Goal: Communication & Community: Answer question/provide support

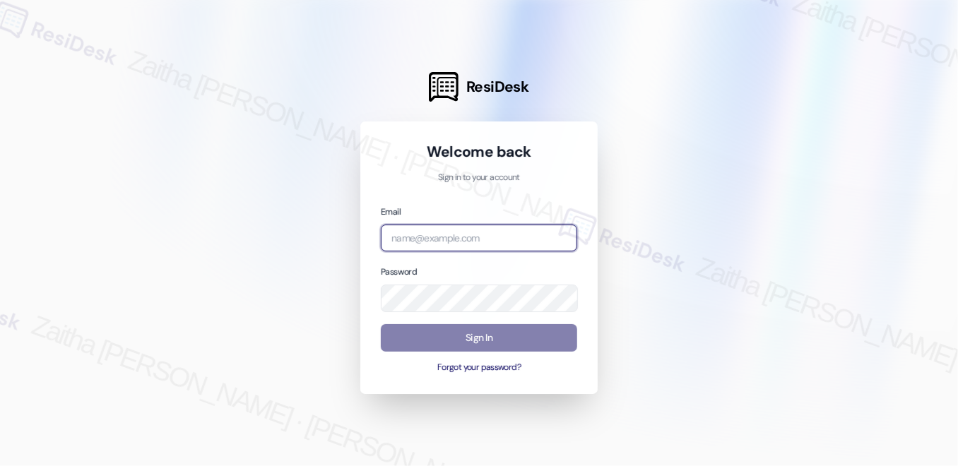
click at [475, 241] on input "email" at bounding box center [479, 239] width 196 height 28
type input "automated-surveys-brickvine-zaitha.mae.garcia@brickvine.com"
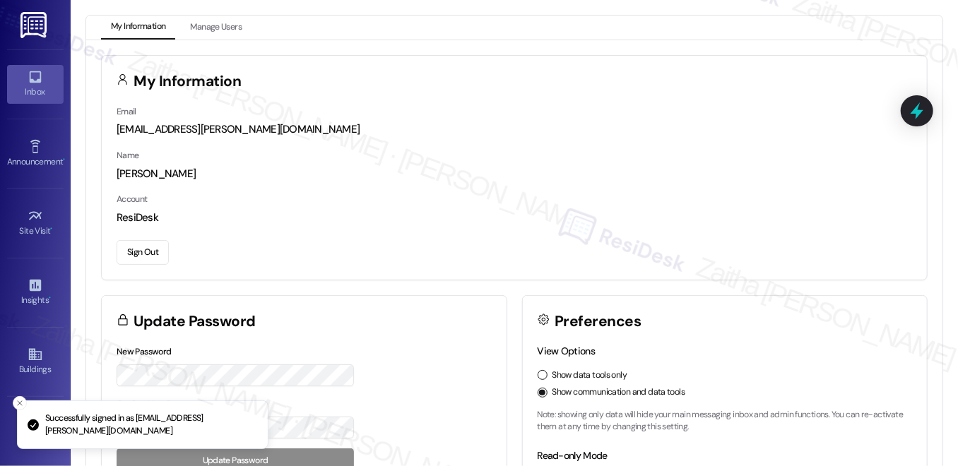
click at [26, 85] on div "Inbox" at bounding box center [35, 92] width 71 height 14
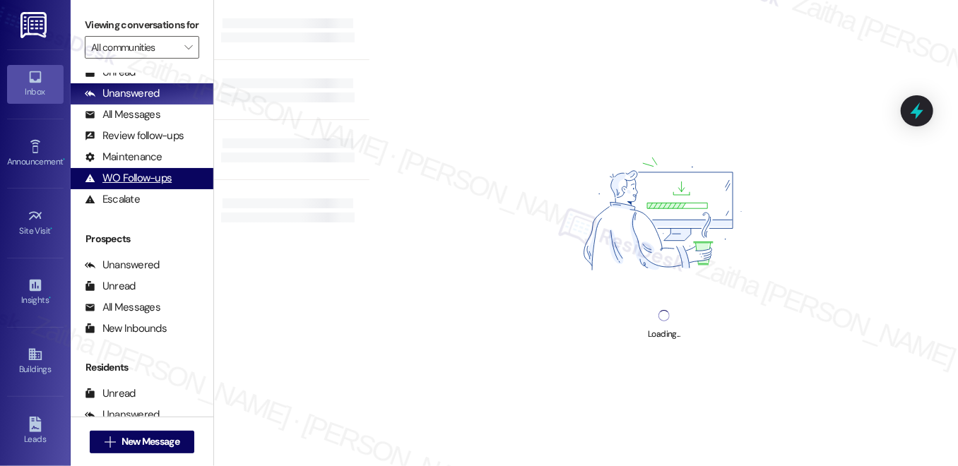
scroll to position [170, 0]
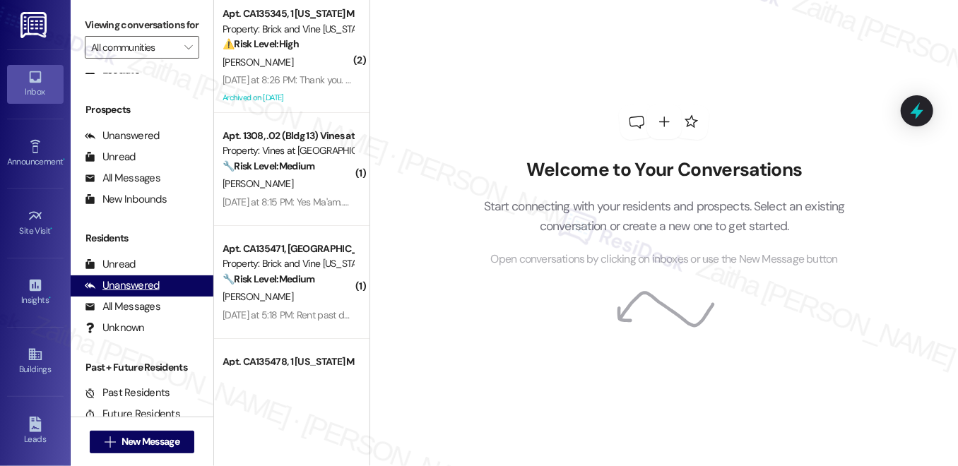
click at [133, 293] on div "Unanswered" at bounding box center [122, 285] width 75 height 15
click at [922, 117] on icon at bounding box center [917, 111] width 24 height 24
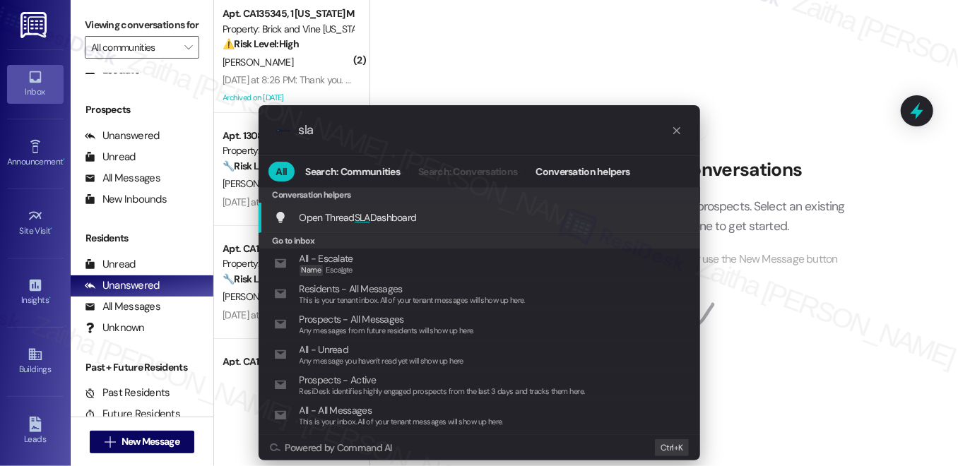
type input "sla"
click at [360, 214] on span "SLA" at bounding box center [363, 217] width 16 height 13
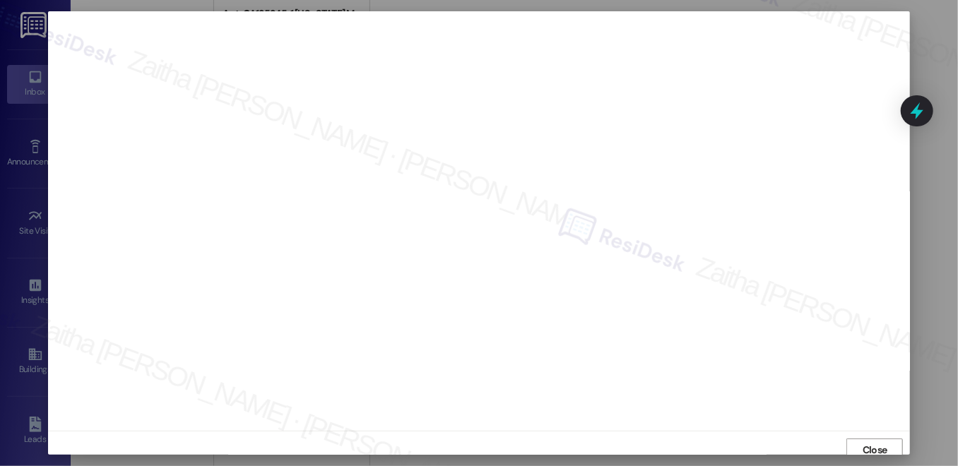
scroll to position [6, 0]
click at [875, 440] on span "Close" at bounding box center [875, 444] width 25 height 15
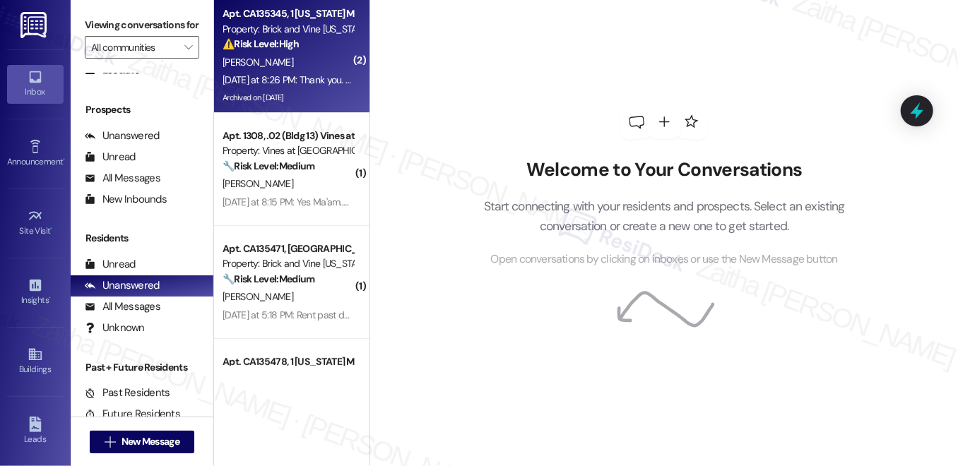
click at [324, 77] on div "Yesterday at 8:26 PM: Thank you. God Bless. Yesterday at 8:26 PM: Thank you. Go…" at bounding box center [345, 79] width 245 height 13
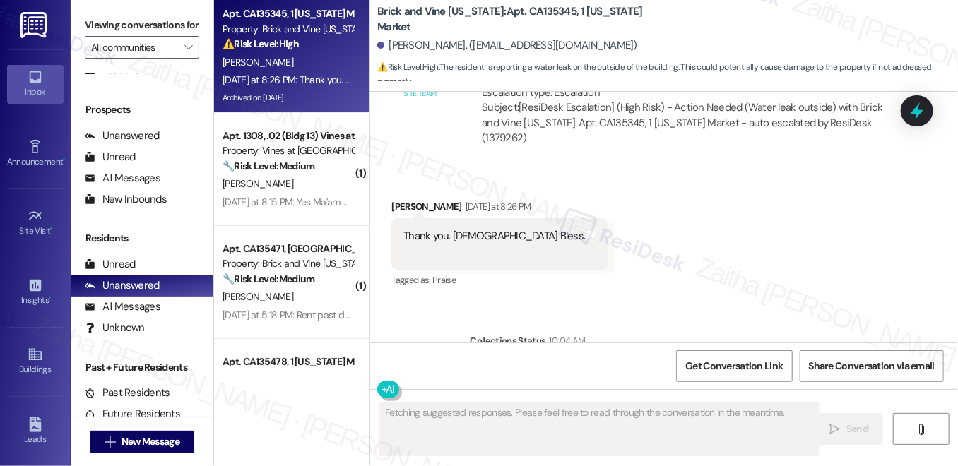
scroll to position [3709, 0]
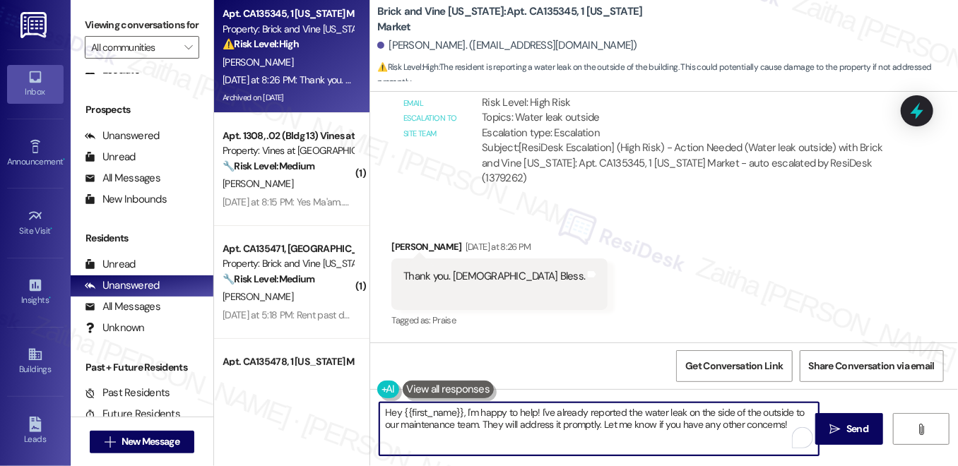
drag, startPoint x: 461, startPoint y: 411, endPoint x: 382, endPoint y: 414, distance: 78.5
click at [382, 414] on textarea "Hey {{first_name}}, I'm happy to help! I've already reported the water leak on …" at bounding box center [598, 429] width 439 height 53
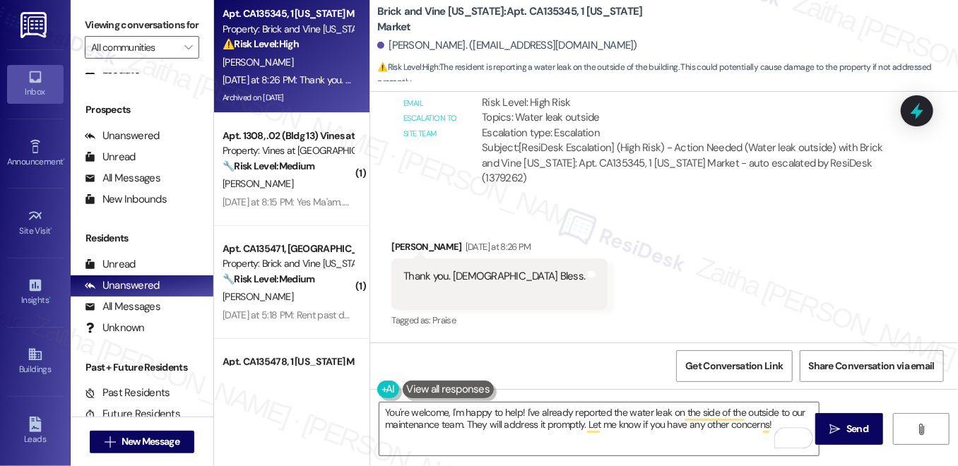
click at [401, 240] on div "Robert Goodman Yesterday at 8:26 PM" at bounding box center [499, 250] width 216 height 20
copy div "Robert"
click at [448, 413] on textarea "You're welcome, I'm happy to help! I've already reported the water leak on the …" at bounding box center [598, 429] width 439 height 53
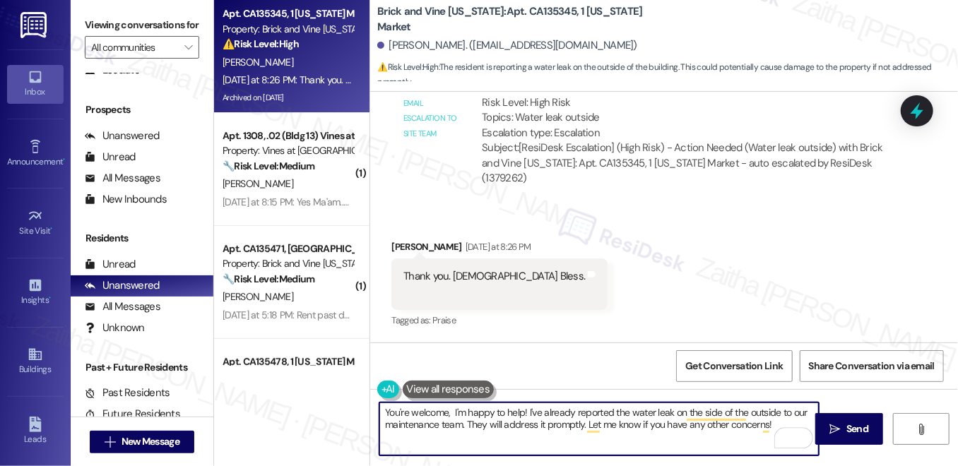
paste textarea "Robert"
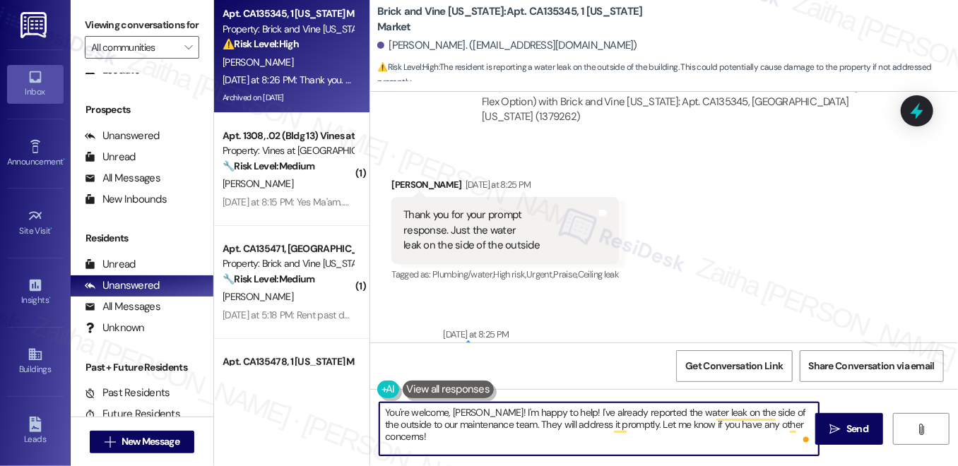
scroll to position [3324, 0]
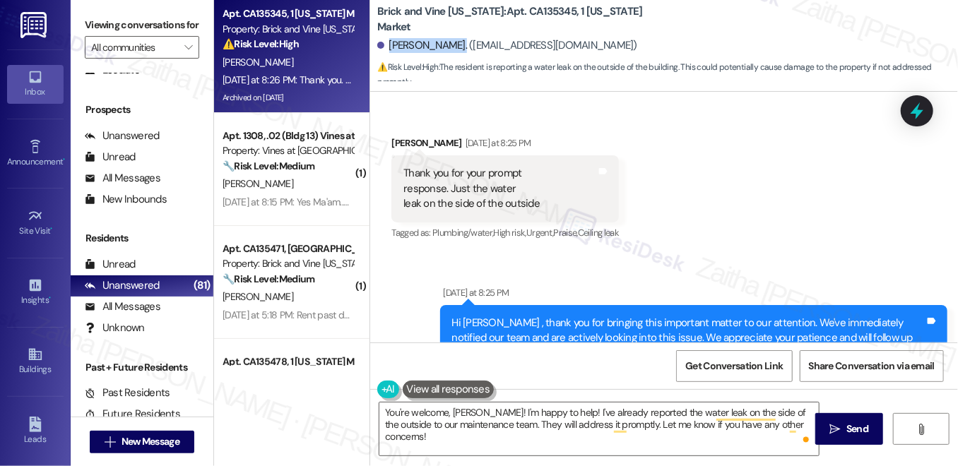
drag, startPoint x: 387, startPoint y: 45, endPoint x: 462, endPoint y: 40, distance: 75.7
click at [462, 40] on div "Robert Goodman. (nursegemini4736@gmail.com)" at bounding box center [507, 45] width 260 height 15
copy div "Robert Goodman"
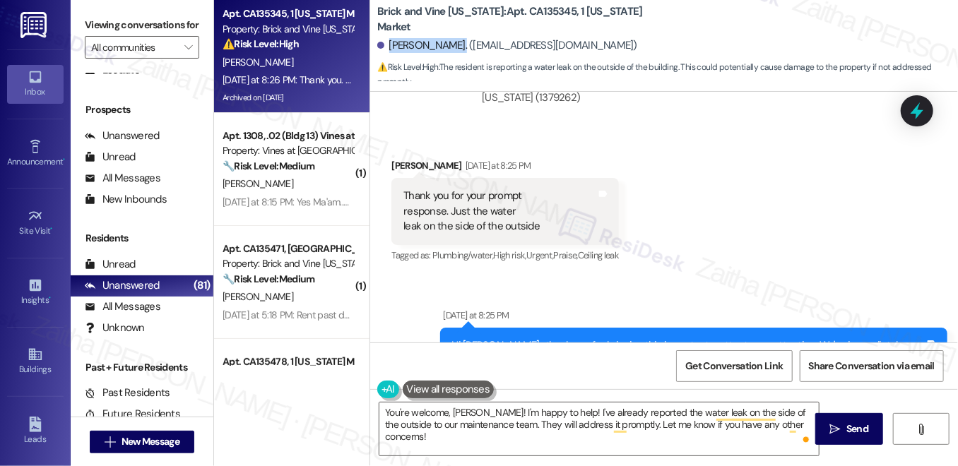
scroll to position [3323, 0]
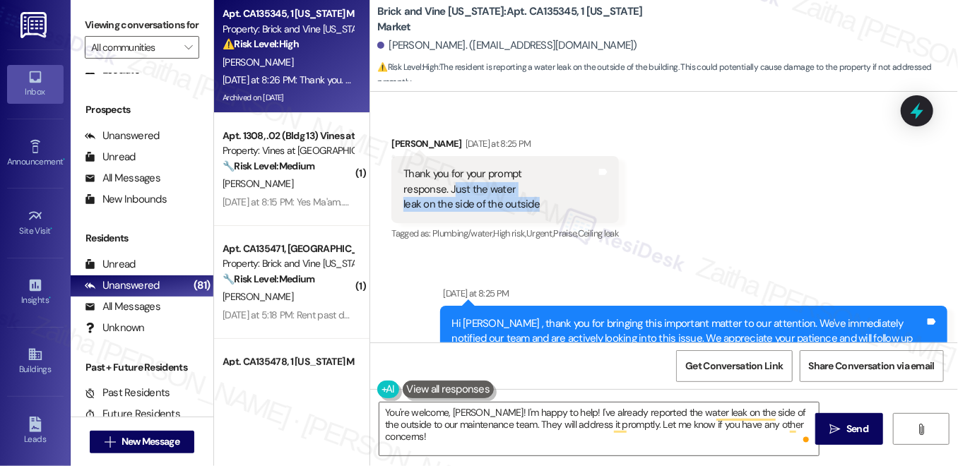
drag, startPoint x: 449, startPoint y: 168, endPoint x: 565, endPoint y: 188, distance: 118.3
click at [565, 188] on div "Thank you for your prompt response. Just the water leak on the side of the outs…" at bounding box center [505, 189] width 228 height 66
click at [748, 171] on div "Received via SMS Robert Goodman Yesterday at 8:25 PM Thank you for your prompt …" at bounding box center [664, 180] width 588 height 150
drag, startPoint x: 447, startPoint y: 172, endPoint x: 564, endPoint y: 194, distance: 118.6
click at [564, 194] on div "Thank you for your prompt response. Just the water leak on the side of the outs…" at bounding box center [505, 189] width 228 height 66
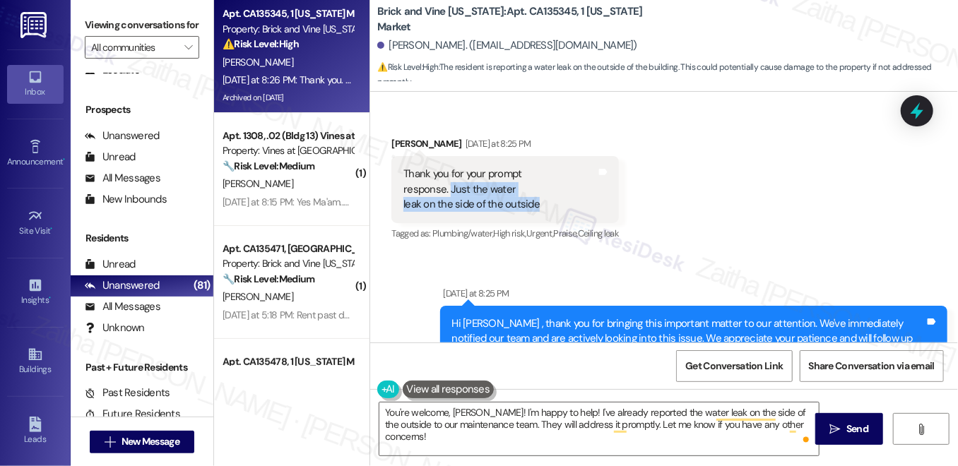
copy div "Just the water leak on the side of the outside"
click at [760, 189] on div "Received via SMS Robert Goodman Yesterday at 8:25 PM Thank you for your prompt …" at bounding box center [664, 180] width 588 height 150
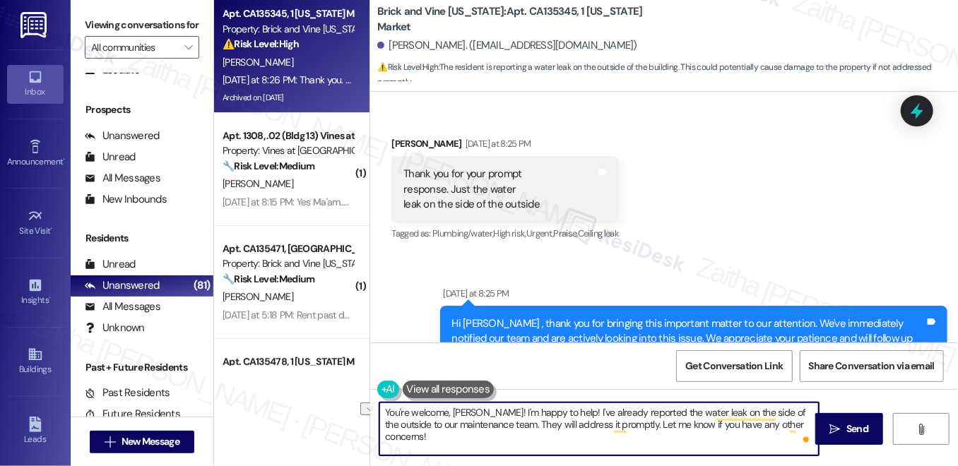
drag, startPoint x: 550, startPoint y: 413, endPoint x: 482, endPoint y: 409, distance: 68.6
click at [482, 409] on textarea "You're welcome, Robert! I'm happy to help! I've already reported the water leak…" at bounding box center [598, 429] width 439 height 53
click at [484, 411] on textarea "You're welcome, Robert!! I've already reported the water leak on the side of th…" at bounding box center [598, 429] width 439 height 53
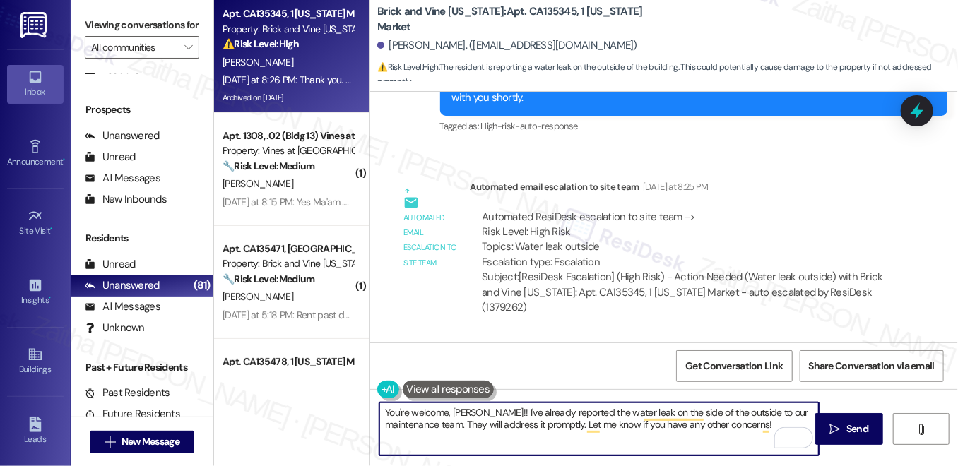
scroll to position [3837, 0]
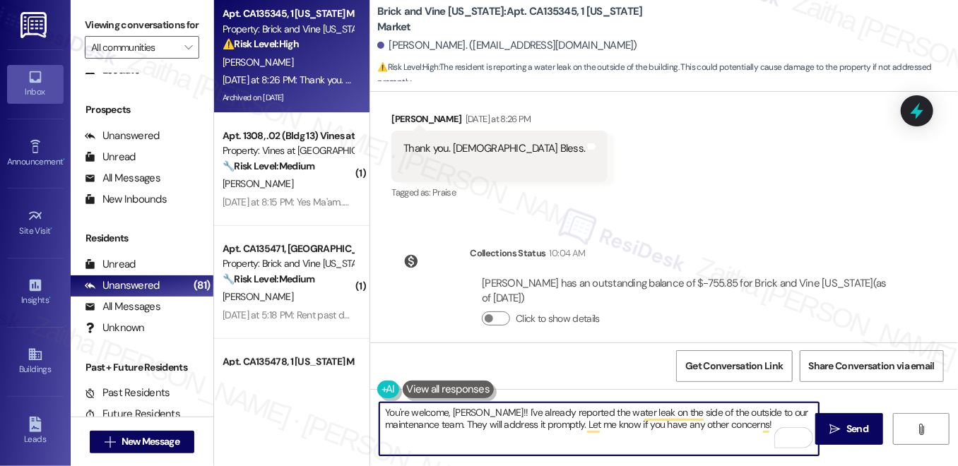
click at [485, 408] on textarea "You're welcome, Robert!! I've already reported the water leak on the side of th…" at bounding box center [598, 429] width 439 height 53
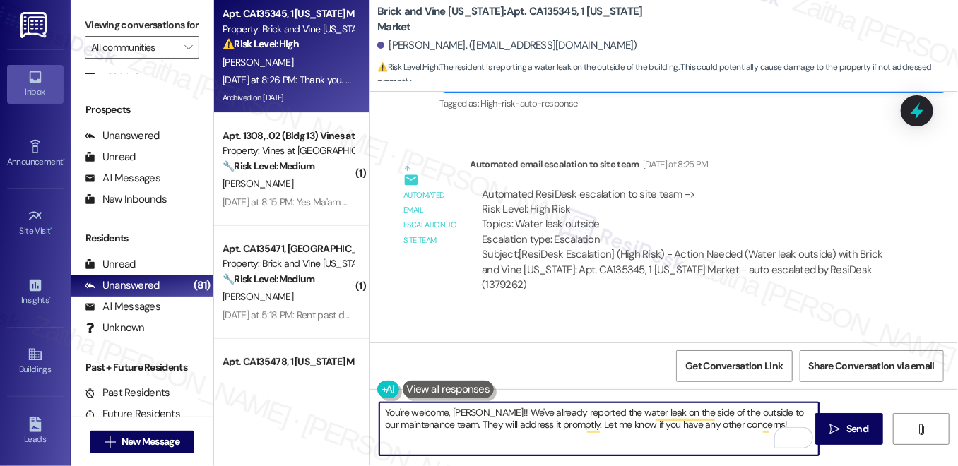
scroll to position [3580, 0]
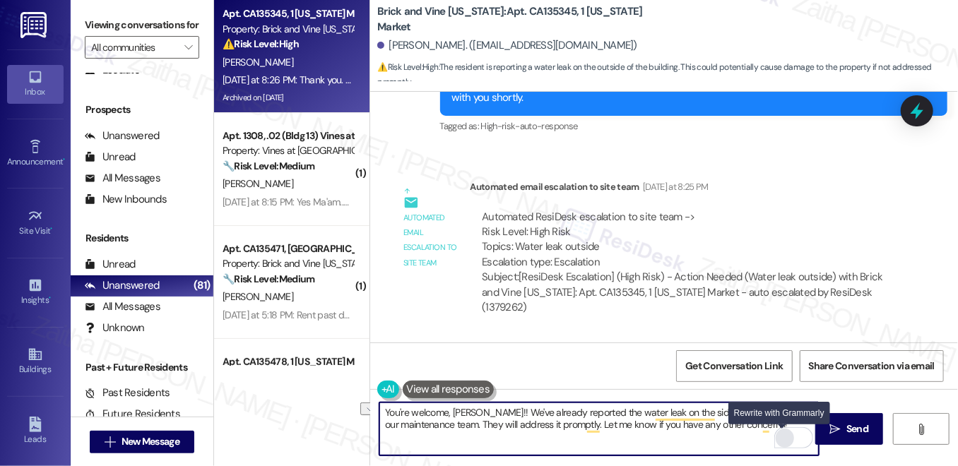
drag, startPoint x: 464, startPoint y: 425, endPoint x: 784, endPoint y: 434, distance: 319.5
click at [784, 434] on div "You're welcome, Robert!! We've already reported the water leak on the side of t…" at bounding box center [599, 429] width 441 height 54
paste textarea "Can you tell me a bit more about the water leak outside—such as where exactly y…"
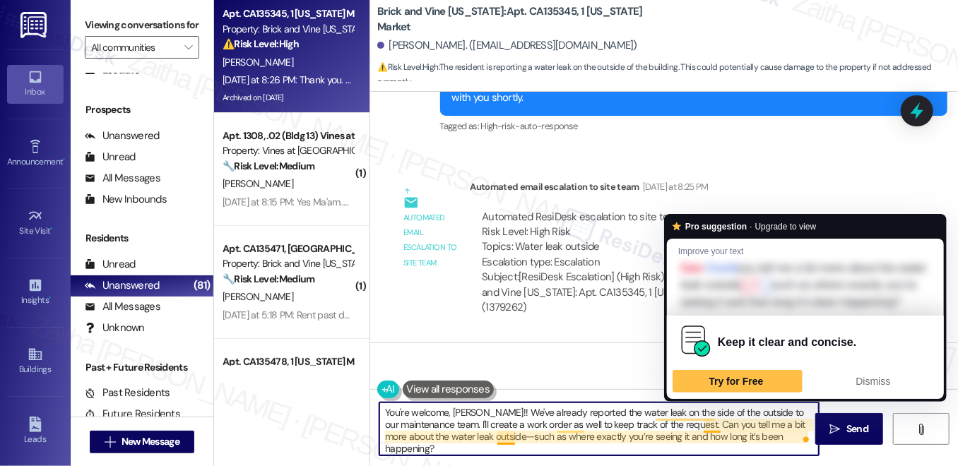
click at [712, 418] on textarea "You're welcome, Robert!! We've already reported the water leak on the side of t…" at bounding box center [598, 429] width 439 height 53
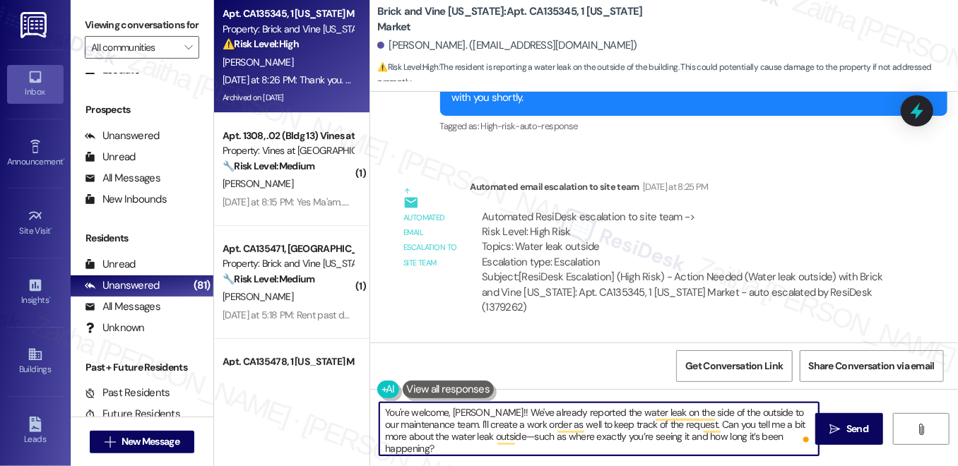
click at [712, 418] on textarea "You're welcome, Robert!! We've already reported the water leak on the side of t…" at bounding box center [598, 429] width 439 height 53
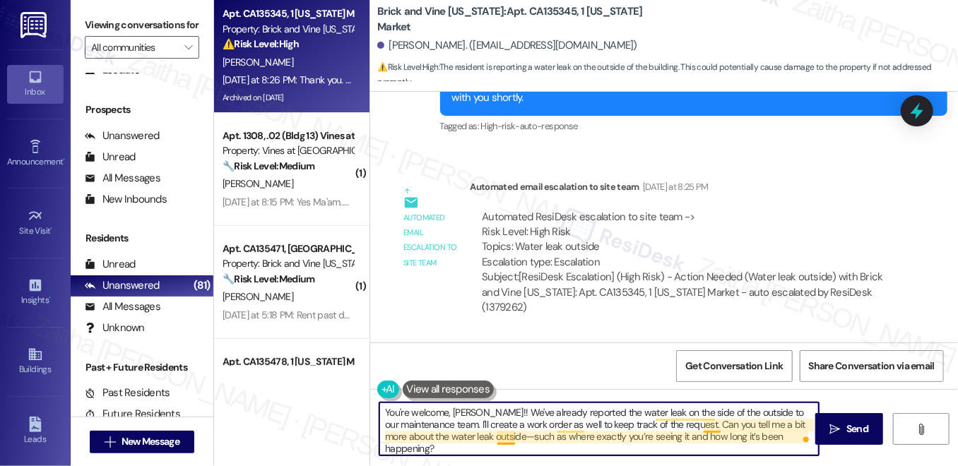
click at [713, 428] on textarea "You're welcome, Robert!! We've already reported the water leak on the side of t…" at bounding box center [598, 429] width 439 height 53
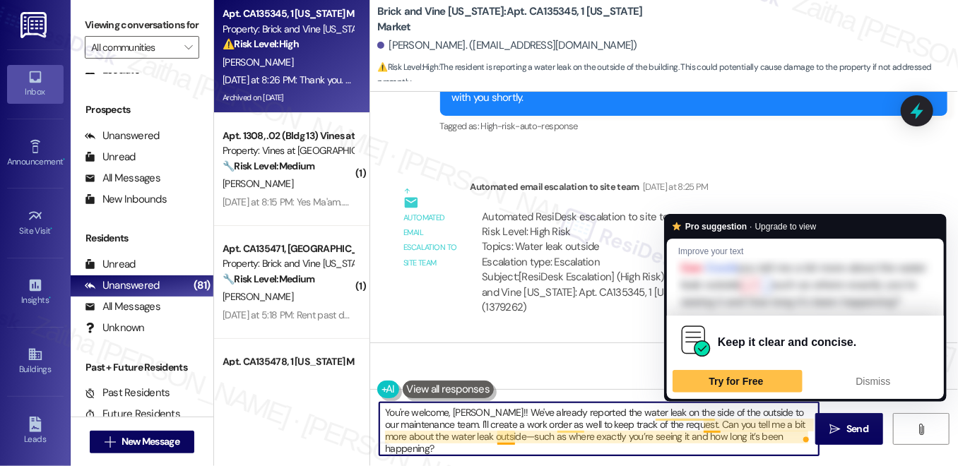
click at [713, 427] on textarea "You're welcome, Robert!! We've already reported the water leak on the side of t…" at bounding box center [598, 429] width 439 height 53
click at [710, 423] on textarea "You're welcome, Robert!! We've already reported the water leak on the side of t…" at bounding box center [598, 429] width 439 height 53
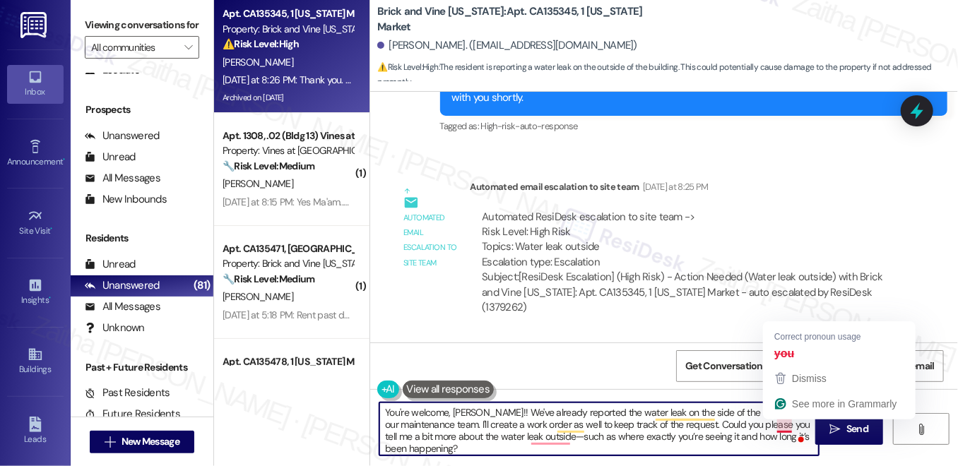
click at [784, 428] on textarea "You're welcome, Robert!! We've already reported the water leak on the side of t…" at bounding box center [598, 429] width 439 height 53
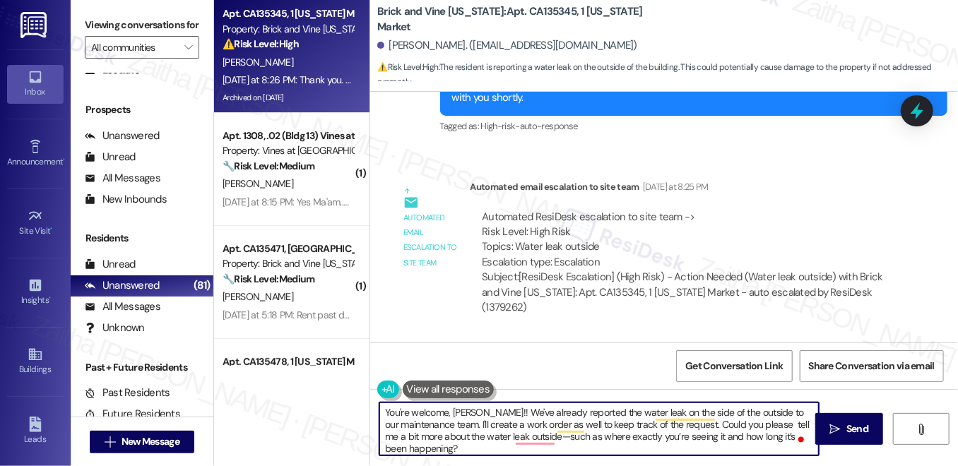
type textarea "You're welcome, Robert!! We've already reported the water leak on the side of t…"
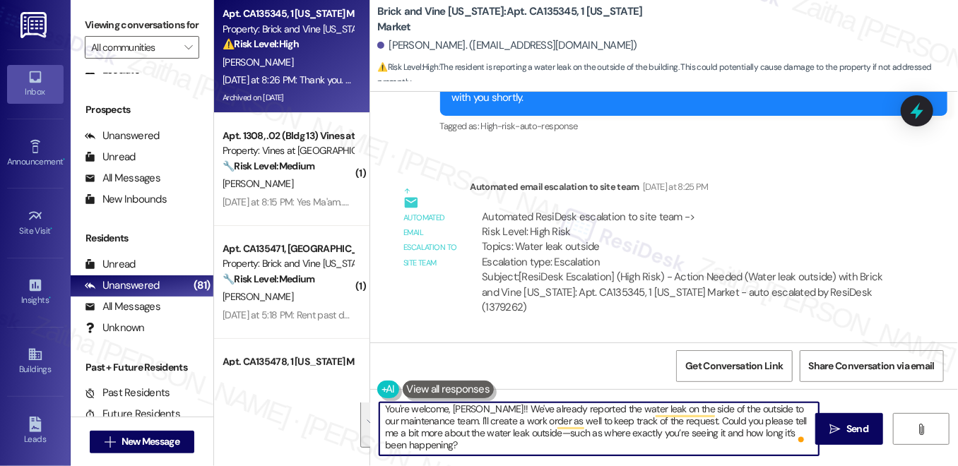
drag, startPoint x: 383, startPoint y: 410, endPoint x: 449, endPoint y: 454, distance: 79.0
click at [449, 454] on textarea "You're welcome, Robert!! We've already reported the water leak on the side of t…" at bounding box center [598, 429] width 439 height 53
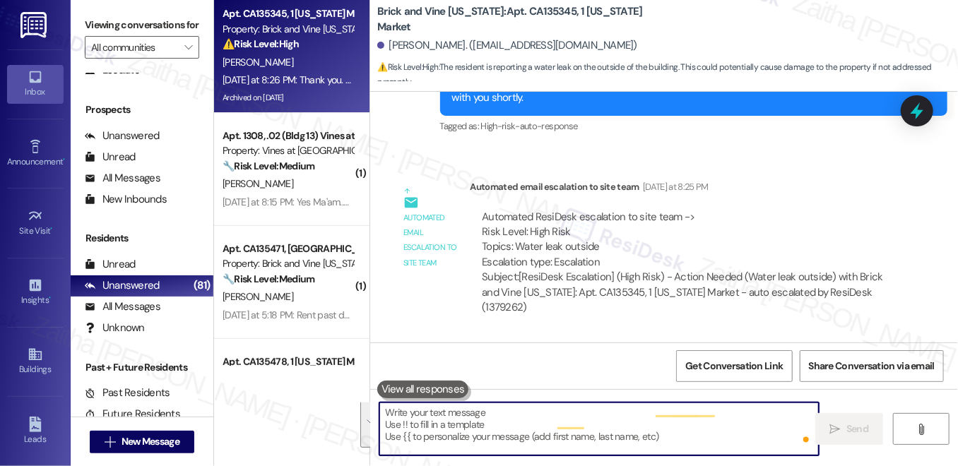
scroll to position [0, 0]
paste textarea "You’re welcome, Robert! We’ve already reported the water leak on the outside to…"
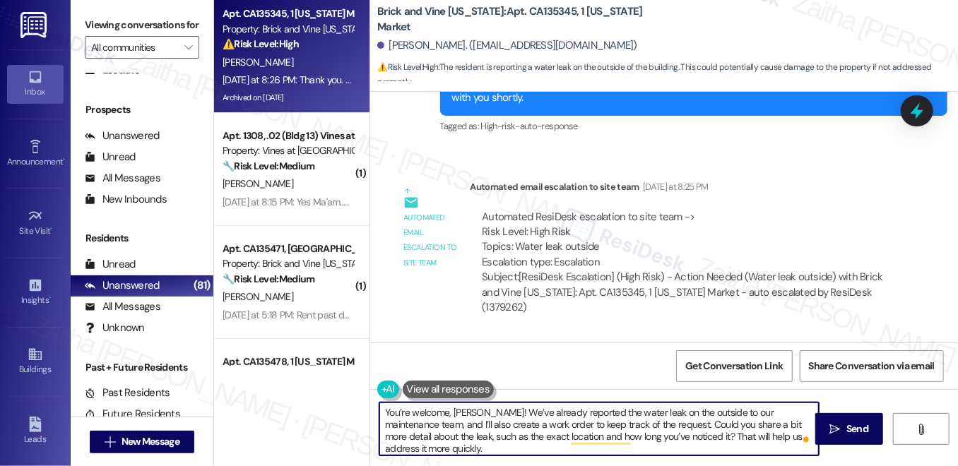
scroll to position [3837, 0]
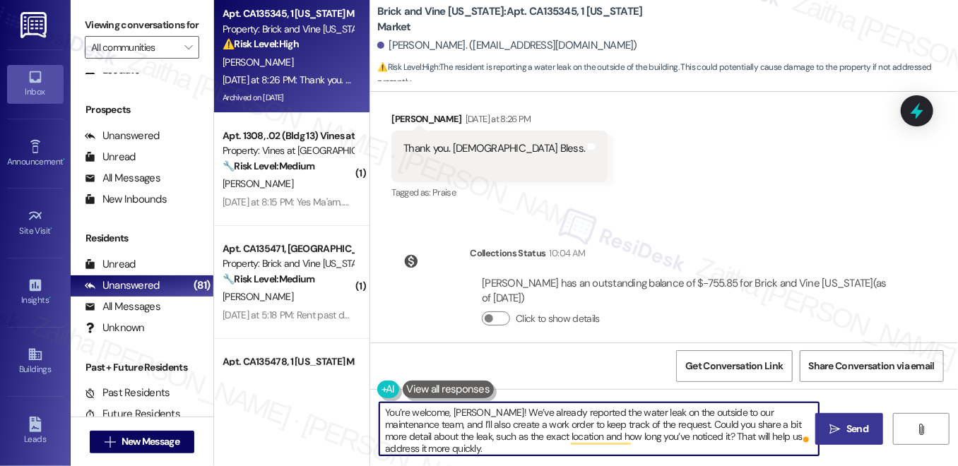
type textarea "You’re welcome, Robert! We’ve already reported the water leak on the outside to…"
click at [856, 428] on span "Send" at bounding box center [857, 429] width 22 height 15
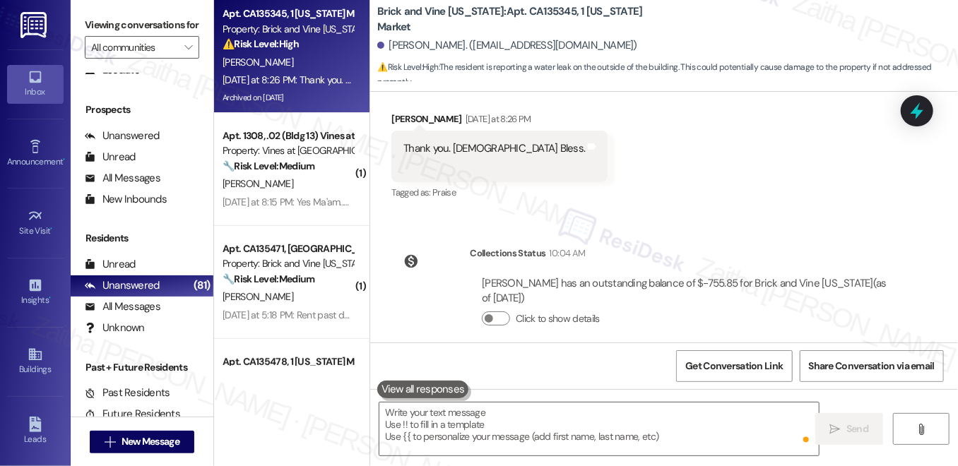
scroll to position [3691, 0]
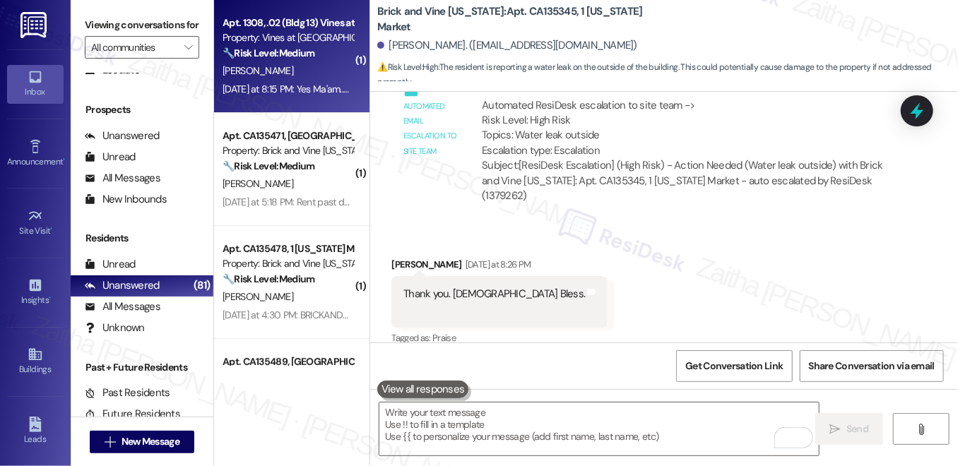
click at [309, 73] on div "A. Brennan" at bounding box center [288, 71] width 134 height 18
type textarea "Fetching suggested responses. Please feel free to read through the conversation…"
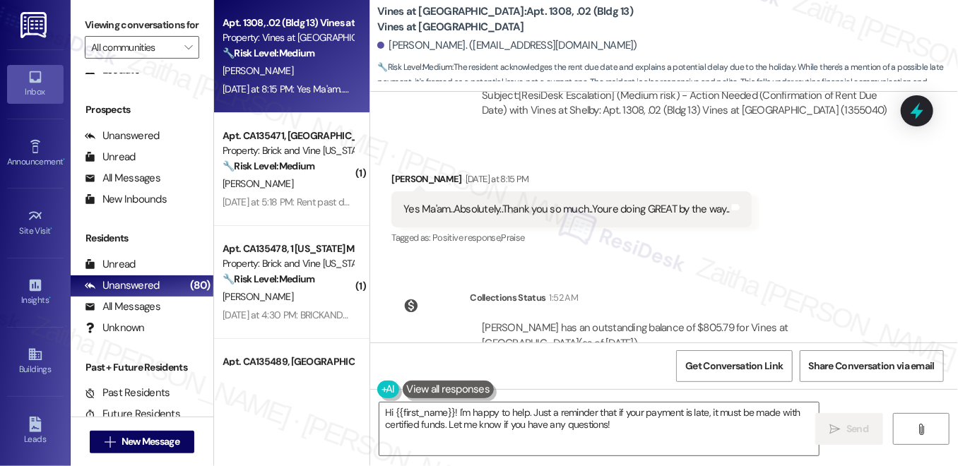
scroll to position [4921, 0]
click at [387, 413] on textarea "Hi {{first_name}}! I'm happy to help. Just a reminder that if your payment is l…" at bounding box center [598, 429] width 439 height 53
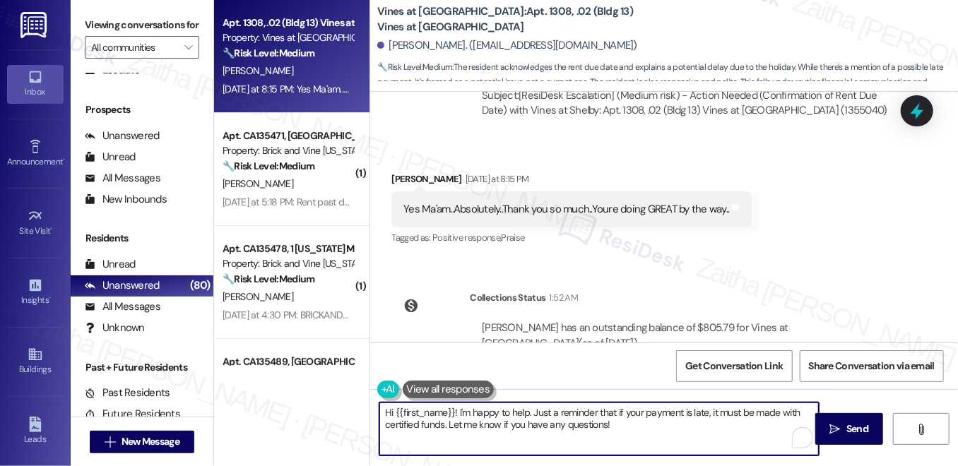
click at [387, 413] on textarea "Hi {{first_name}}! I'm happy to help. Just a reminder that if your payment is l…" at bounding box center [598, 429] width 439 height 53
type textarea "You're welcome, {{first_name}}! I'm happy to help. Just a reminder that if your…"
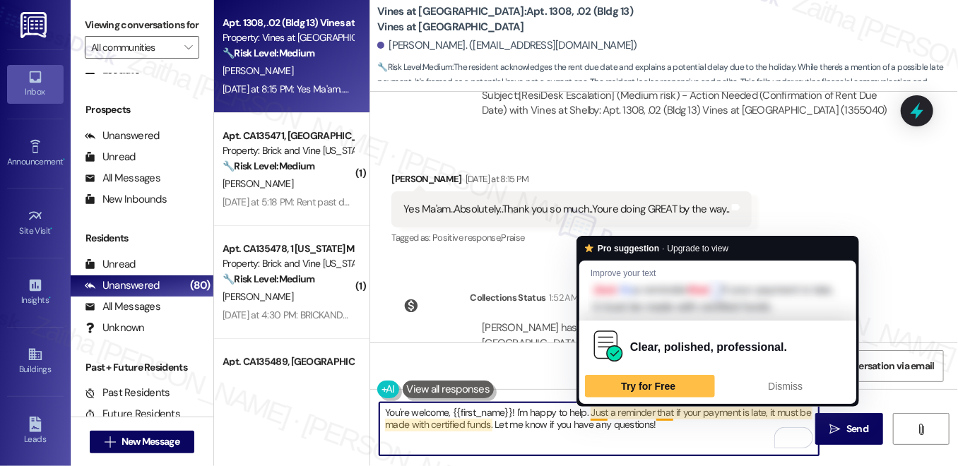
click at [589, 411] on textarea "You're welcome, {{first_name}}! I'm happy to help. Just a reminder that if your…" at bounding box center [598, 429] width 439 height 53
drag, startPoint x: 589, startPoint y: 411, endPoint x: 601, endPoint y: 418, distance: 13.3
click at [589, 411] on textarea "You're welcome, {{first_name}}! I'm happy to help. Just a reminder that if your…" at bounding box center [598, 429] width 439 height 53
drag, startPoint x: 601, startPoint y: 418, endPoint x: 657, endPoint y: 436, distance: 59.4
click at [657, 436] on textarea "You're welcome, {{first_name}}! I'm happy to help. Just a reminder that if your…" at bounding box center [598, 429] width 439 height 53
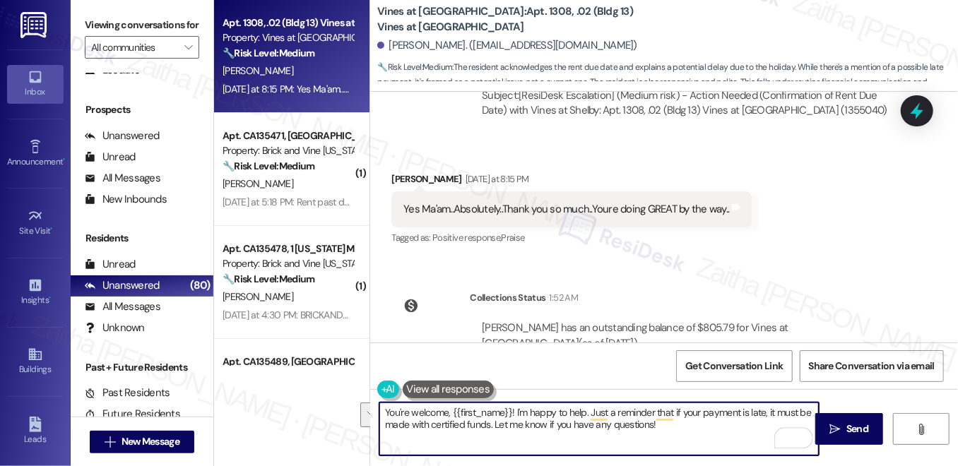
click at [624, 420] on textarea "You're welcome, {{first_name}}! I'm happy to help. Just a reminder that if your…" at bounding box center [598, 429] width 439 height 53
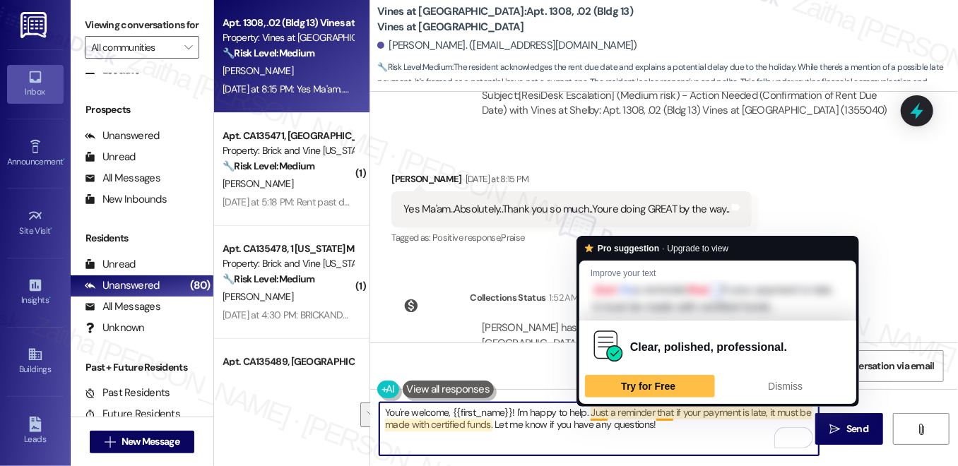
drag, startPoint x: 591, startPoint y: 410, endPoint x: 661, endPoint y: 420, distance: 70.8
click at [661, 420] on textarea "You're welcome, {{first_name}}! I'm happy to help. Just a reminder that if your…" at bounding box center [598, 429] width 439 height 53
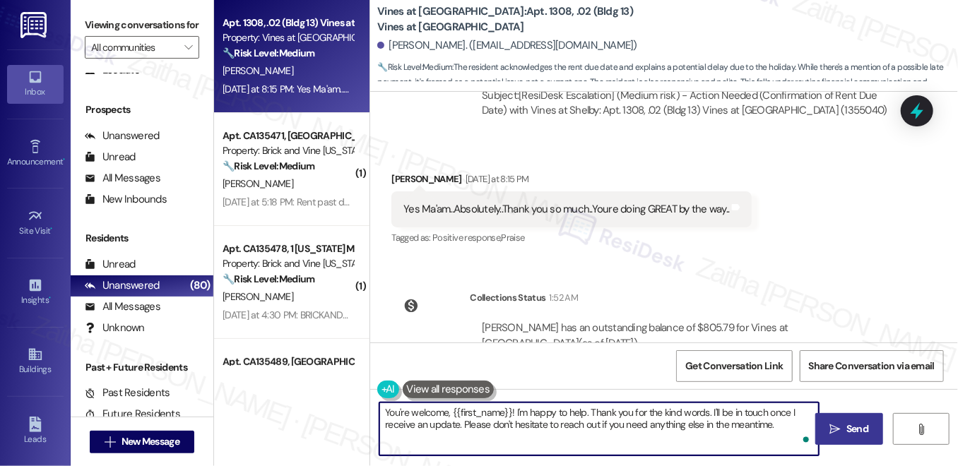
type textarea "You're welcome, {{first_name}}! I'm happy to help. Thank you for the kind words…"
click at [837, 425] on icon "" at bounding box center [835, 429] width 11 height 11
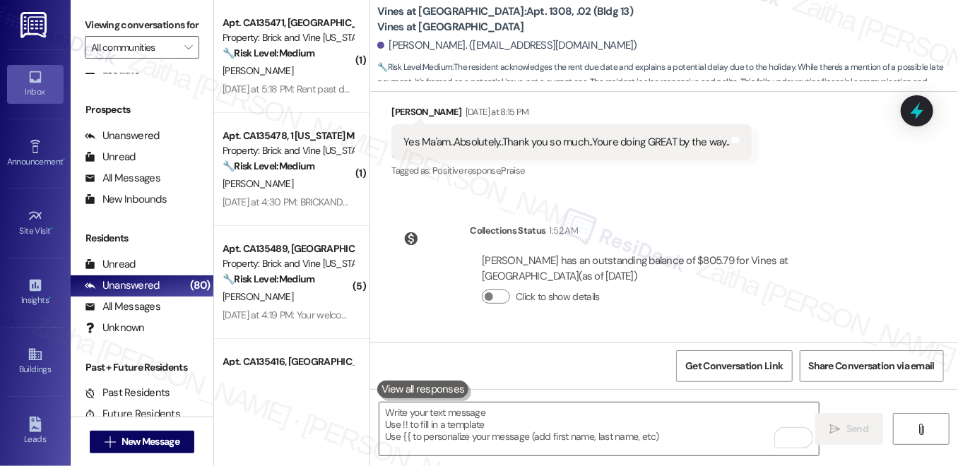
scroll to position [5035, 0]
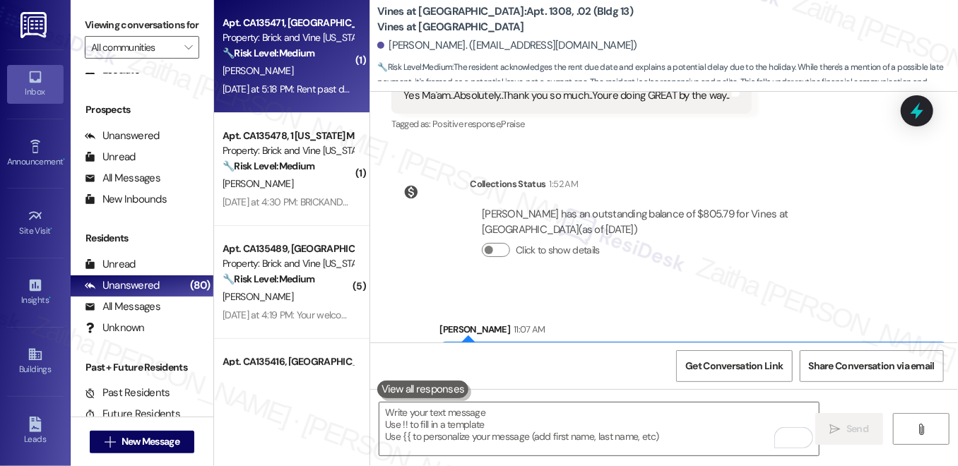
click at [318, 73] on div "V. Moss" at bounding box center [288, 71] width 134 height 18
type textarea "Fetching suggested responses. Please feel free to read through the conversation…"
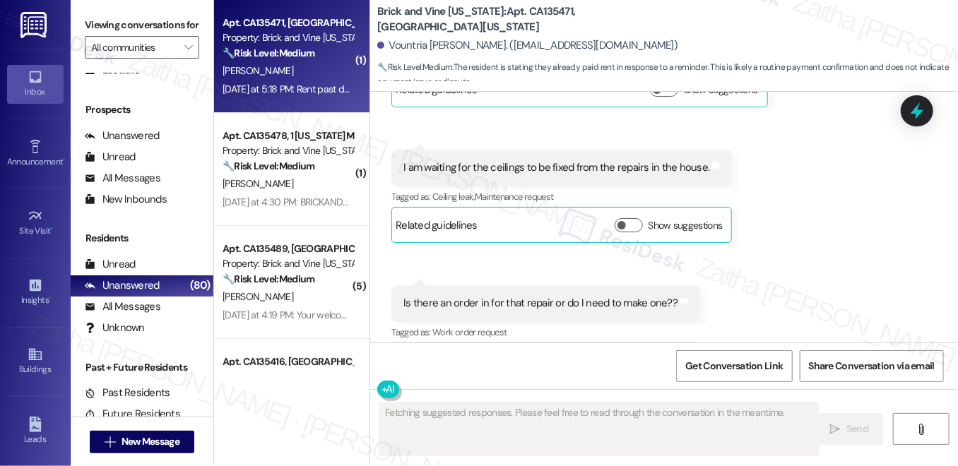
scroll to position [3280, 0]
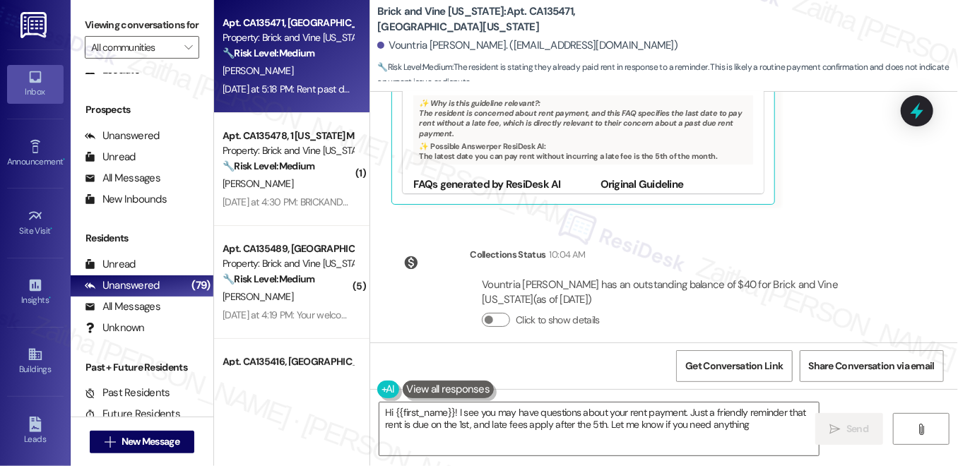
type textarea "Hi {{first_name}}! I see you may have questions about your rent payment. Just a…"
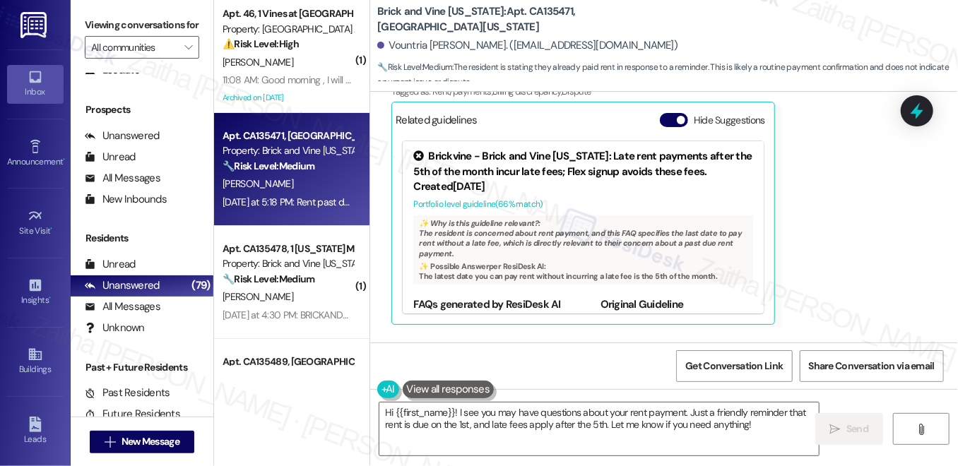
scroll to position [3151, 0]
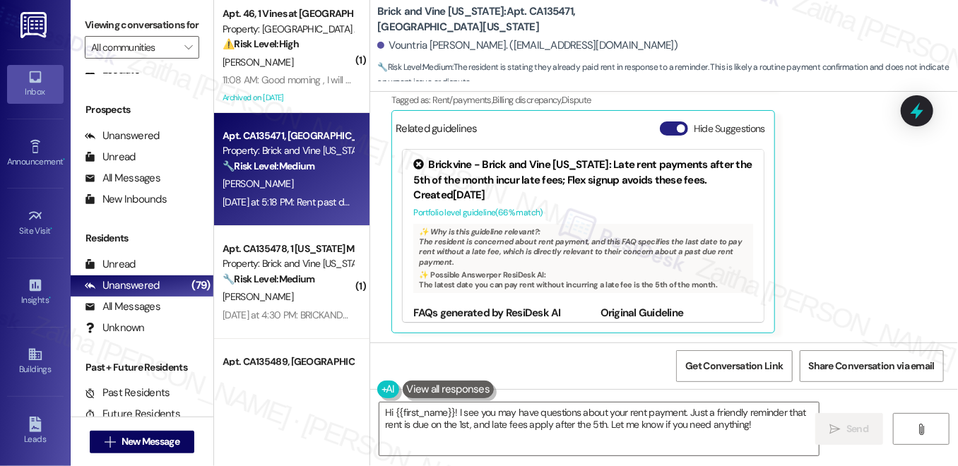
click at [666, 122] on button "Hide Suggestions" at bounding box center [674, 129] width 28 height 14
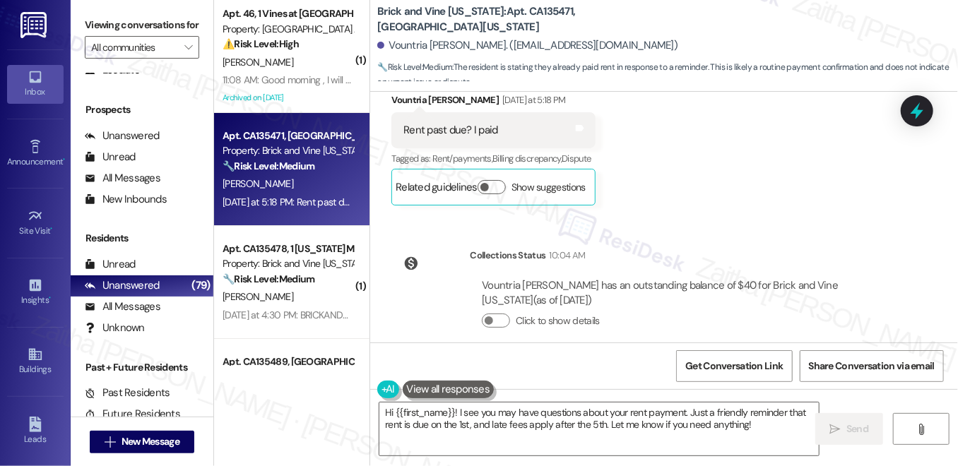
scroll to position [3029, 0]
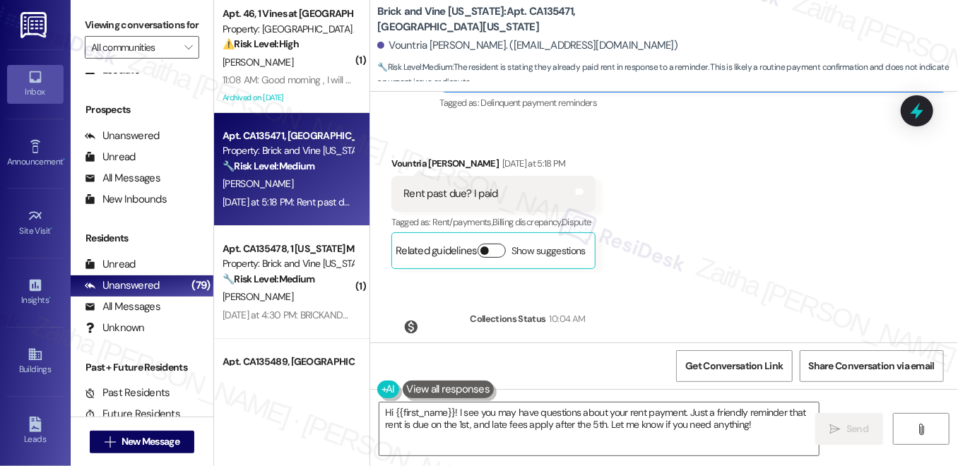
click at [497, 244] on button "Show suggestions" at bounding box center [492, 251] width 28 height 14
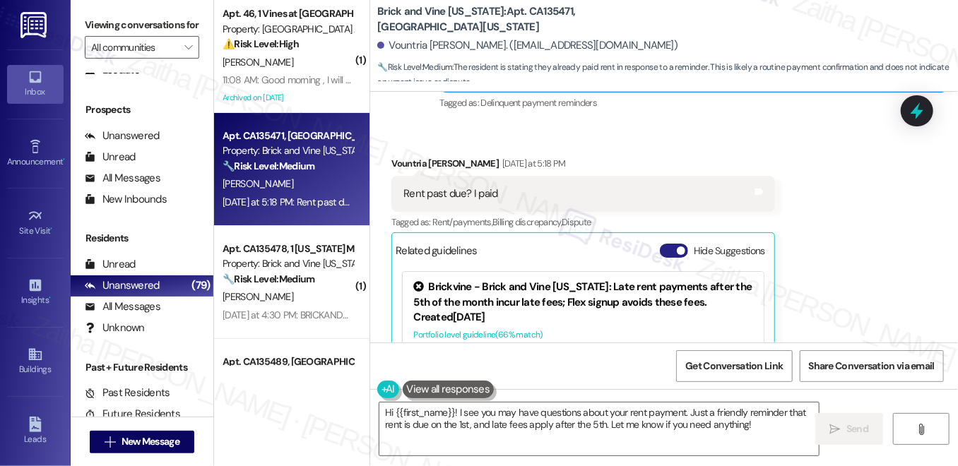
click at [664, 244] on button "Hide Suggestions" at bounding box center [674, 251] width 28 height 14
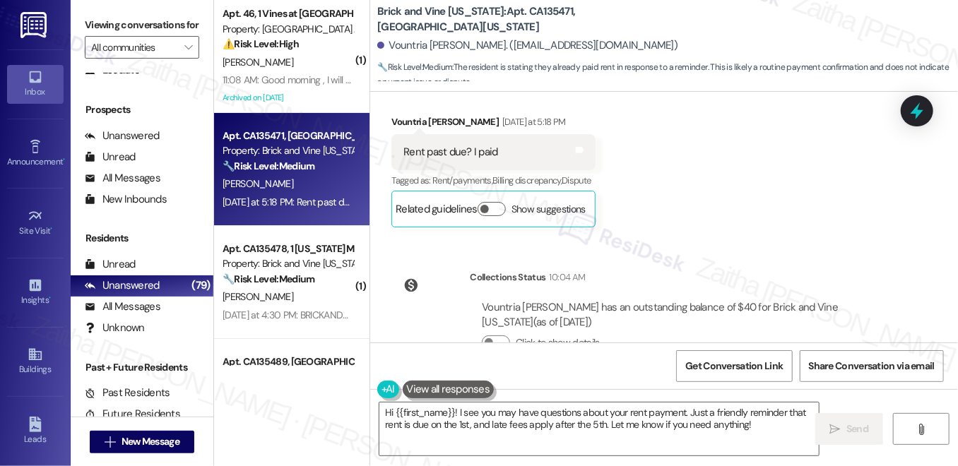
scroll to position [3093, 0]
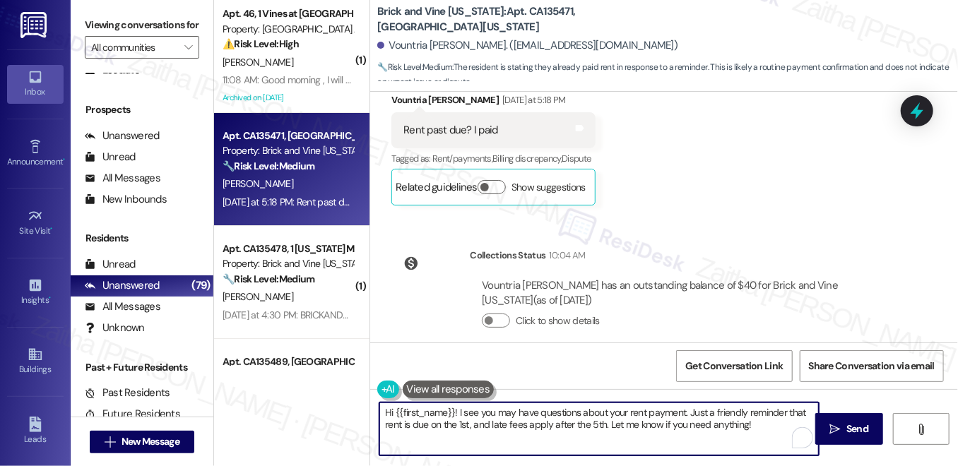
drag, startPoint x: 382, startPoint y: 413, endPoint x: 764, endPoint y: 435, distance: 382.8
click at [761, 439] on textarea "Hi {{first_name}}! I see you may have questions about your rent payment. Just a…" at bounding box center [598, 429] width 439 height 53
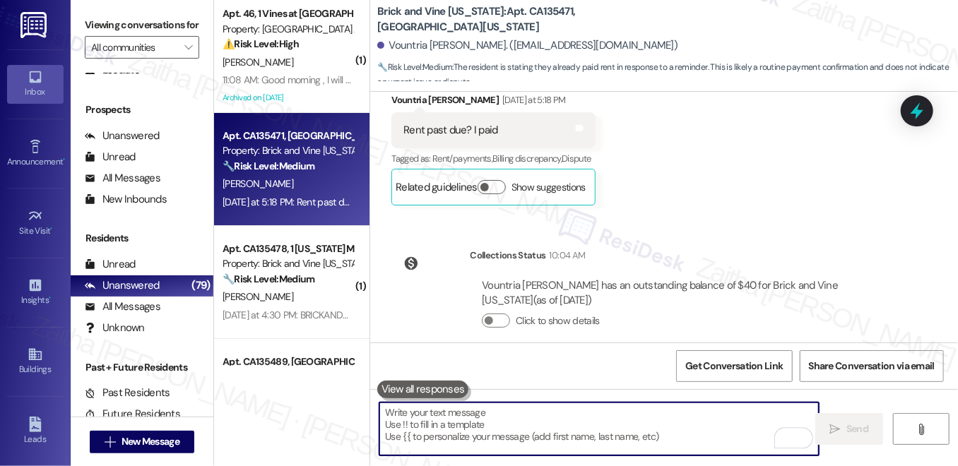
paste textarea "Thanks for confirming your payment! Our reminders go out to all residents to he…"
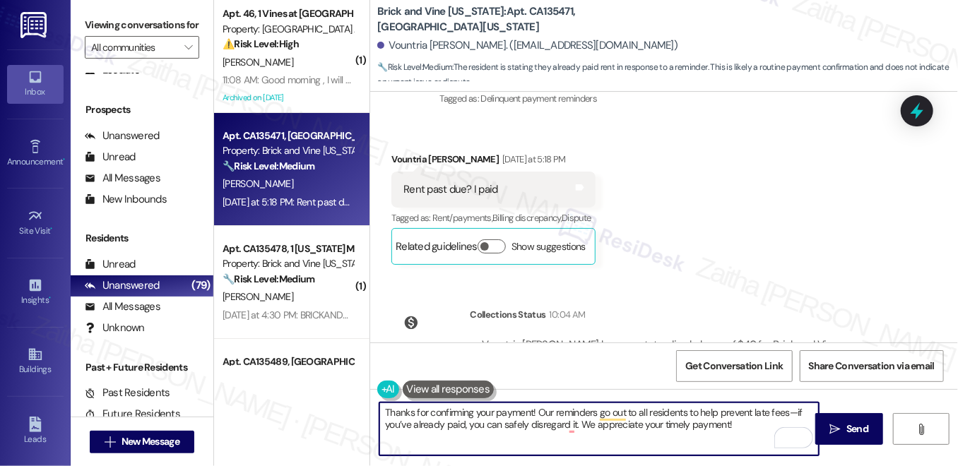
scroll to position [2964, 0]
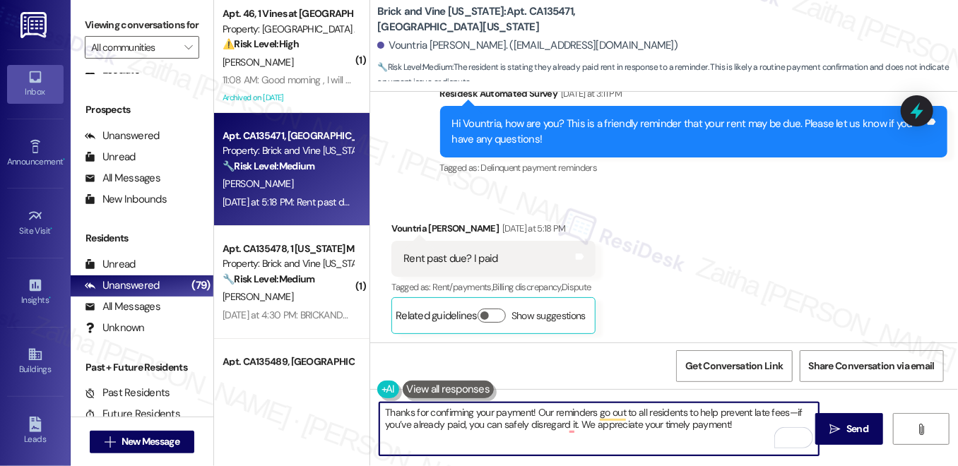
click at [394, 221] on div "Vountria Moss Yesterday at 5:18 PM" at bounding box center [492, 231] width 203 height 20
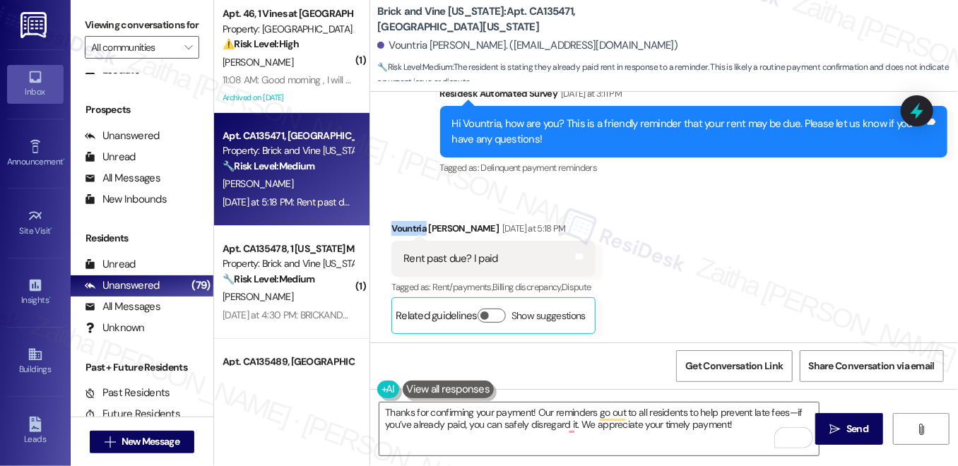
click at [394, 221] on div "Vountria Moss Yesterday at 5:18 PM" at bounding box center [492, 231] width 203 height 20
copy div "Vountria"
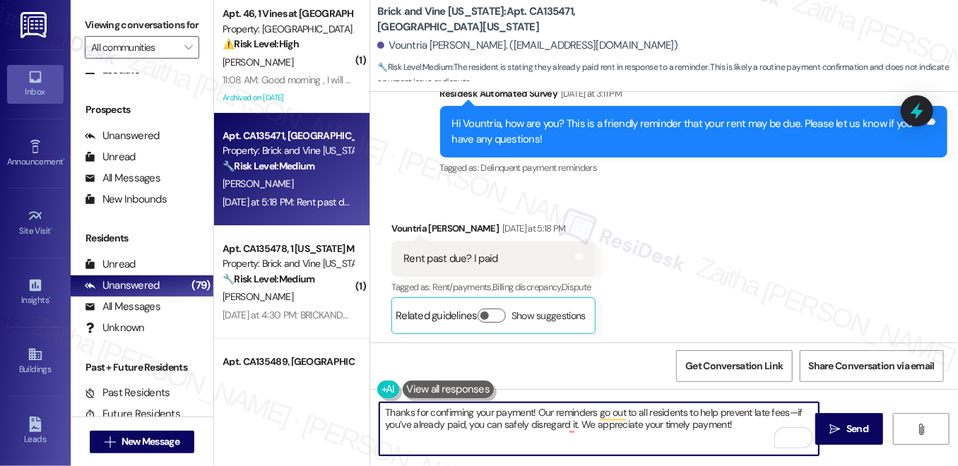
click at [531, 409] on textarea "Thanks for confirming your payment! Our reminders go out to all residents to he…" at bounding box center [598, 429] width 439 height 53
paste textarea "Vountria"
click at [493, 414] on textarea "Thanks for confirming your payment, Vountria! Our reminders go out to all resid…" at bounding box center [598, 429] width 439 height 53
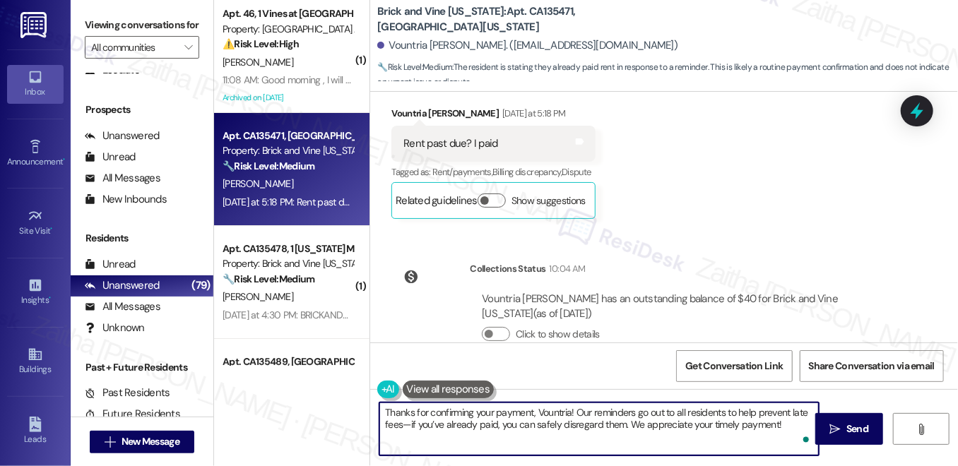
scroll to position [3093, 0]
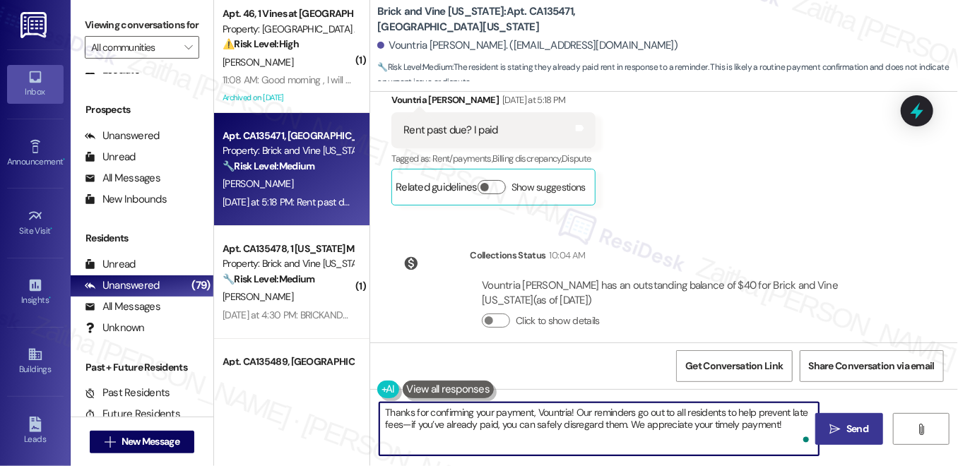
type textarea "Thanks for confirming your payment, Vountria! Our reminders go out to all resid…"
click at [851, 426] on span "Send" at bounding box center [857, 429] width 22 height 15
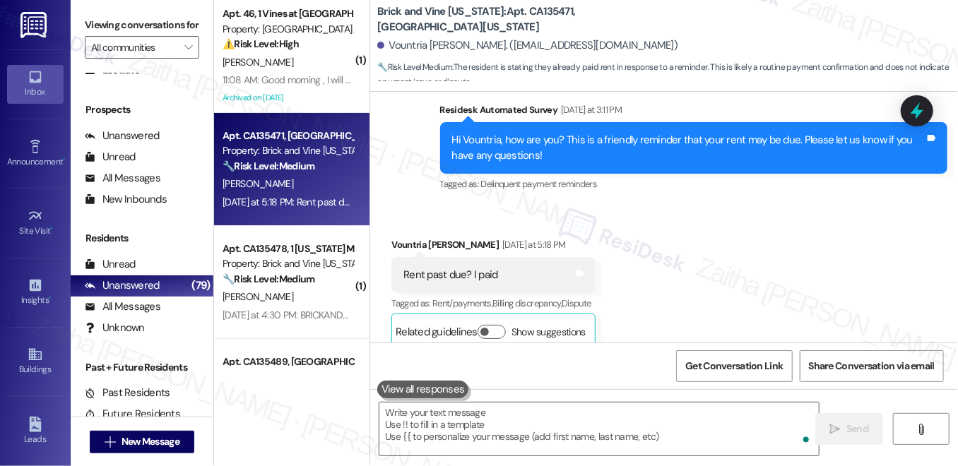
scroll to position [2947, 0]
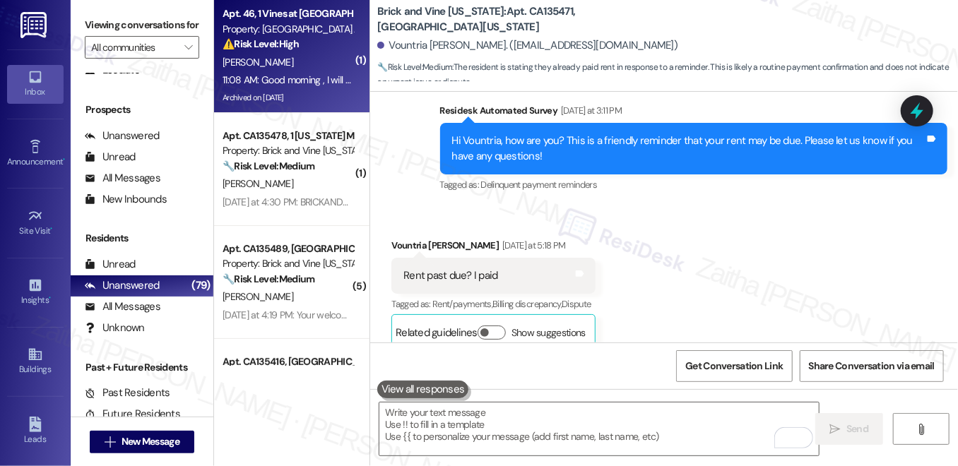
click at [300, 52] on div "Apt. 46, 1 Vines at Cedar Creek Court Property: Cedar Creek Court Apts ⚠️ Risk …" at bounding box center [288, 29] width 134 height 48
type textarea "Fetching suggested responses. Please feel free to read through the conversation…"
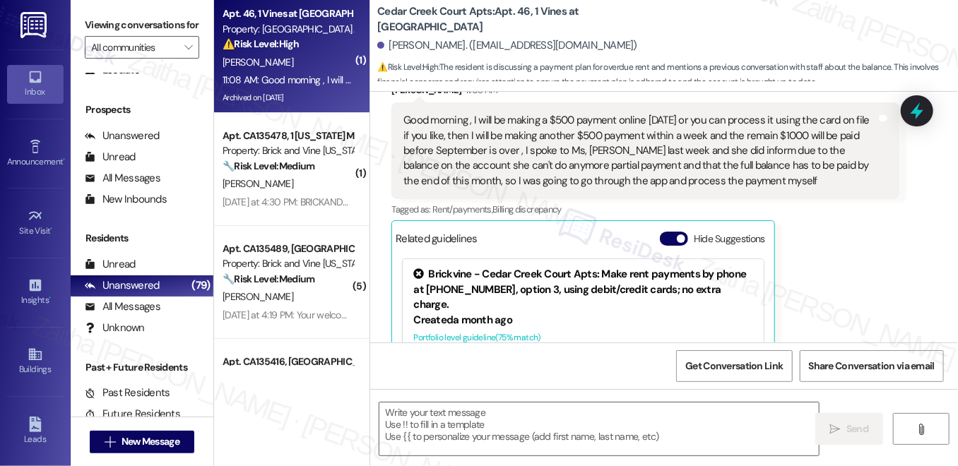
scroll to position [8349, 0]
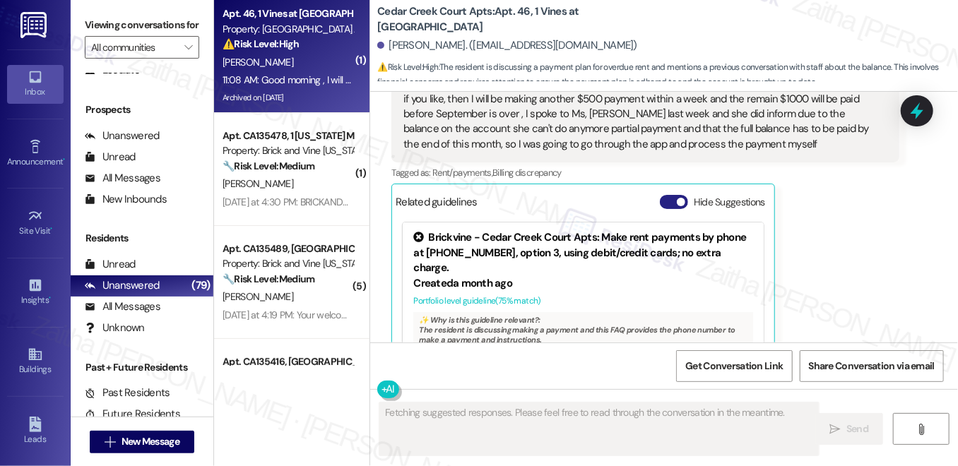
click at [663, 195] on button "Hide Suggestions" at bounding box center [674, 202] width 28 height 14
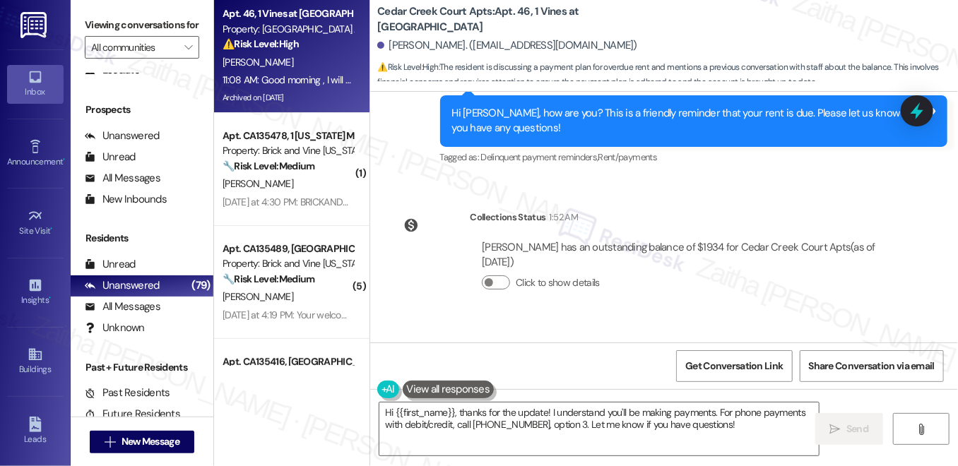
scroll to position [7970, 0]
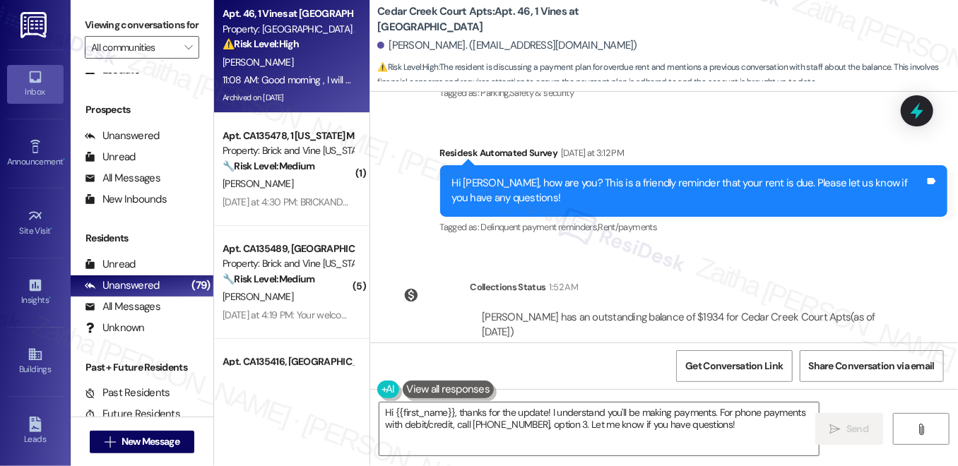
drag, startPoint x: 738, startPoint y: 260, endPoint x: 680, endPoint y: 284, distance: 62.7
click at [680, 346] on div "Click to show details" at bounding box center [684, 353] width 405 height 15
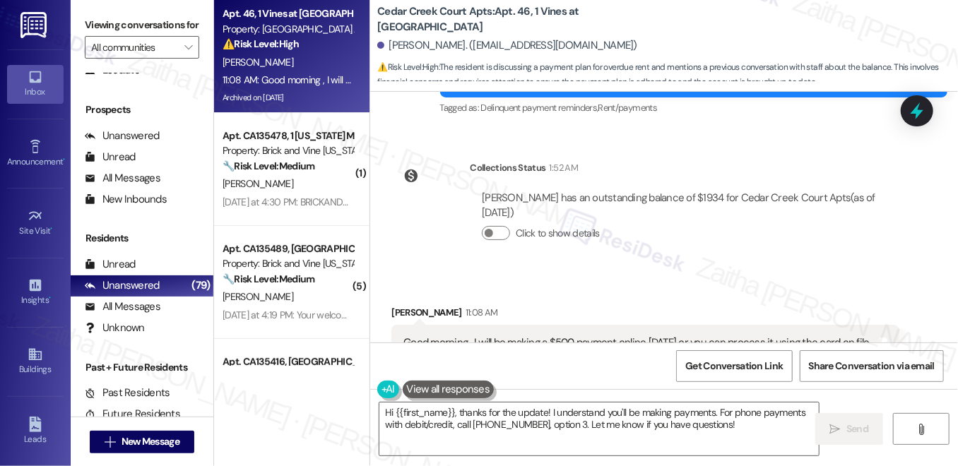
scroll to position [8162, 0]
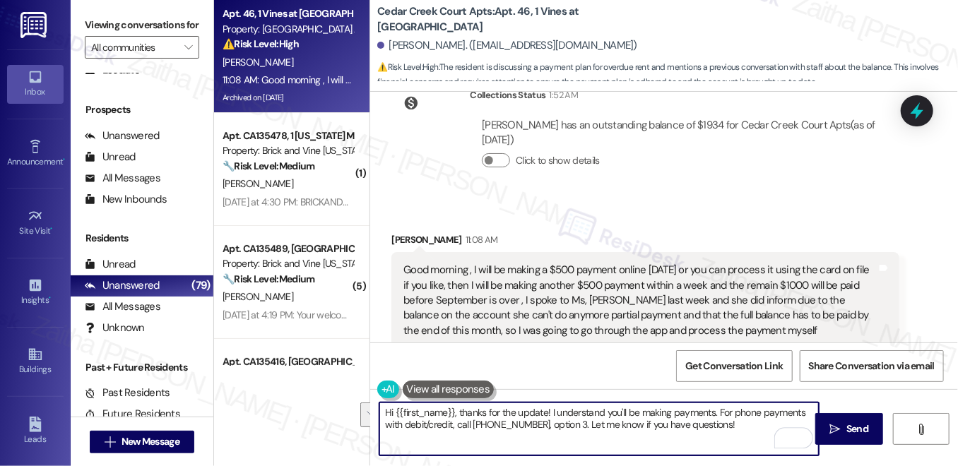
drag, startPoint x: 713, startPoint y: 411, endPoint x: 726, endPoint y: 430, distance: 22.9
click at [726, 430] on textarea "Hi {{first_name}}, thanks for the update! I understand you'll be making payment…" at bounding box center [598, 429] width 439 height 53
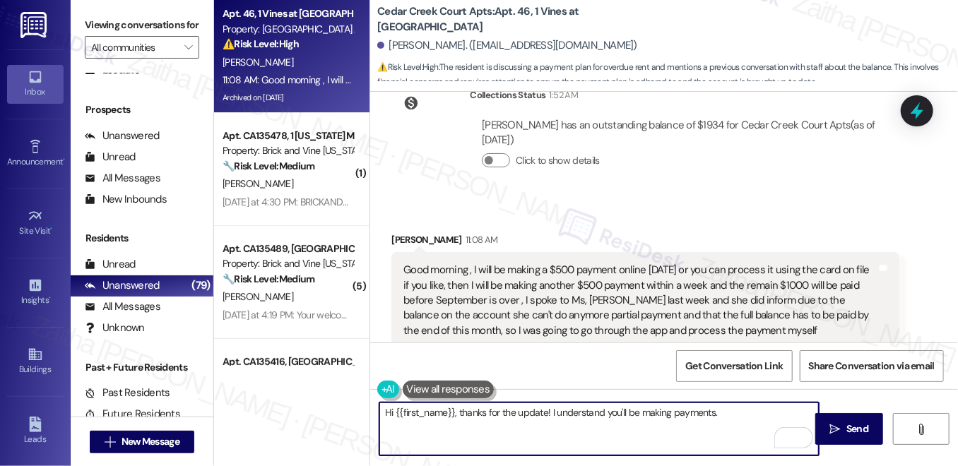
type textarea "Hi {{first_name}}, thanks for the update! I understand you'll be making payment…"
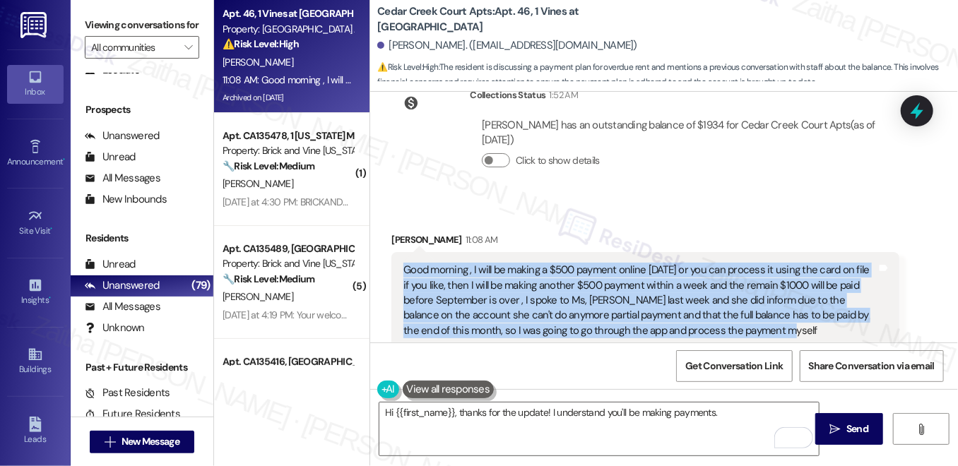
drag, startPoint x: 396, startPoint y: 191, endPoint x: 760, endPoint y: 255, distance: 370.2
click at [760, 255] on div "Good morning , I will be making a $500 payment online today or you can process …" at bounding box center [644, 300] width 507 height 97
copy div "Good morning , I will be making a $500 payment online today or you can process …"
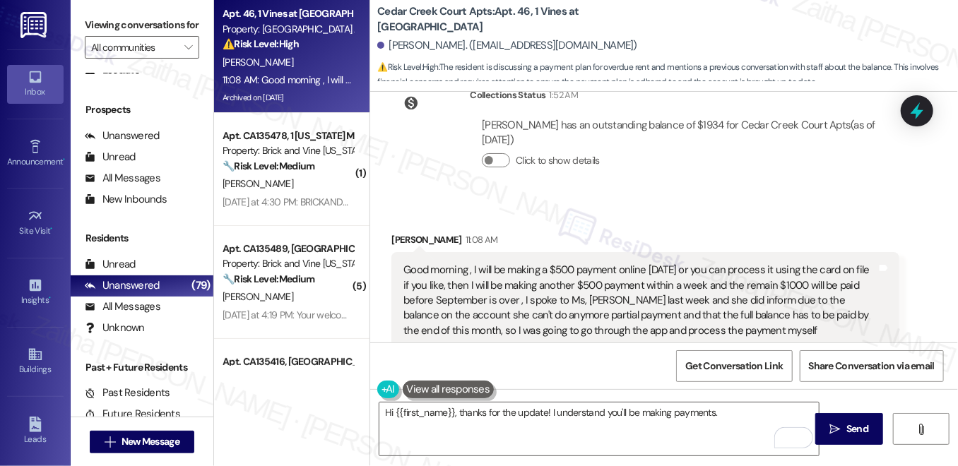
click at [591, 117] on div "Collections Status 1:52 AM Brittany Stubbs has an outstanding balance of $1934 …" at bounding box center [645, 139] width 529 height 124
click at [673, 382] on button "Show suggestions" at bounding box center [671, 389] width 28 height 14
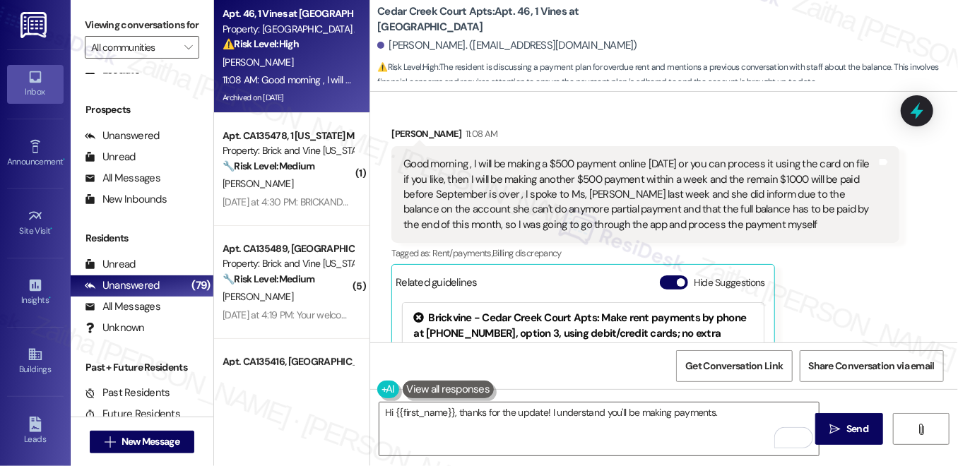
scroll to position [8291, 0]
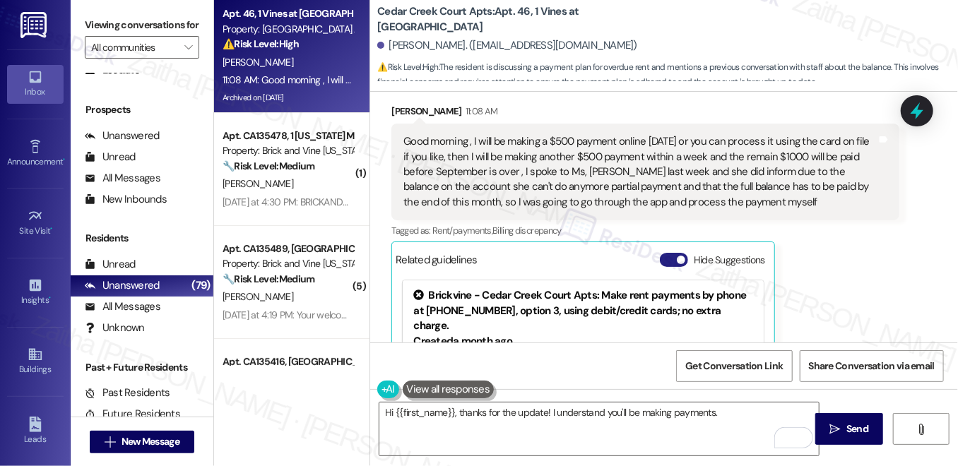
click at [668, 253] on button "Hide Suggestions" at bounding box center [674, 260] width 28 height 14
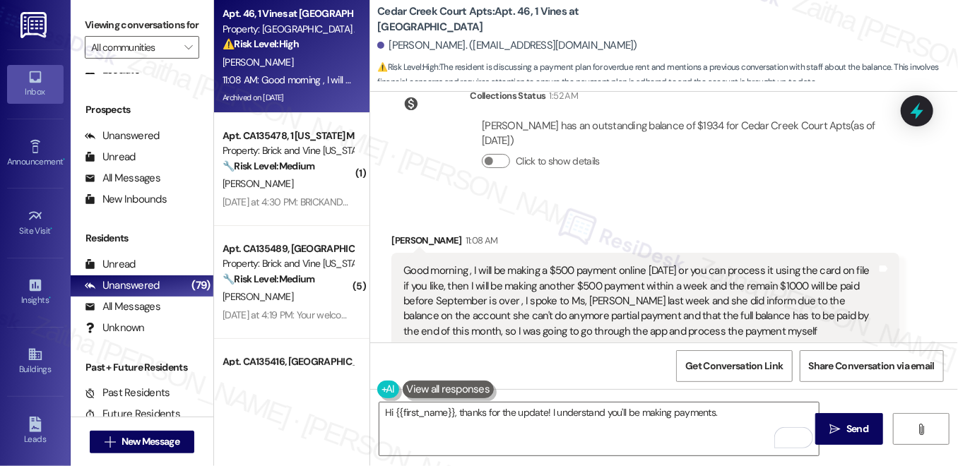
scroll to position [8162, 0]
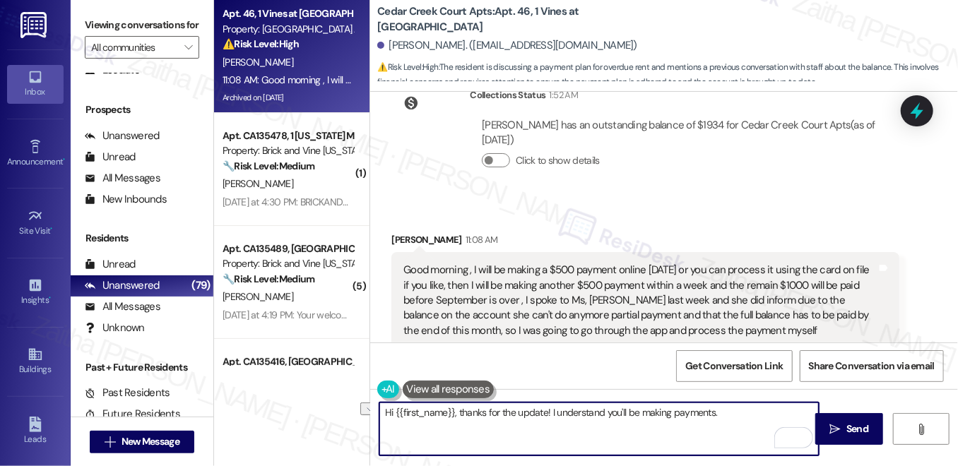
drag, startPoint x: 381, startPoint y: 412, endPoint x: 724, endPoint y: 418, distance: 342.7
click at [724, 418] on textarea "Hi {{first_name}}, thanks for the update! I understand you'll be making payment…" at bounding box center [598, 429] width 439 height 53
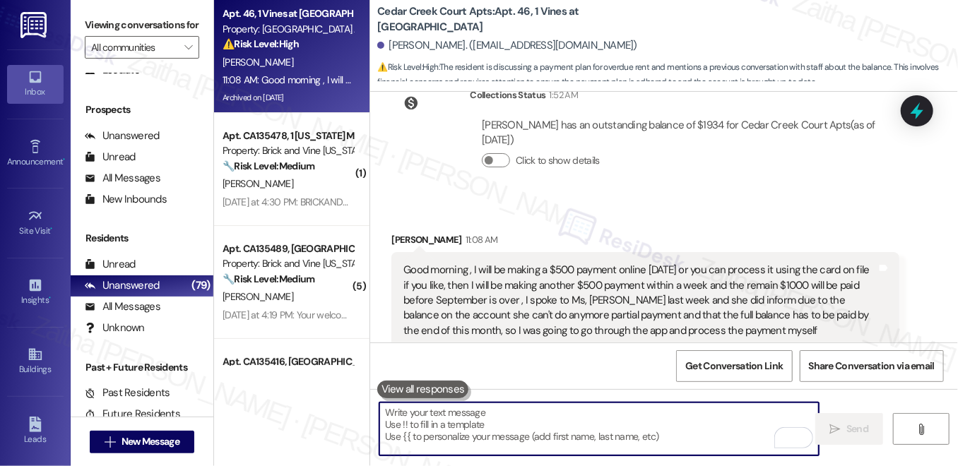
paste textarea "Good morning , I will be making a $500 payment online today or you can process …"
type textarea "Good morning , I will be making a $500 payment online today or you can process …"
paste textarea "Good morning, and thank you for sharing your payment plan with us. I truly appr…"
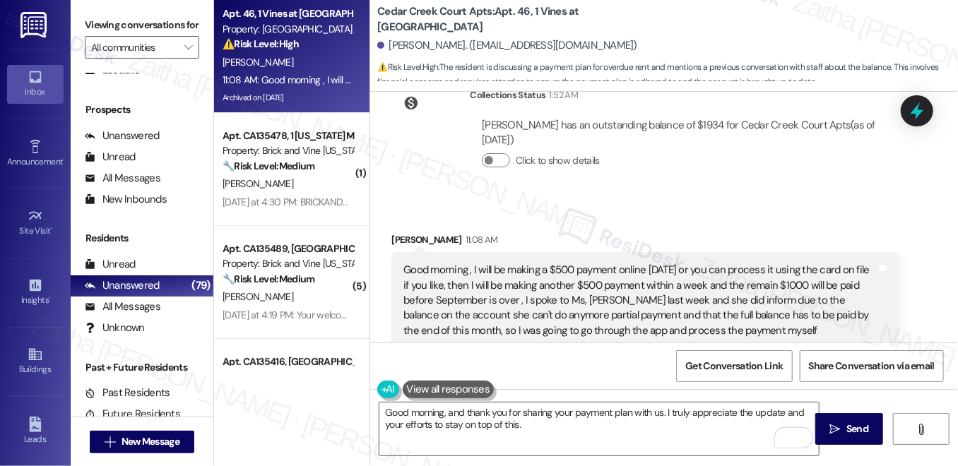
click at [397, 232] on div "Brittany Stubbs 11:08 AM" at bounding box center [644, 242] width 507 height 20
copy div "Brittany"
click at [456, 410] on textarea "Good morning, and thank you for sharing your payment plan with us. I truly appr…" at bounding box center [598, 429] width 439 height 53
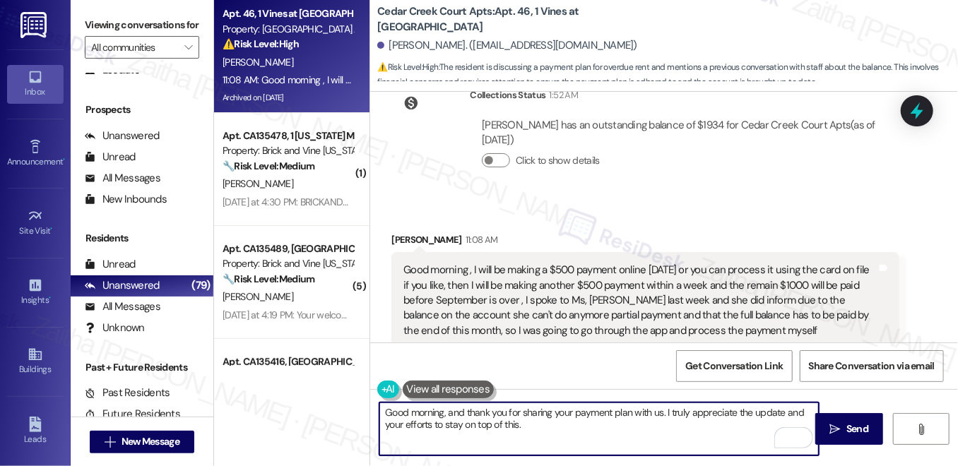
click at [456, 410] on textarea "Good morning, and thank you for sharing your payment plan with us. I truly appr…" at bounding box center [598, 429] width 439 height 53
paste textarea "Brittany"
click at [572, 427] on textarea "Good morning, Brittany! Thank you for sharing your payment plan with us. I trul…" at bounding box center [598, 429] width 439 height 53
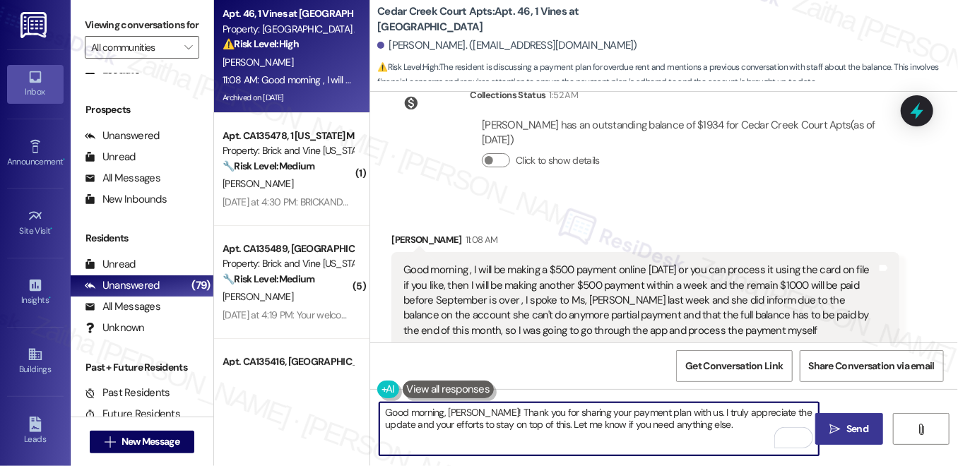
type textarea "Good morning, Brittany! Thank you for sharing your payment plan with us. I trul…"
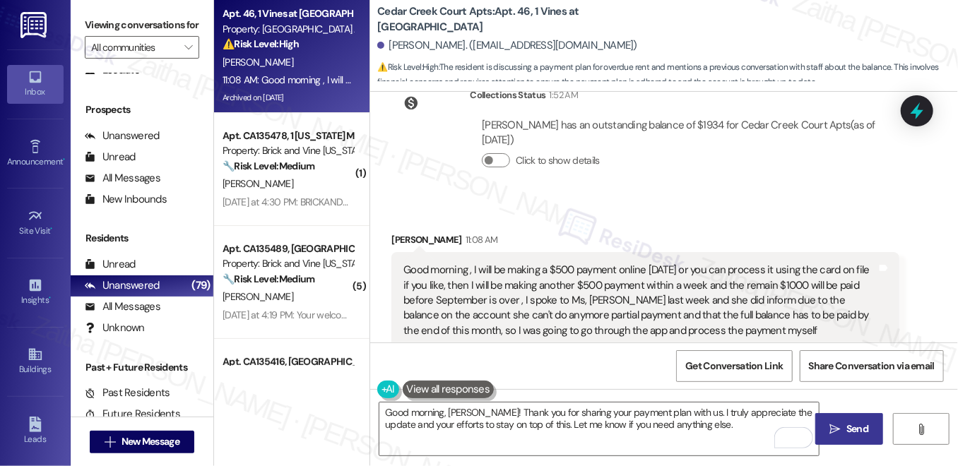
click at [854, 430] on span "Send" at bounding box center [857, 429] width 22 height 15
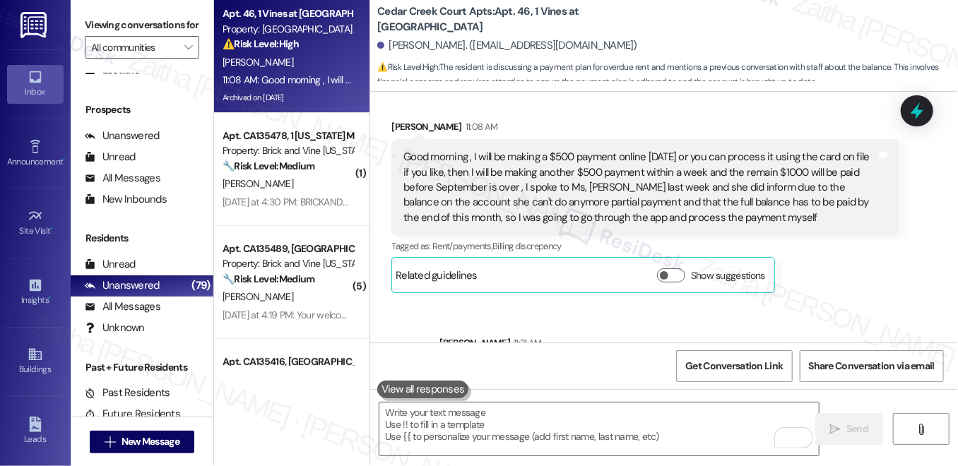
scroll to position [8276, 0]
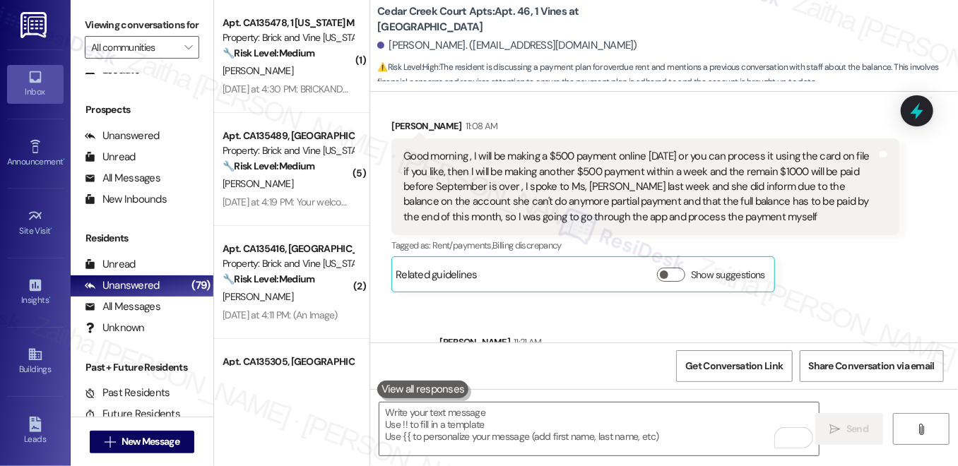
drag, startPoint x: 914, startPoint y: 114, endPoint x: 887, endPoint y: 136, distance: 34.2
click at [914, 115] on icon at bounding box center [917, 111] width 18 height 18
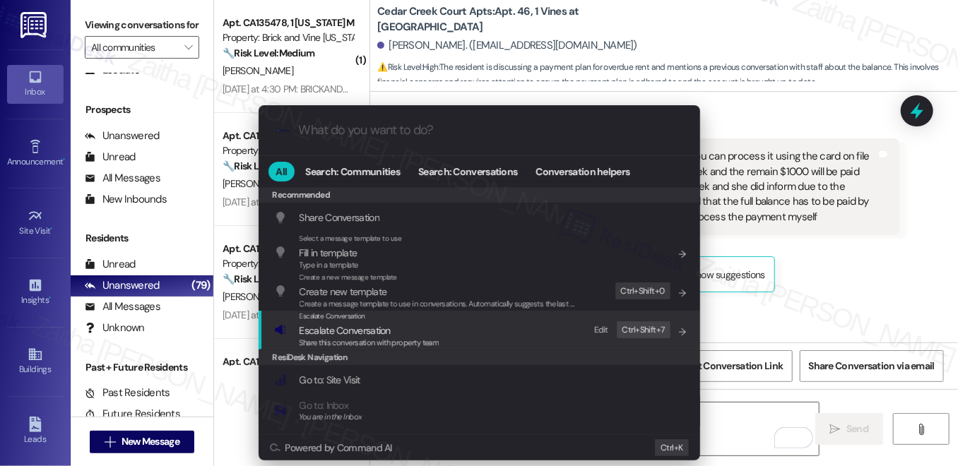
click at [336, 331] on span "Escalate Conversation" at bounding box center [345, 330] width 91 height 13
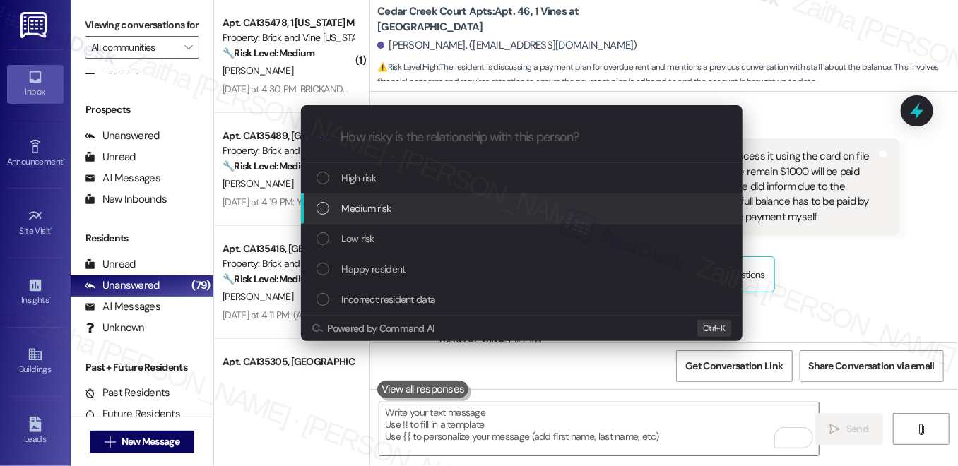
click at [362, 211] on span "Medium risk" at bounding box center [366, 209] width 49 height 16
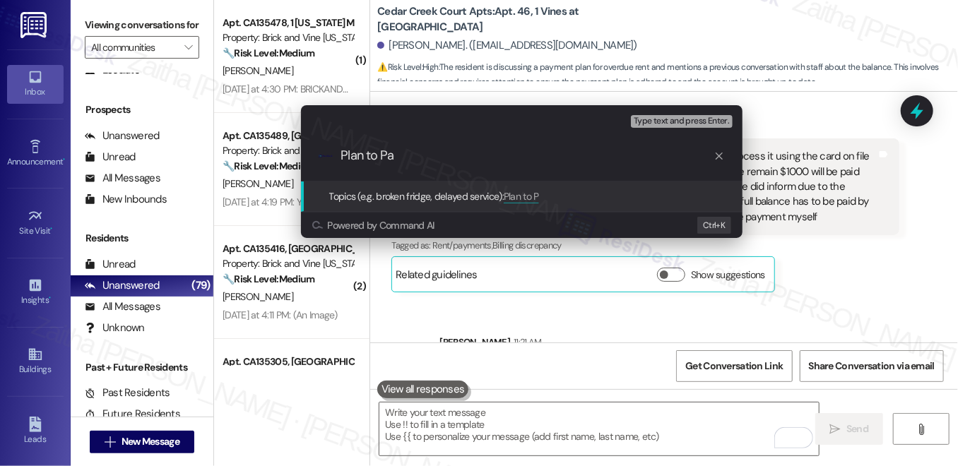
type input "Plan to Pay"
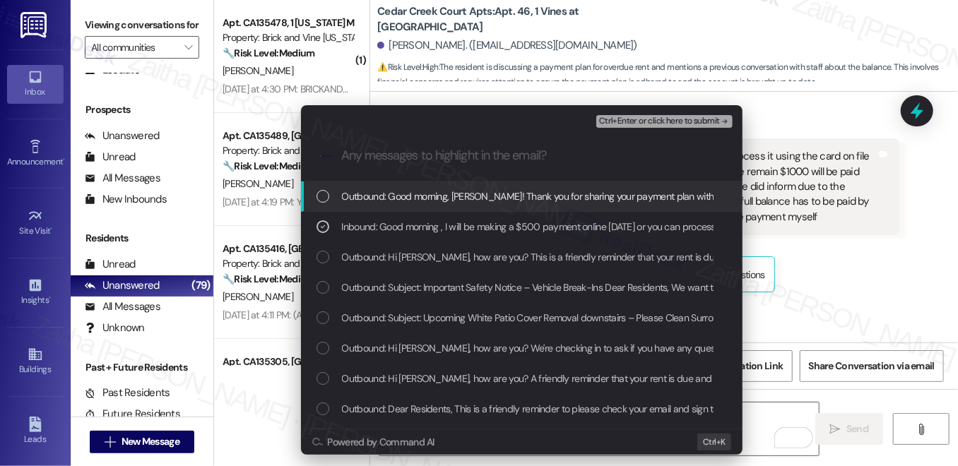
click at [642, 121] on span "Ctrl+Enter or click here to submit" at bounding box center [659, 122] width 121 height 10
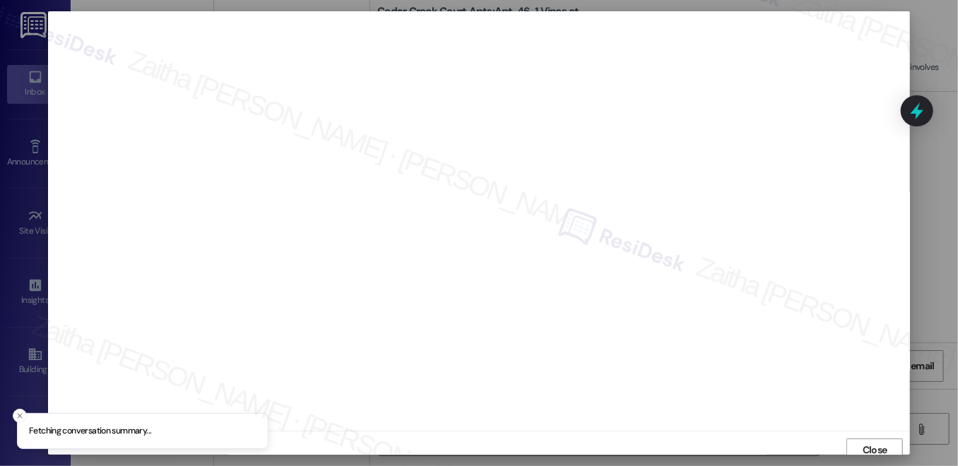
scroll to position [6, 0]
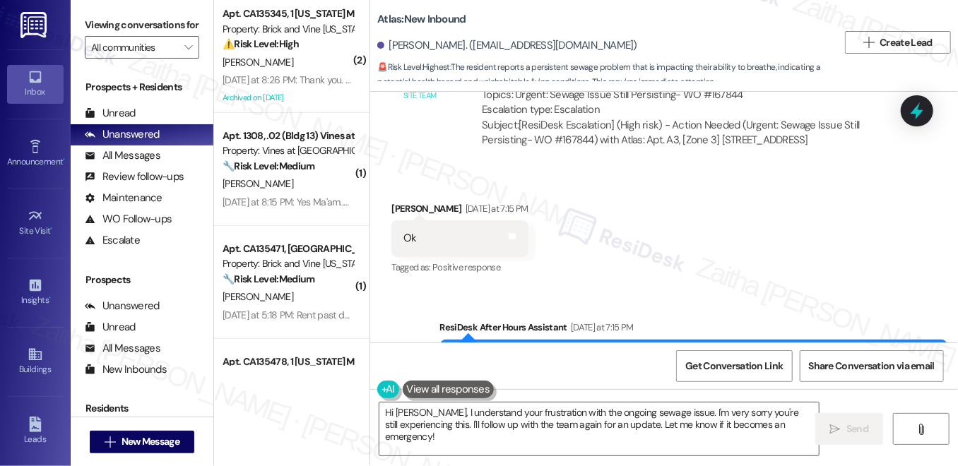
scroll to position [5401, 0]
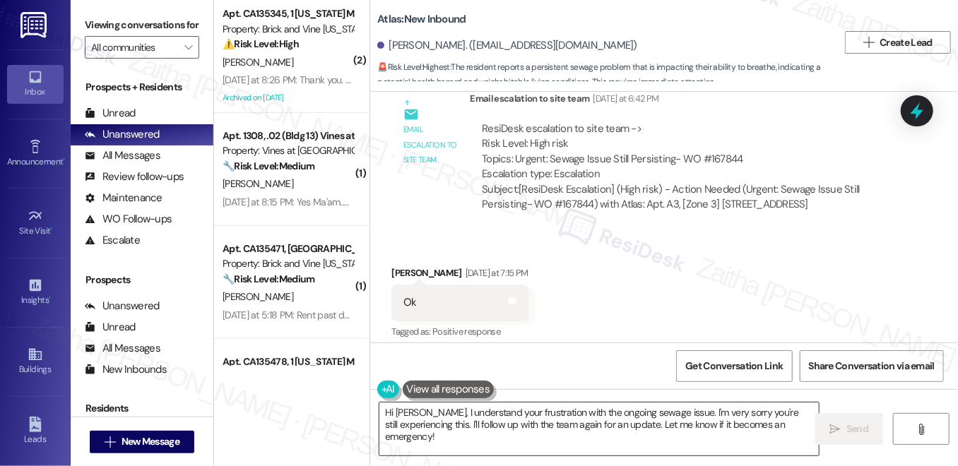
click at [387, 412] on textarea "Hi Ibrahim, I understand your frustration with the ongoing sewage issue. I'm ve…" at bounding box center [598, 429] width 439 height 53
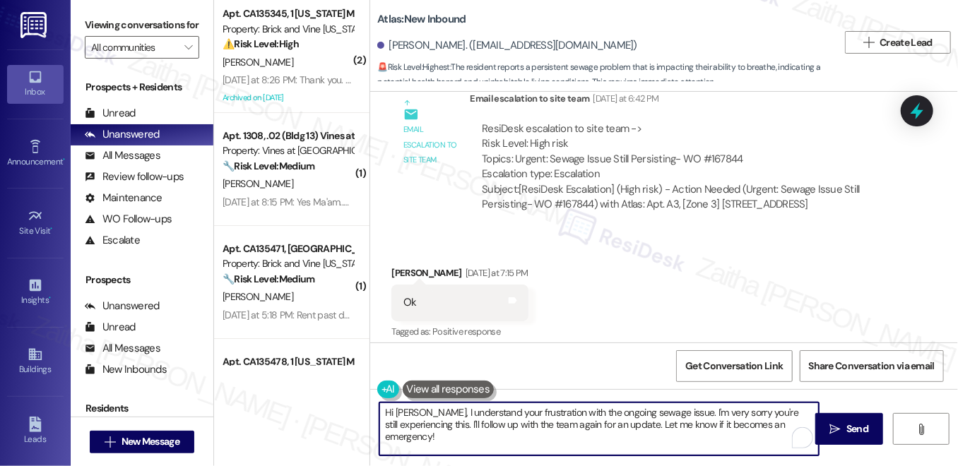
click at [387, 412] on textarea "Hi Ibrahim, I understand your frustration with the ongoing sewage issue. I'm ve…" at bounding box center [598, 429] width 439 height 53
drag, startPoint x: 461, startPoint y: 411, endPoint x: 485, endPoint y: 442, distance: 38.3
click at [485, 442] on textarea "Thank you, Ibrahim, I understand your frustration with the ongoing sewage issue…" at bounding box center [598, 429] width 439 height 53
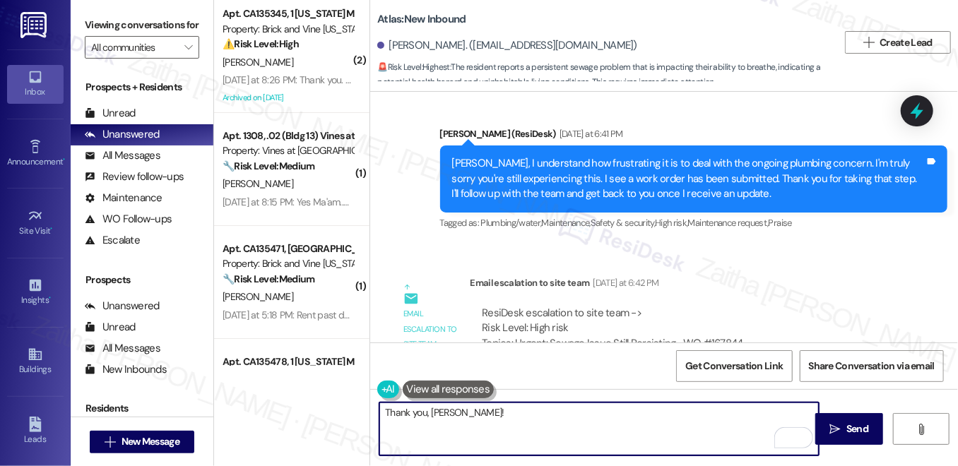
scroll to position [5208, 0]
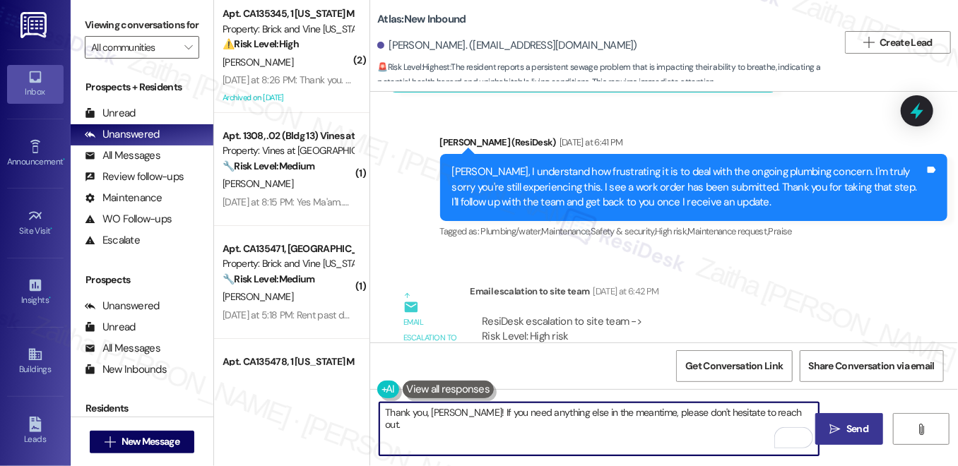
type textarea "Thank you, Ibrahim! If you need anything else in the meantime, please don't hes…"
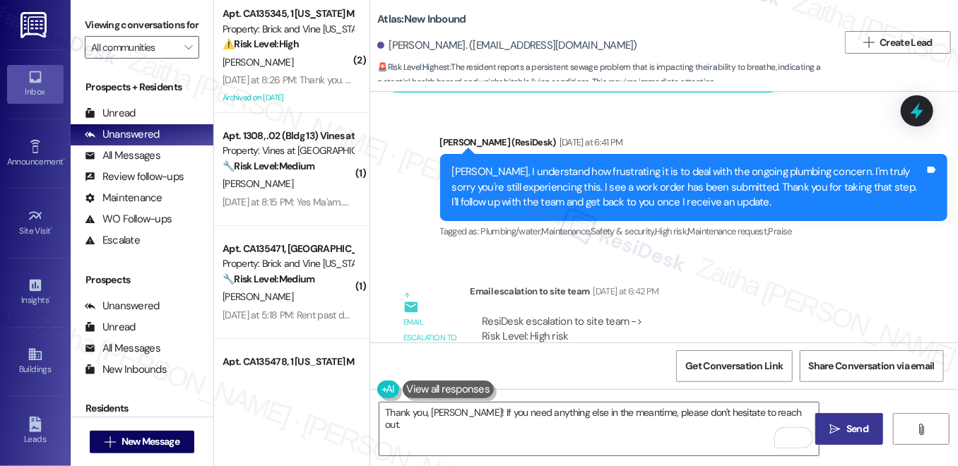
click at [854, 437] on button " Send" at bounding box center [849, 429] width 69 height 32
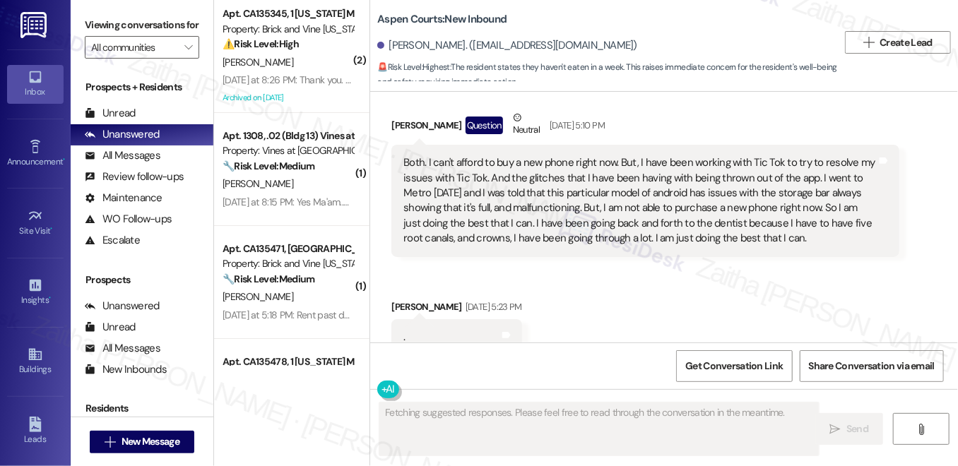
scroll to position [15151, 0]
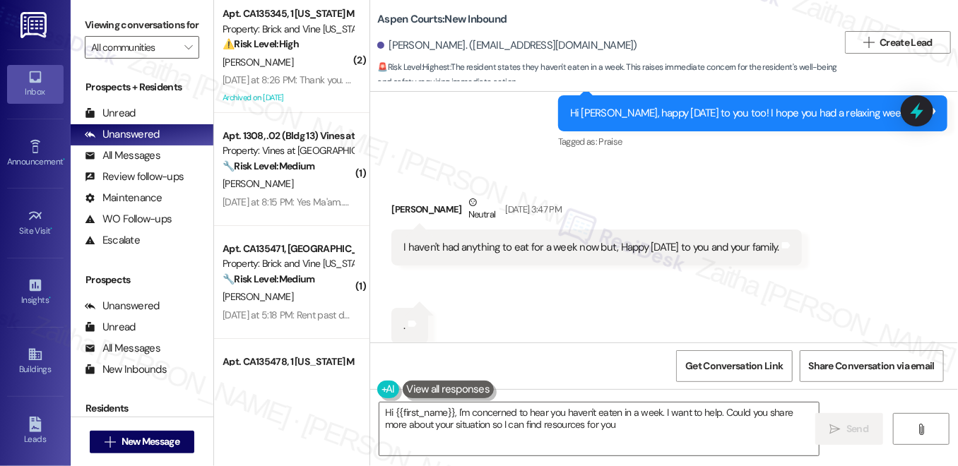
type textarea "Hi {{first_name}}, I'm concerned to hear you haven't eaten in a week. I want to…"
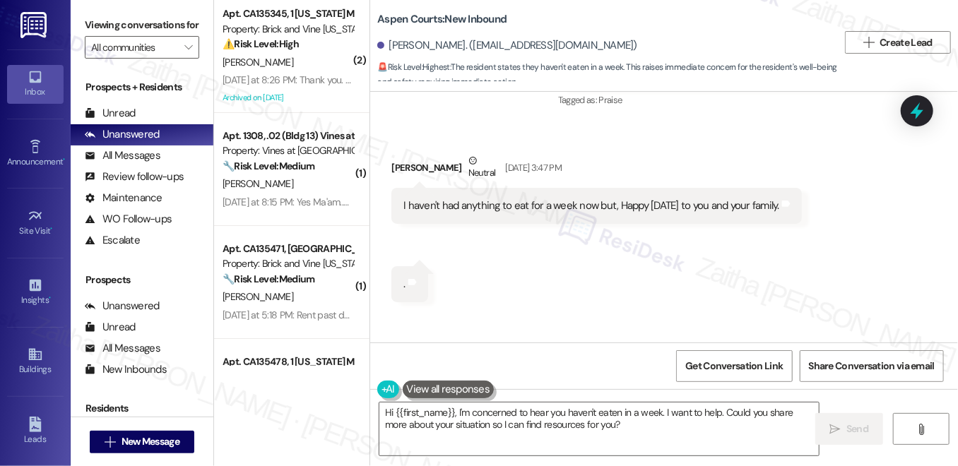
scroll to position [15270, 0]
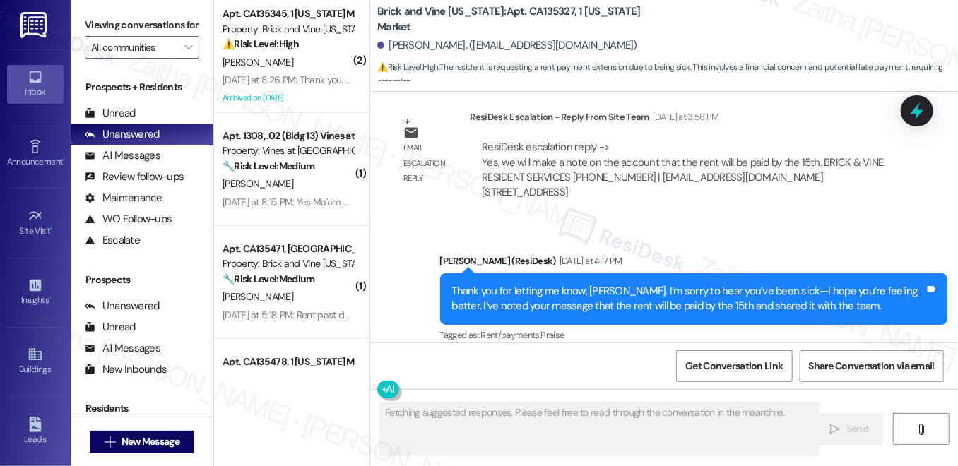
scroll to position [3424, 0]
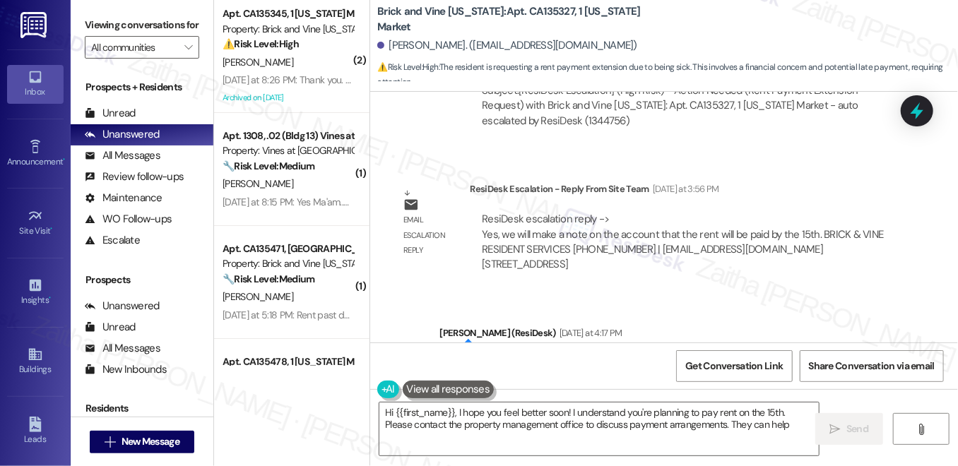
type textarea "Hi {{first_name}}, I hope you feel better soon! I understand you're planning to…"
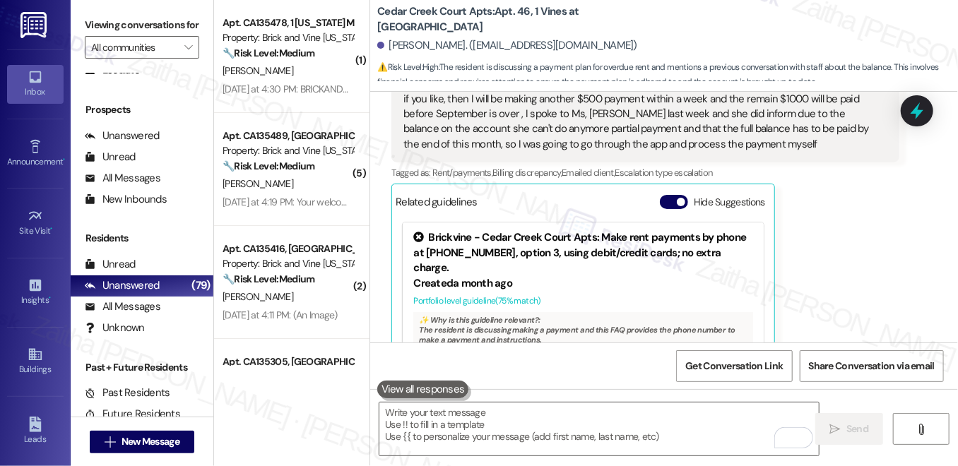
scroll to position [8349, 0]
click at [671, 195] on button "Hide Suggestions" at bounding box center [674, 202] width 28 height 14
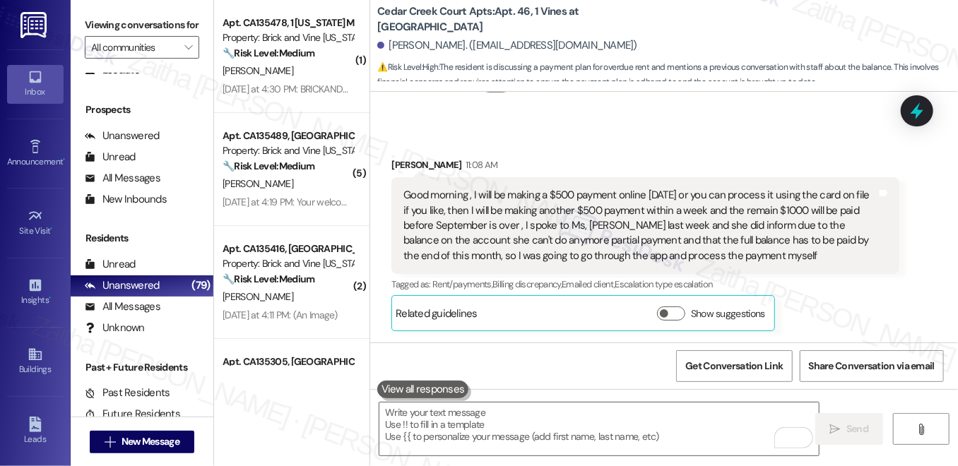
scroll to position [8170, 0]
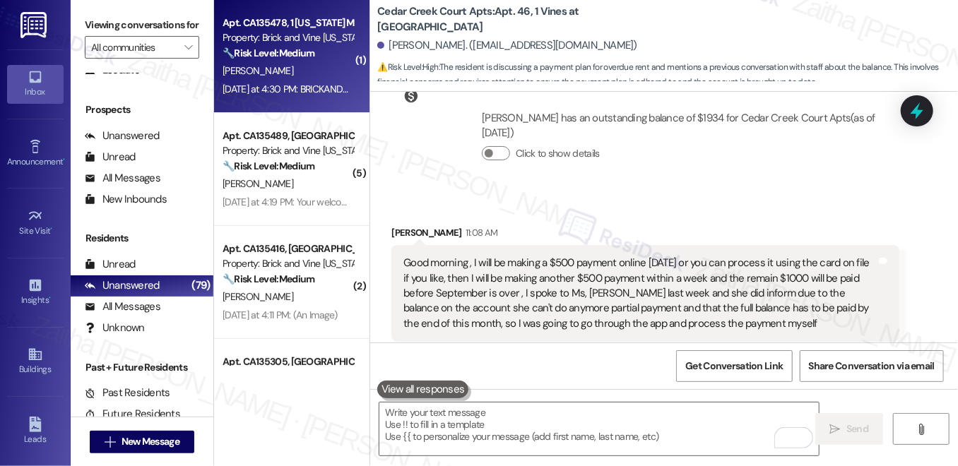
click at [291, 67] on div "[PERSON_NAME]" at bounding box center [288, 71] width 134 height 18
type textarea "Fetching suggested responses. Please feel free to read through the conversation…"
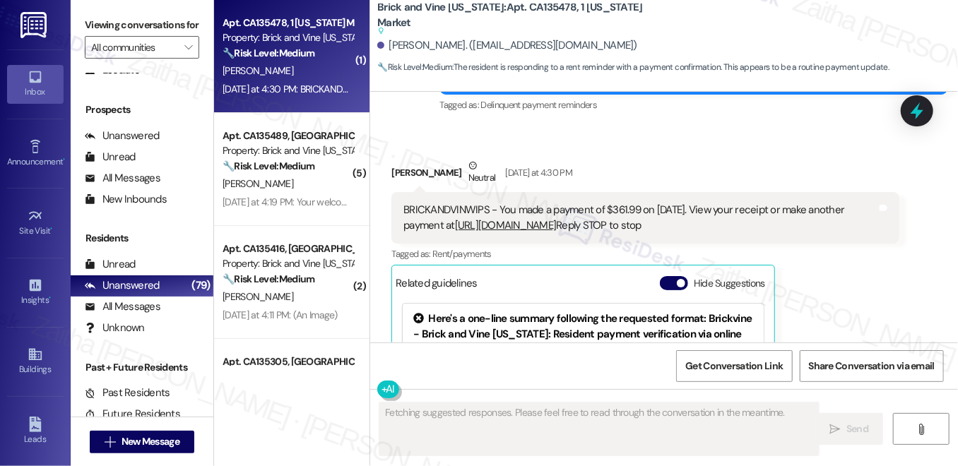
scroll to position [1646, 0]
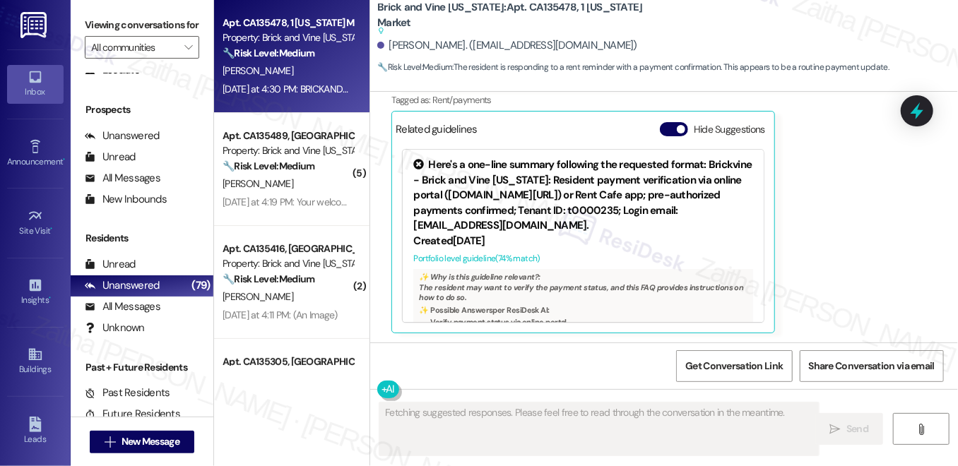
click at [661, 132] on button "Hide Suggestions" at bounding box center [674, 129] width 28 height 14
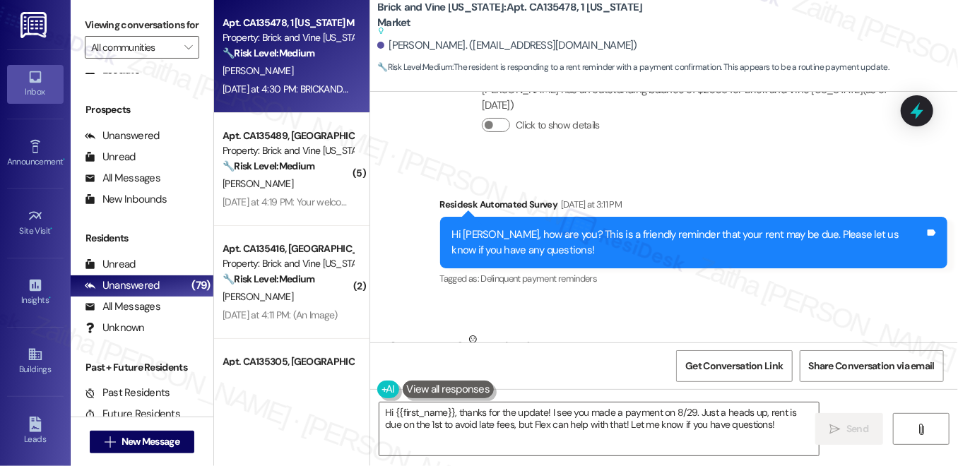
scroll to position [1461, 0]
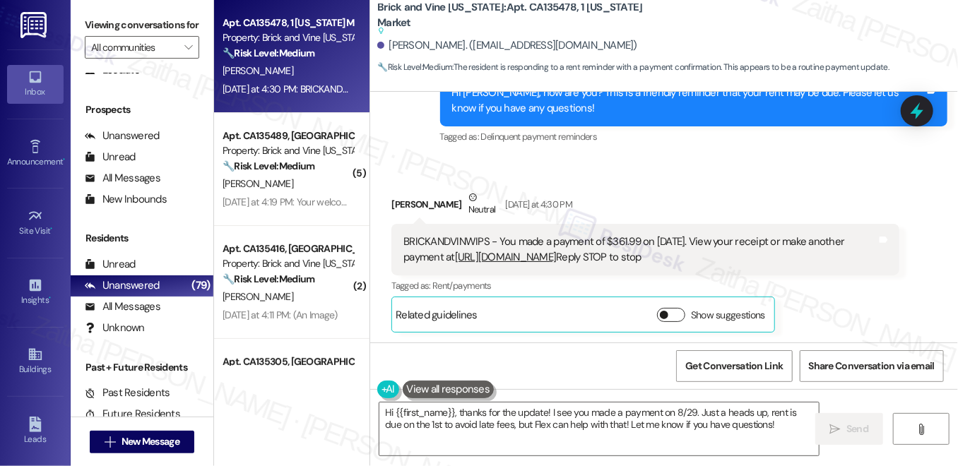
click at [673, 311] on button "Show suggestions" at bounding box center [671, 315] width 28 height 14
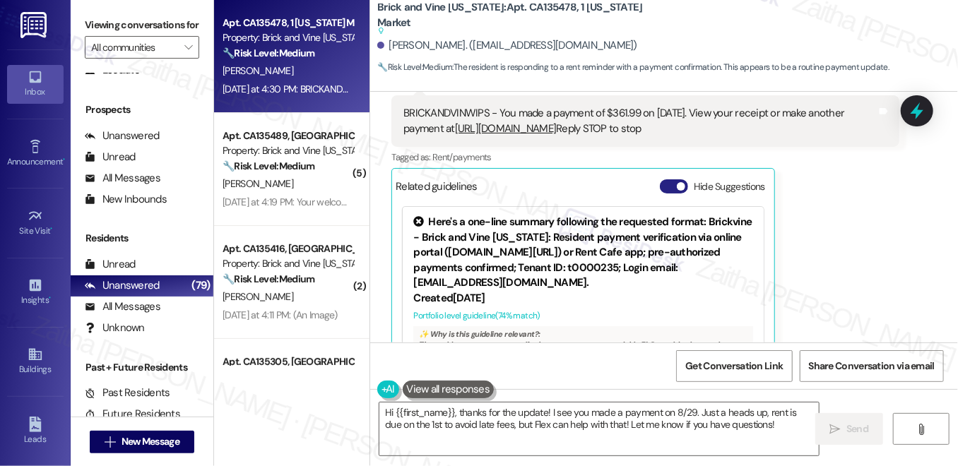
click at [663, 185] on button "Hide Suggestions" at bounding box center [674, 186] width 28 height 14
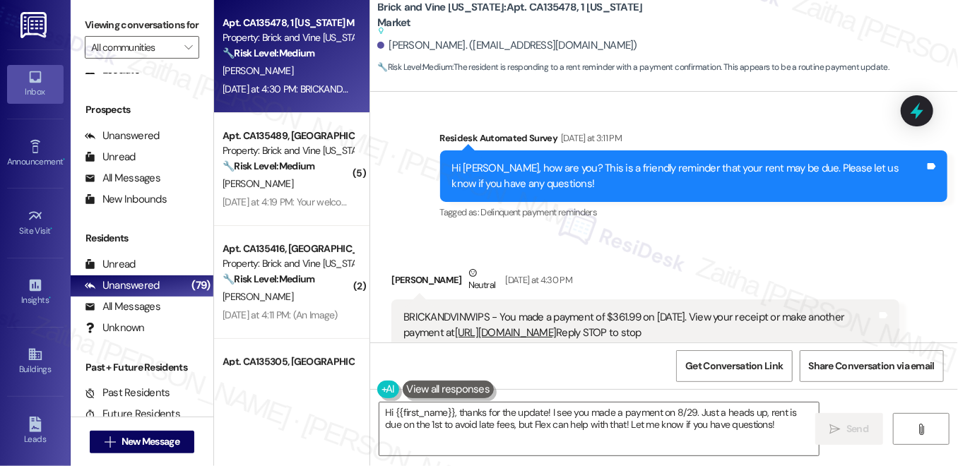
scroll to position [1461, 0]
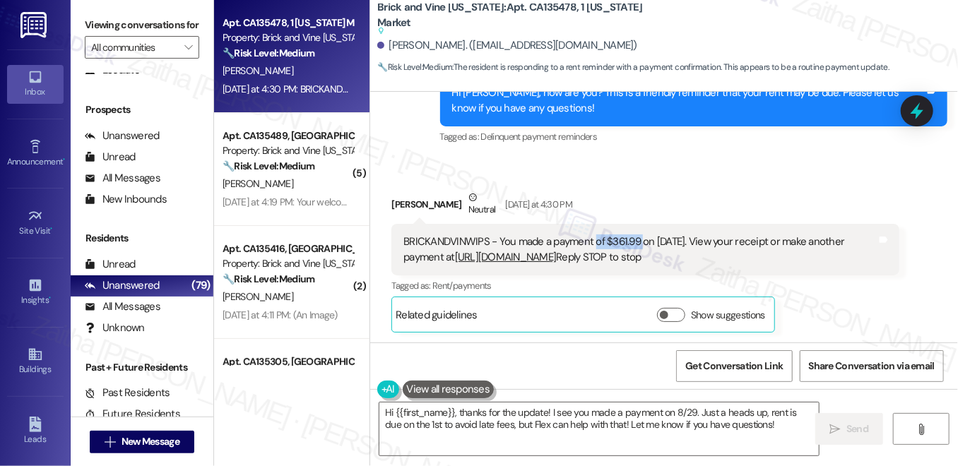
drag, startPoint x: 593, startPoint y: 242, endPoint x: 638, endPoint y: 239, distance: 45.3
click at [638, 239] on div "BRICKANDVINWIPS - You made a payment of $361.99 on 8/29/25. View your receipt o…" at bounding box center [639, 250] width 473 height 30
copy div "of $361.99"
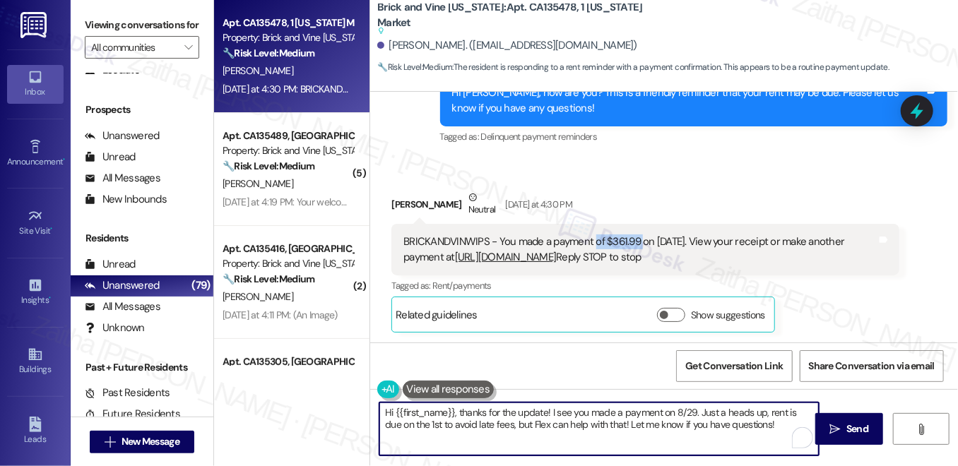
click at [659, 411] on textarea "Hi {{first_name}}, thanks for the update! I see you made a payment on 8/29. Jus…" at bounding box center [598, 429] width 439 height 53
paste textarea "f $361.99 o"
type textarea "Hi {{first_name}}, thanks for the update! I see you made a payment of $361.99 o…"
click at [491, 256] on link "https://pnme.co/LmoUvVE/03ih6ah" at bounding box center [506, 257] width 102 height 14
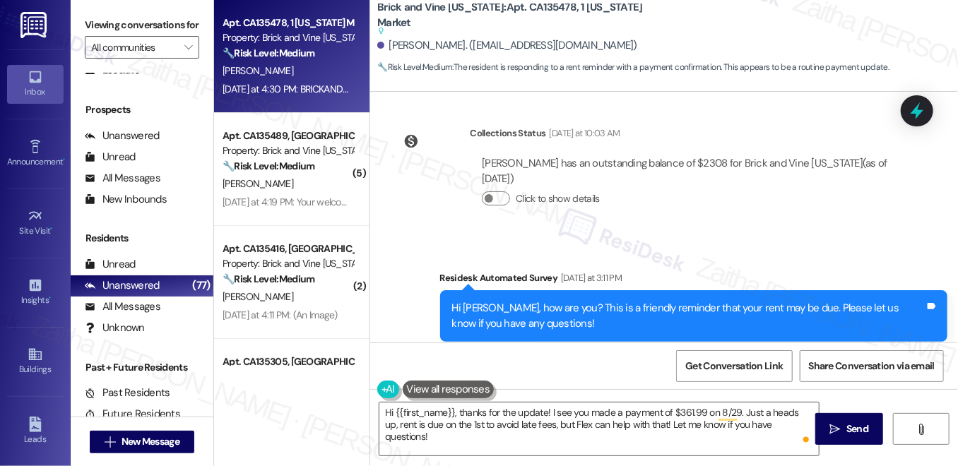
scroll to position [1204, 0]
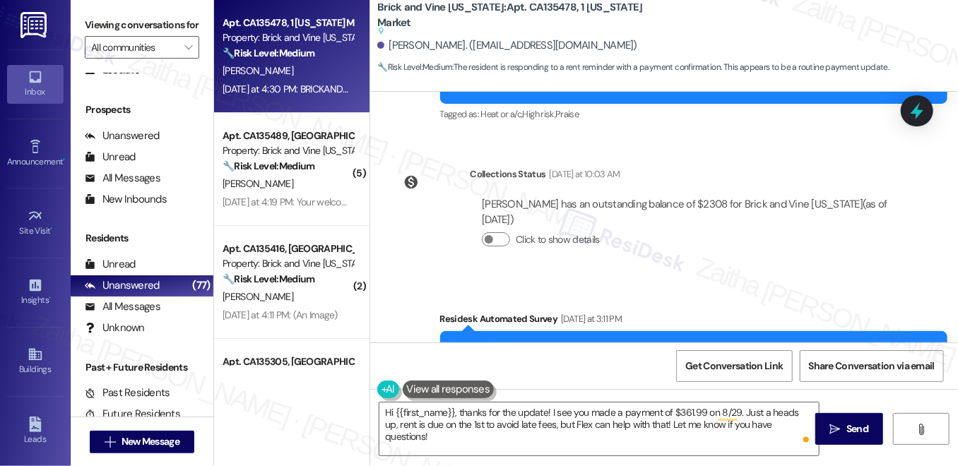
click at [689, 266] on div "Yvonne Foster has an outstanding balance of $2308 for Brick and Vine California…" at bounding box center [684, 228] width 429 height 83
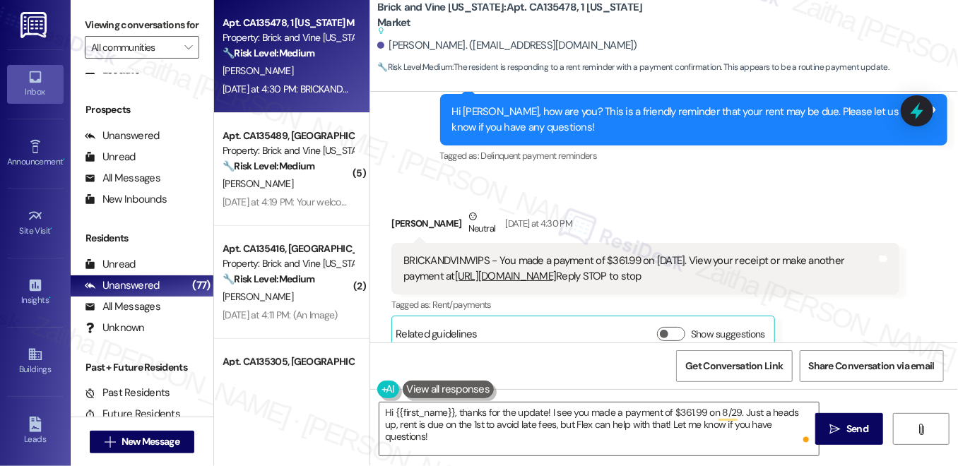
scroll to position [1461, 0]
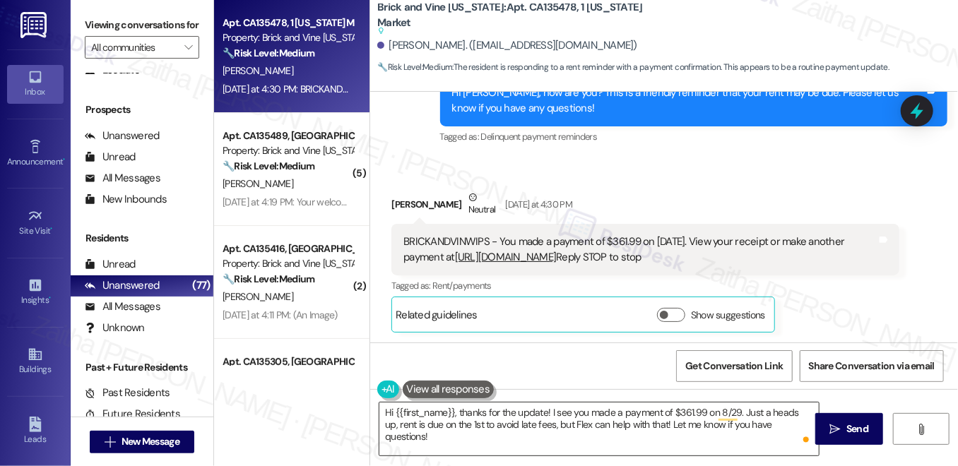
click at [741, 412] on textarea "Hi {{first_name}}, thanks for the update! I see you made a payment of $361.99 o…" at bounding box center [598, 429] width 439 height 53
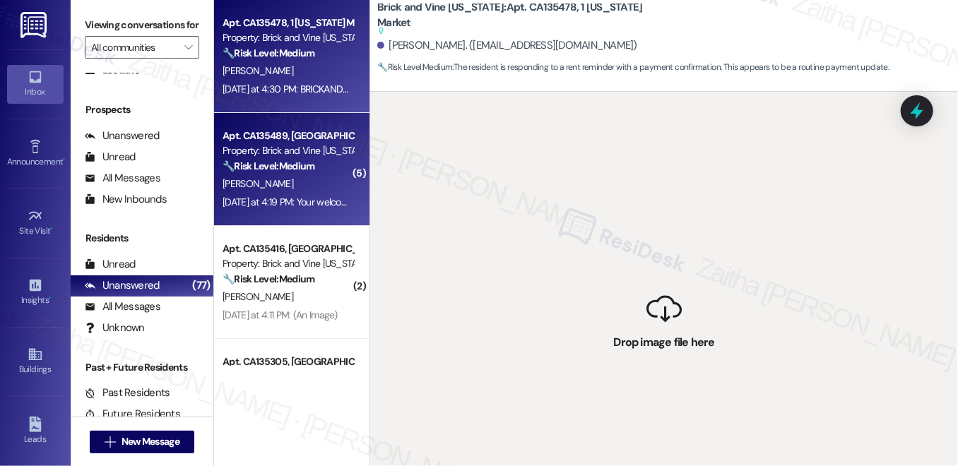
click at [292, 187] on div "R. Lucas" at bounding box center [288, 184] width 134 height 18
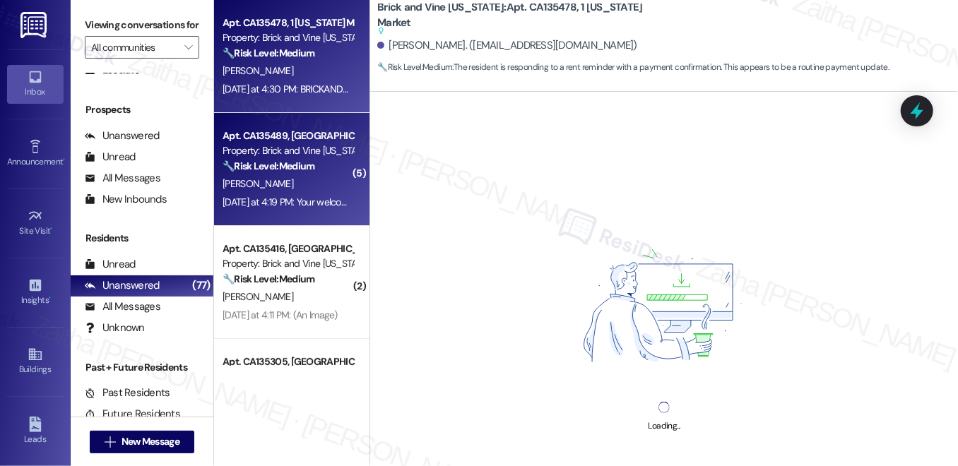
click at [326, 68] on div "Y. Foster" at bounding box center [288, 71] width 134 height 18
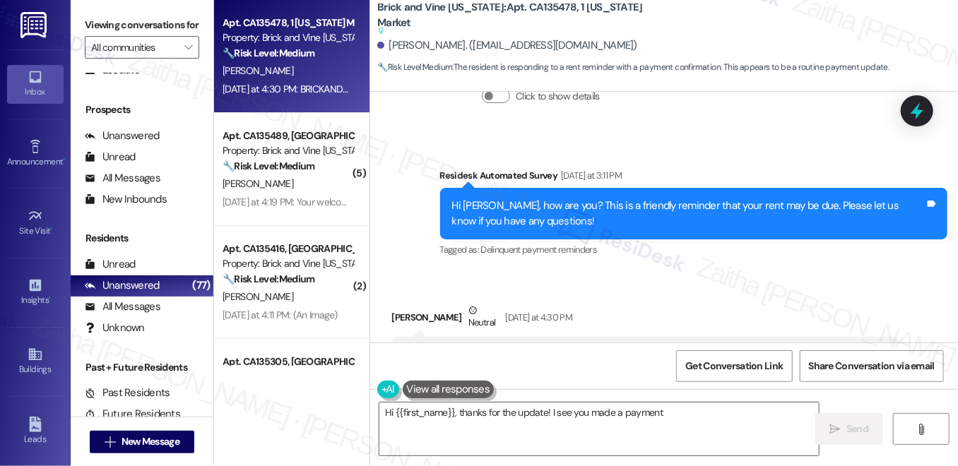
scroll to position [1647, 0]
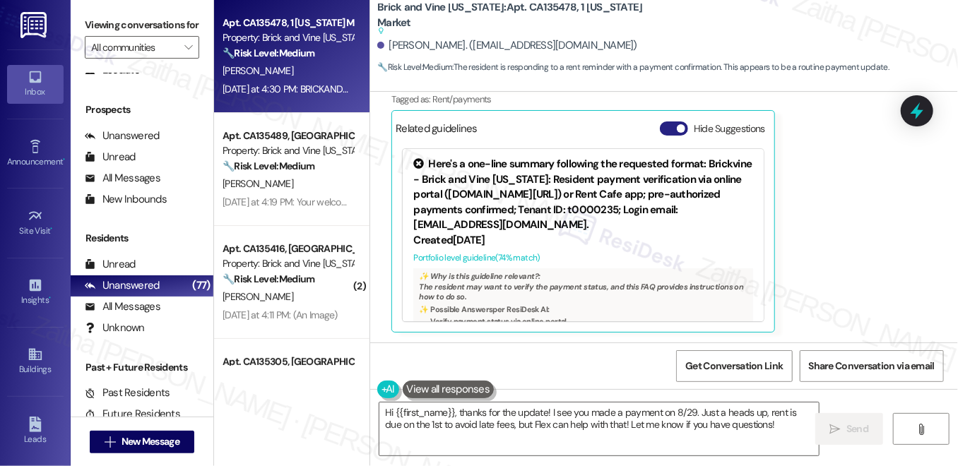
click at [667, 126] on button "Hide Suggestions" at bounding box center [674, 129] width 28 height 14
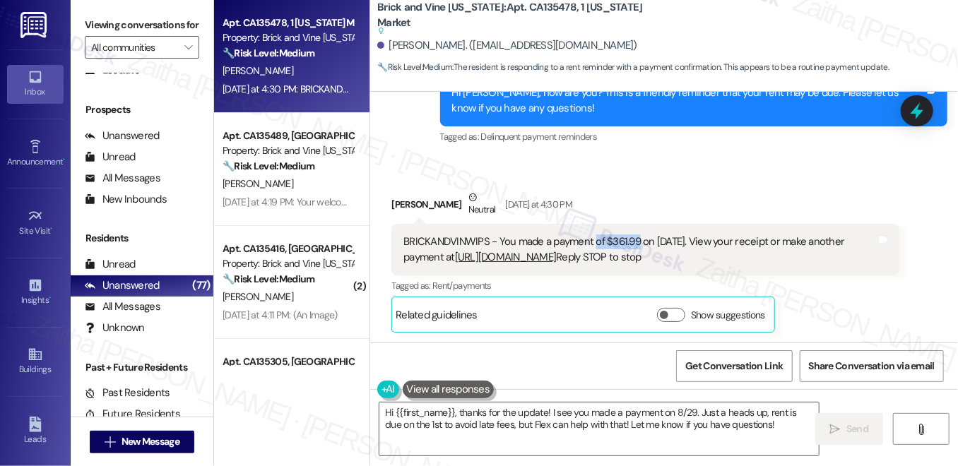
drag, startPoint x: 591, startPoint y: 239, endPoint x: 635, endPoint y: 237, distance: 43.2
click at [635, 237] on div "BRICKANDVINWIPS - You made a payment of $361.99 on 8/29/25. View your receipt o…" at bounding box center [639, 250] width 473 height 30
copy div "of $361.99"
click at [659, 412] on textarea "Hi {{first_name}}, thanks for the update! I see you made a payment on 8/29. Jus…" at bounding box center [598, 429] width 439 height 53
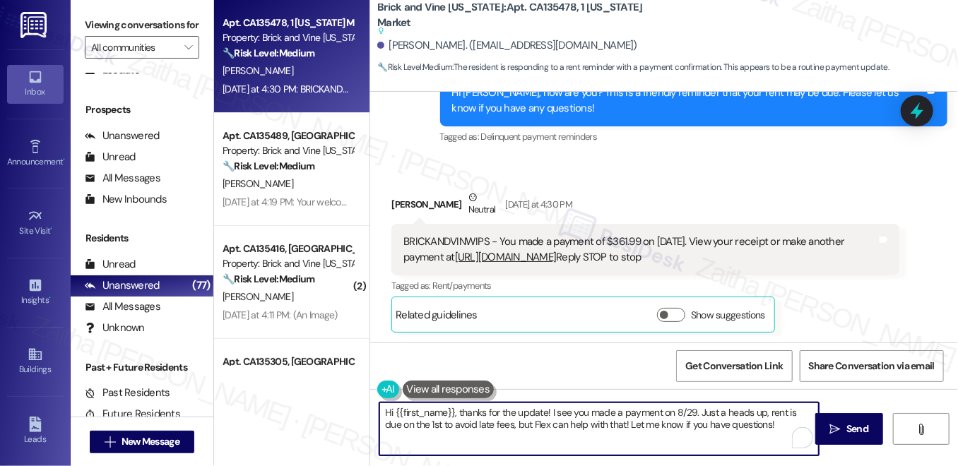
paste textarea "f $361.99o"
drag, startPoint x: 460, startPoint y: 407, endPoint x: 384, endPoint y: 411, distance: 75.7
click at [384, 411] on textarea "Hi {{first_name}}, thanks for the update! I see you made a payment of $361.99 o…" at bounding box center [598, 429] width 439 height 53
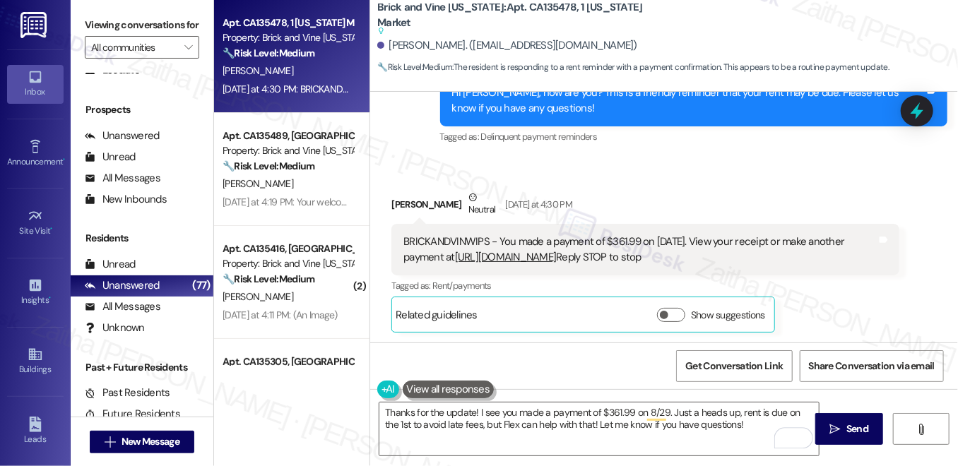
click at [401, 205] on div "Yvonne Foster Neutral Yesterday at 4:30 PM" at bounding box center [644, 207] width 507 height 35
copy div "Yvonne"
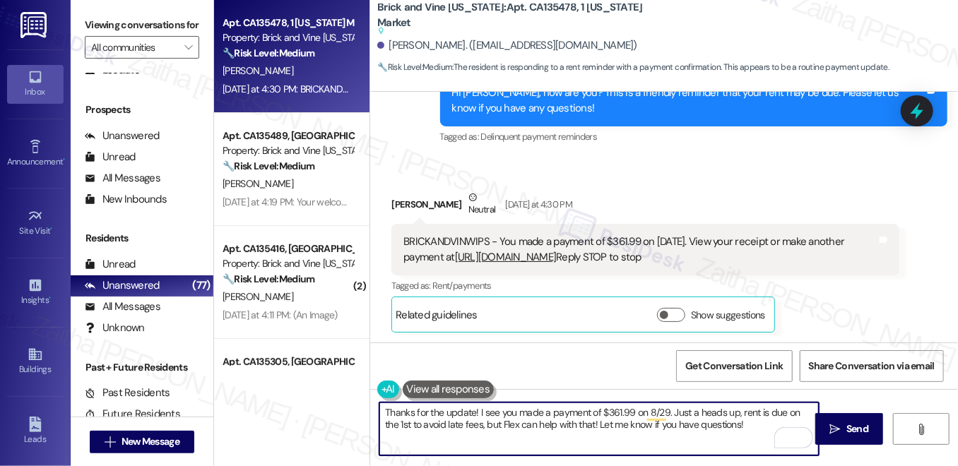
click at [471, 415] on textarea "Thanks for the update! I see you made a payment of $361.99 on 8/29. Just a head…" at bounding box center [598, 429] width 439 height 53
paste textarea "Yvonne"
drag, startPoint x: 702, startPoint y: 412, endPoint x: 760, endPoint y: 431, distance: 60.3
click at [760, 431] on textarea "Thanks for the update, Yvonne! I see you made a payment of $361.99 on 8/29. Jus…" at bounding box center [598, 429] width 439 height 53
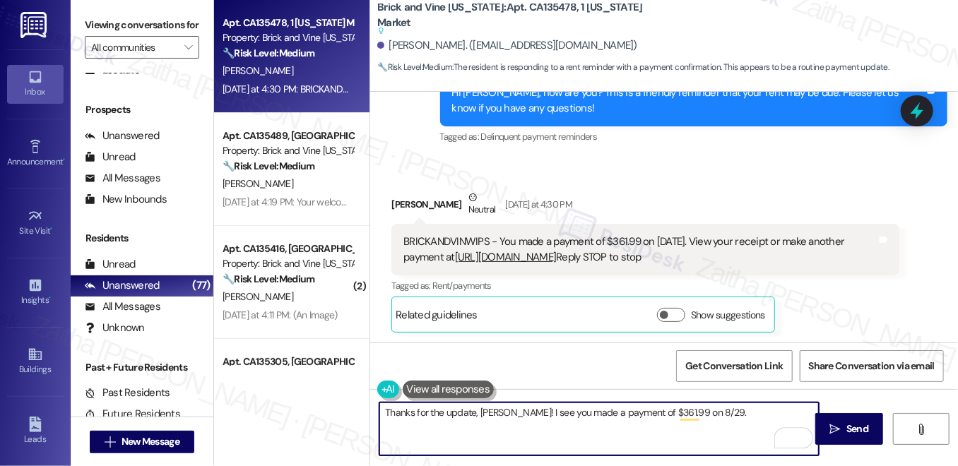
paste textarea "Our reminders go out to all residents to help prevent late fees—if you’ve alrea…"
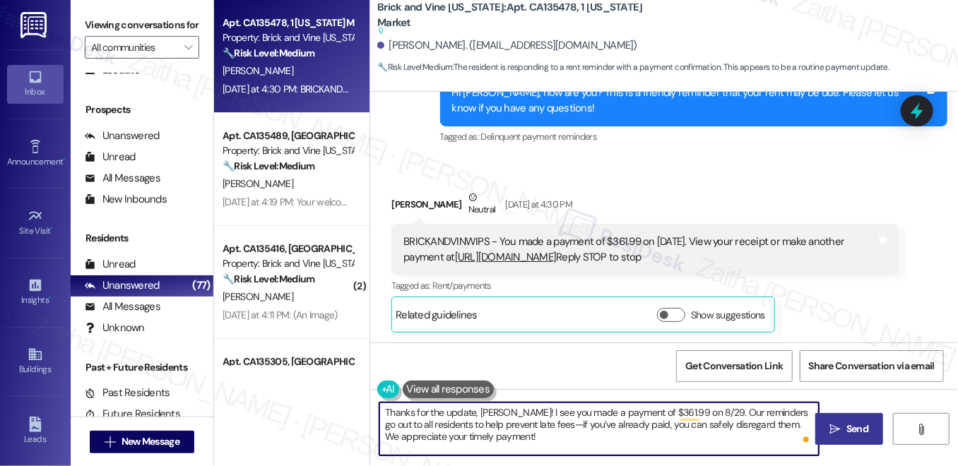
type textarea "Thanks for the update, Yvonne! I see you made a payment of $361.99 on 8/29. Our…"
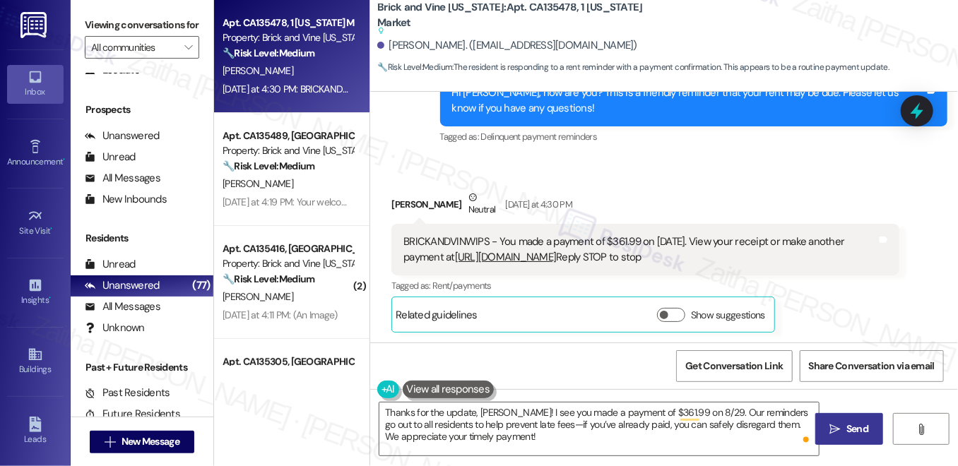
click at [844, 424] on span "Send" at bounding box center [858, 429] width 28 height 15
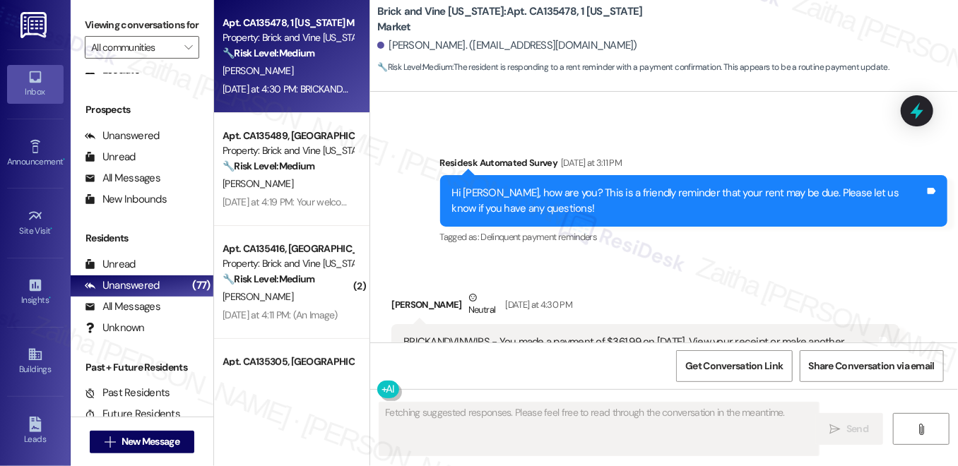
scroll to position [1332, 0]
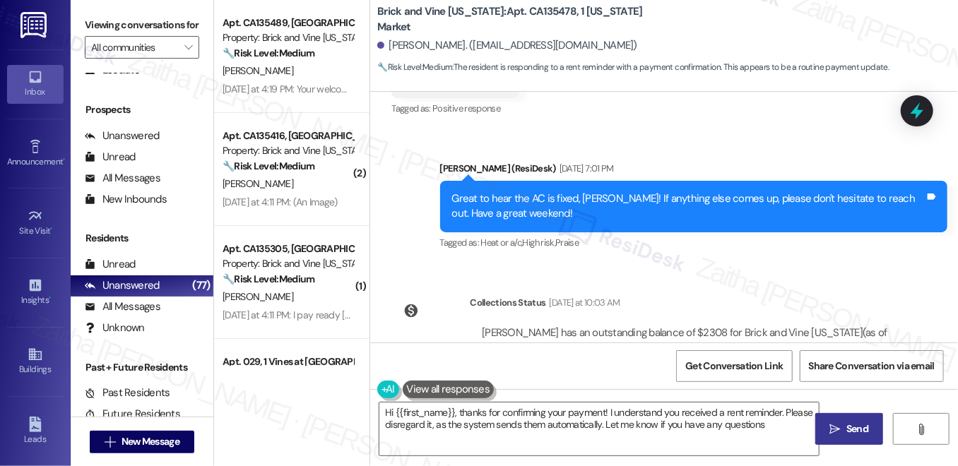
type textarea "Hi {{first_name}}, thanks for confirming your payment! I understand you receive…"
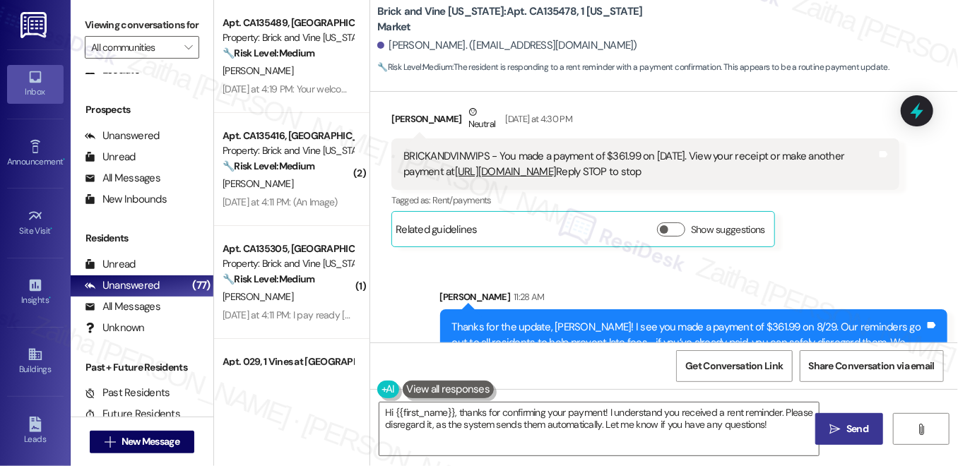
scroll to position [1525, 0]
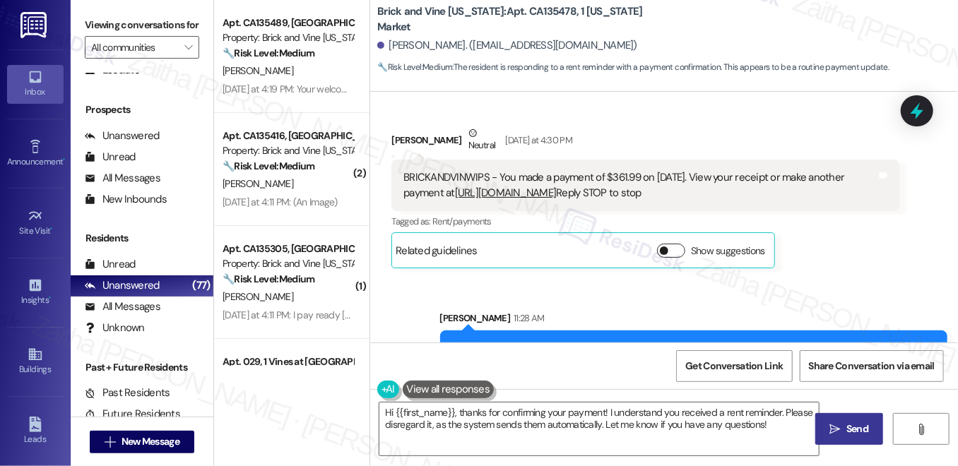
click at [671, 249] on button "Show suggestions" at bounding box center [671, 251] width 28 height 14
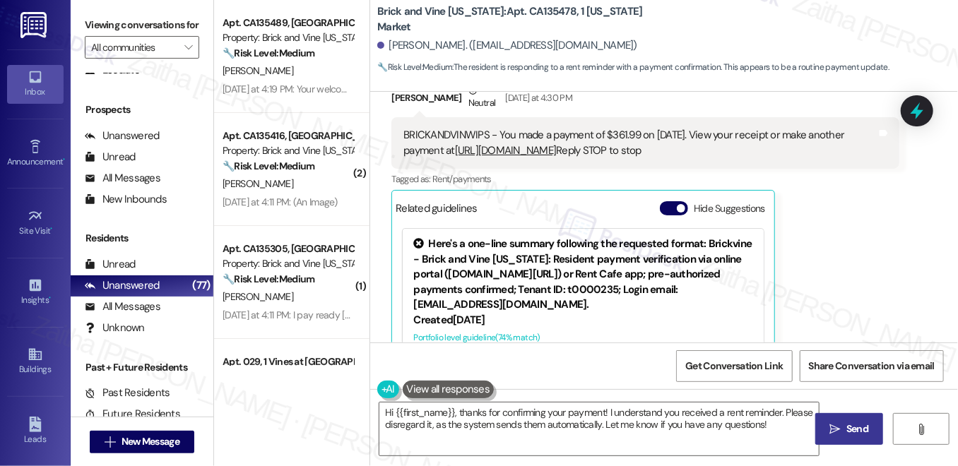
scroll to position [1589, 0]
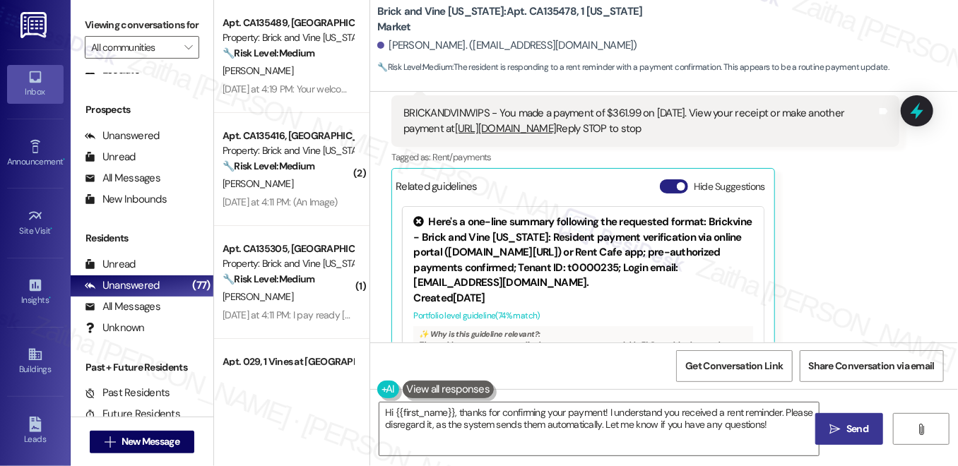
click at [661, 181] on button "Hide Suggestions" at bounding box center [674, 186] width 28 height 14
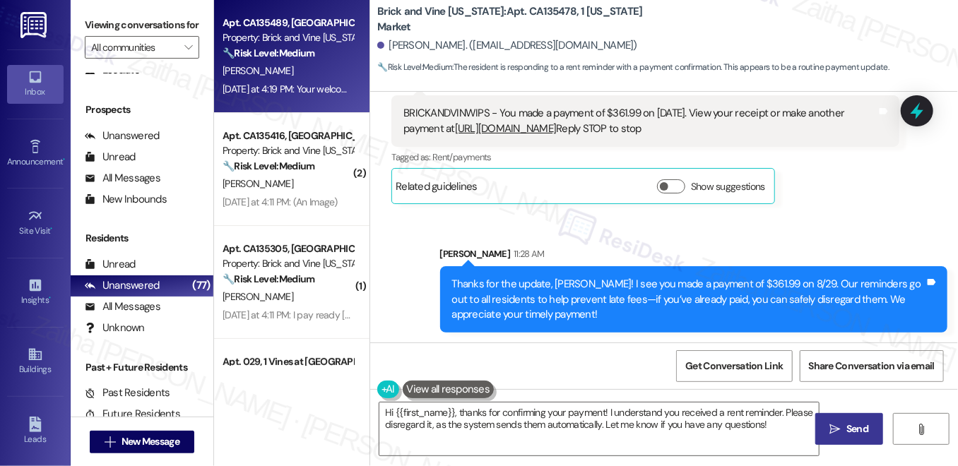
click at [270, 87] on div "Yesterday at 4:19 PM: Your welcome Yesterday at 4:19 PM: Your welcome" at bounding box center [288, 89] width 131 height 13
type textarea "Fetching suggested responses. Please feel free to read through the conversation…"
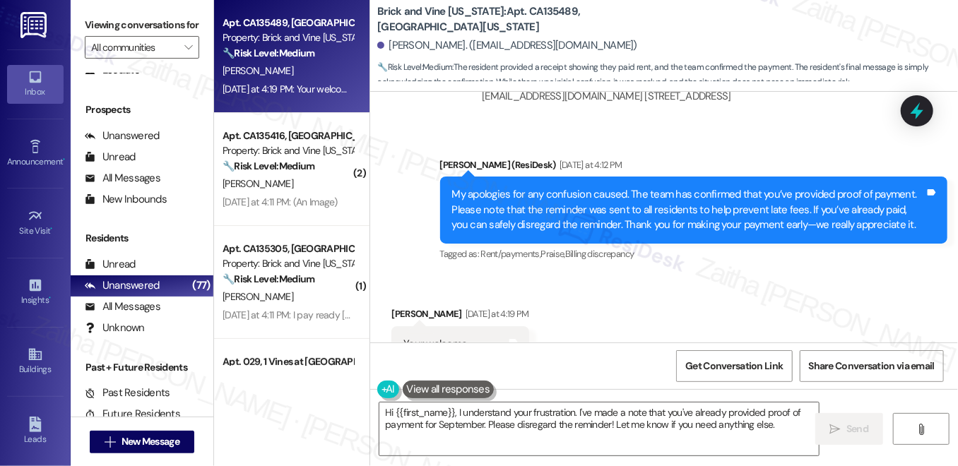
scroll to position [4961, 0]
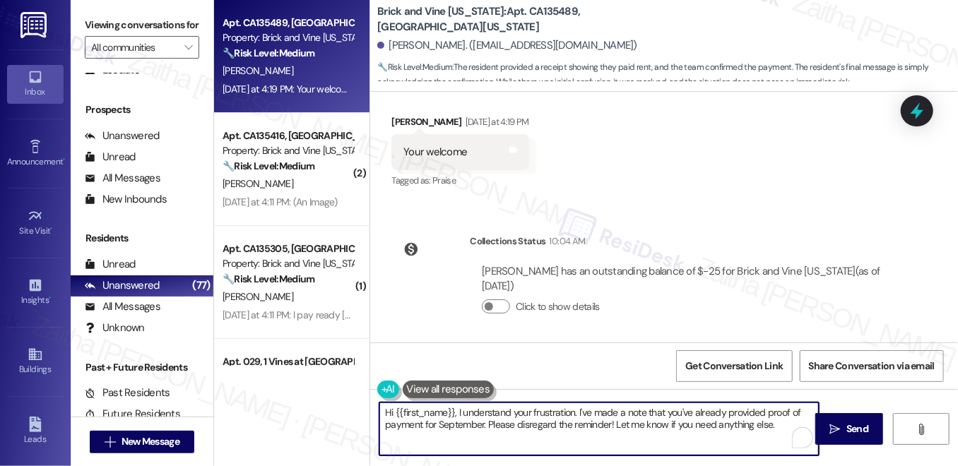
drag, startPoint x: 610, startPoint y: 424, endPoint x: 377, endPoint y: 413, distance: 234.1
click at [379, 413] on textarea "Hi {{first_name}}, I understand your frustration. I've made a note that you've …" at bounding box center [598, 429] width 439 height 53
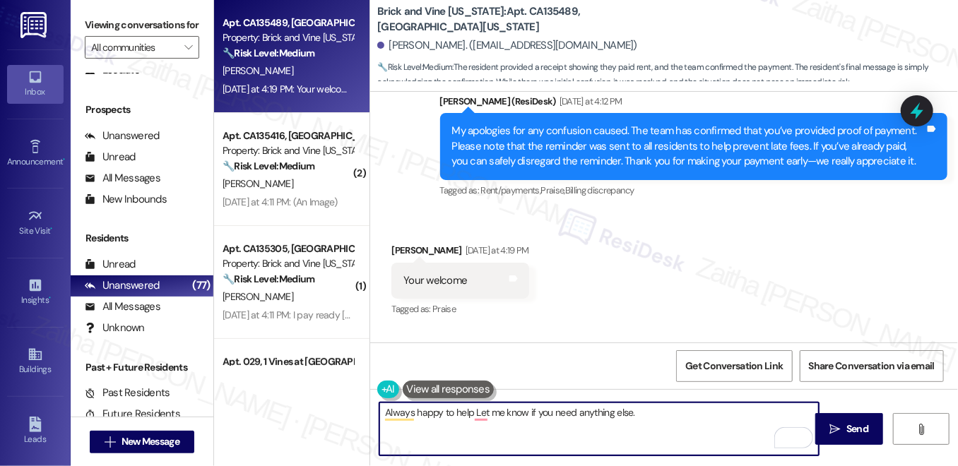
scroll to position [4768, 0]
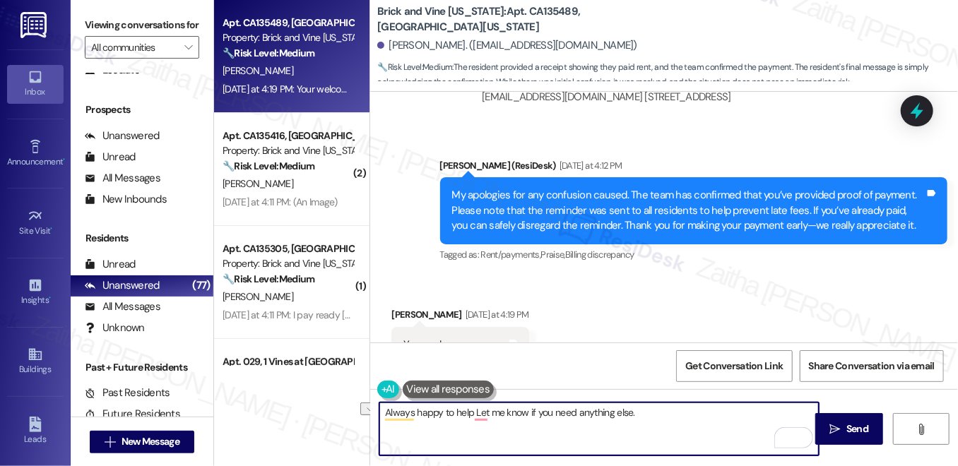
drag, startPoint x: 417, startPoint y: 409, endPoint x: 368, endPoint y: 407, distance: 48.8
click at [370, 407] on div "Always happy to help Let me know if you need anything else.  Send " at bounding box center [664, 442] width 588 height 106
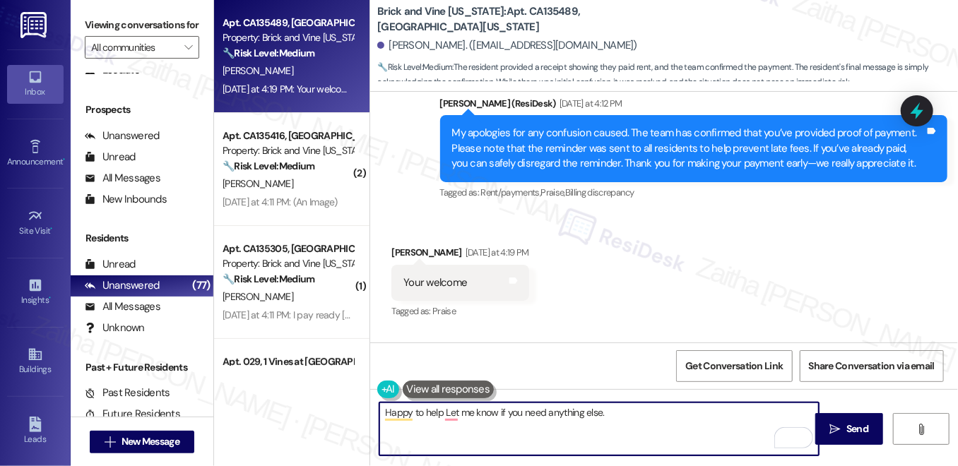
scroll to position [4832, 0]
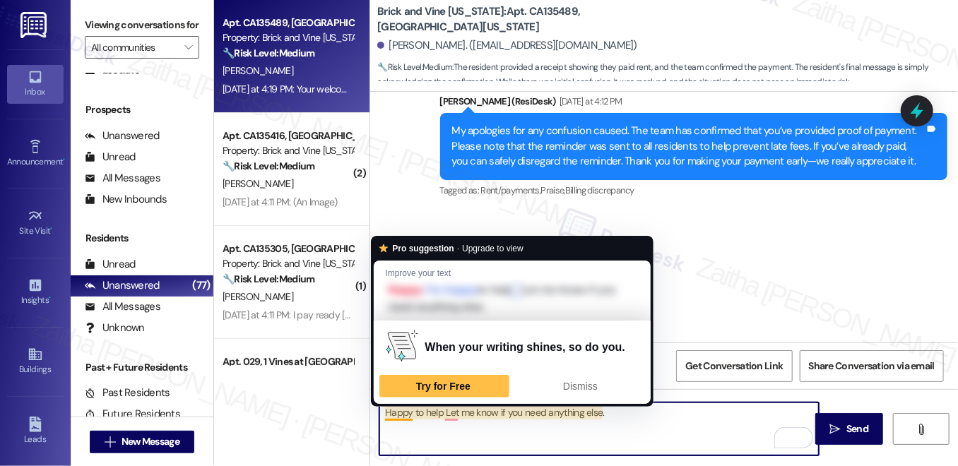
drag, startPoint x: 379, startPoint y: 413, endPoint x: 467, endPoint y: 428, distance: 89.7
click at [384, 415] on textarea "Happy to help Let me know if you need anything else." at bounding box center [598, 429] width 439 height 53
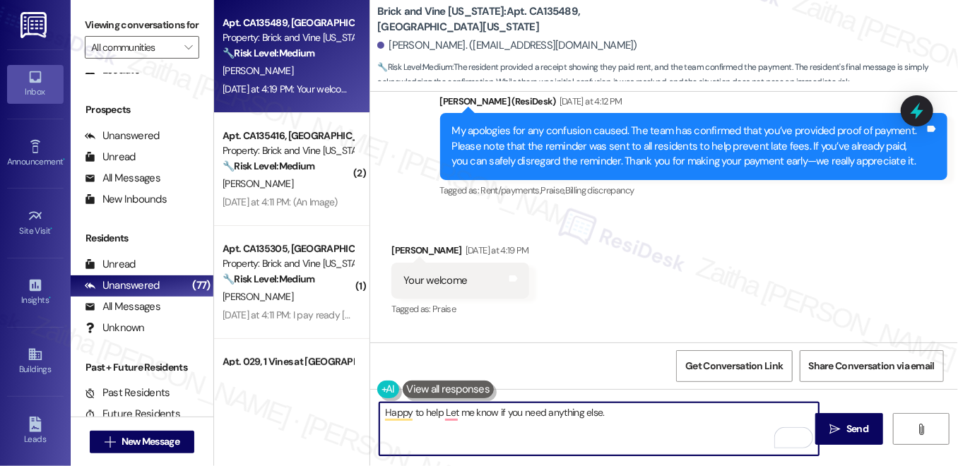
drag, startPoint x: 467, startPoint y: 428, endPoint x: 684, endPoint y: 434, distance: 217.0
click at [684, 434] on textarea "Happy to help Let me know if you need anything else." at bounding box center [598, 429] width 439 height 53
click at [588, 422] on textarea "Happy to help Let me know if you need anything else." at bounding box center [598, 429] width 439 height 53
drag, startPoint x: 544, startPoint y: 422, endPoint x: 337, endPoint y: 423, distance: 207.0
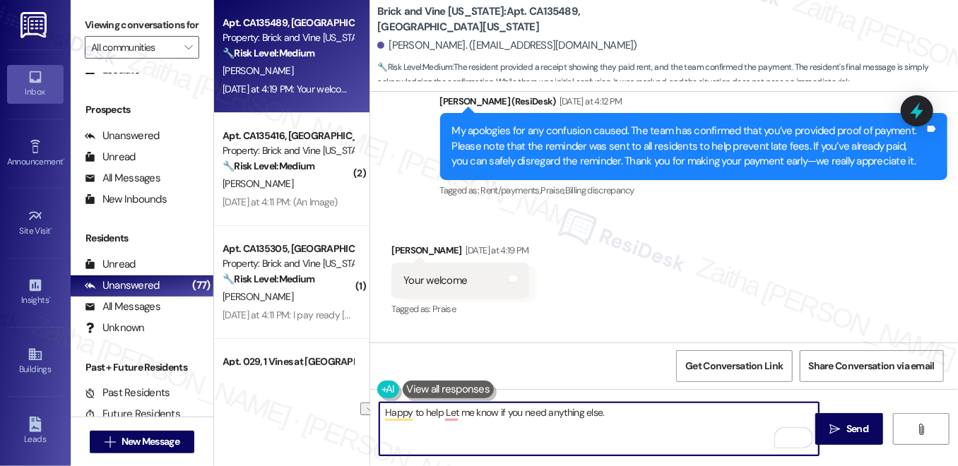
click at [337, 423] on div "Apt. CA135489, 1 California Market Property: Brick and Vine California 🔧 Risk L…" at bounding box center [586, 233] width 744 height 466
click at [394, 247] on div "Regina Lucas Yesterday at 4:19 PM" at bounding box center [460, 253] width 138 height 20
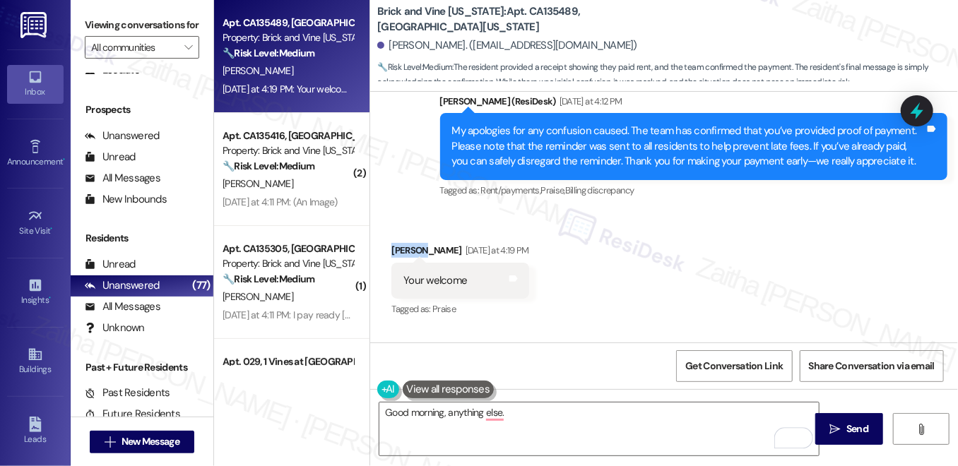
click at [394, 247] on div "Regina Lucas Yesterday at 4:19 PM" at bounding box center [460, 253] width 138 height 20
copy div "Regina"
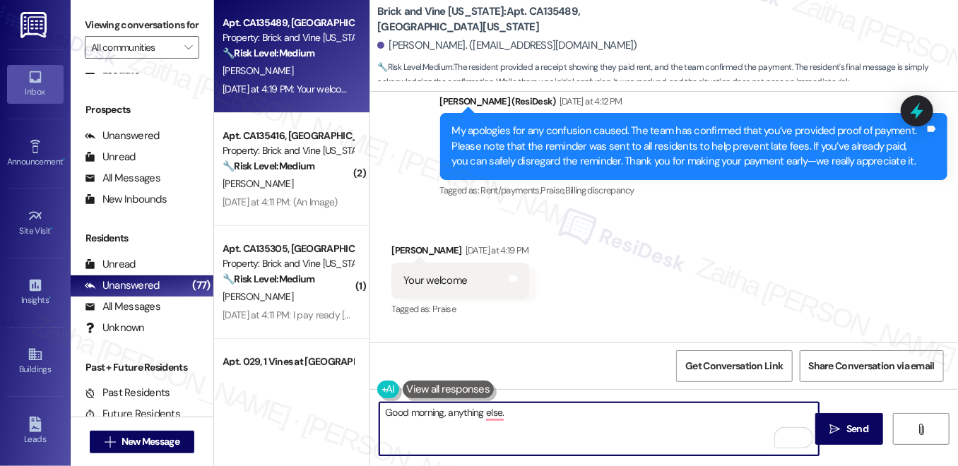
drag, startPoint x: 444, startPoint y: 410, endPoint x: 545, endPoint y: 419, distance: 102.2
click at [545, 419] on textarea "Good morning, anything else." at bounding box center [598, 429] width 439 height 53
click at [454, 409] on textarea "Good morning, anything else." at bounding box center [598, 429] width 439 height 53
drag, startPoint x: 454, startPoint y: 409, endPoint x: 533, endPoint y: 412, distance: 79.2
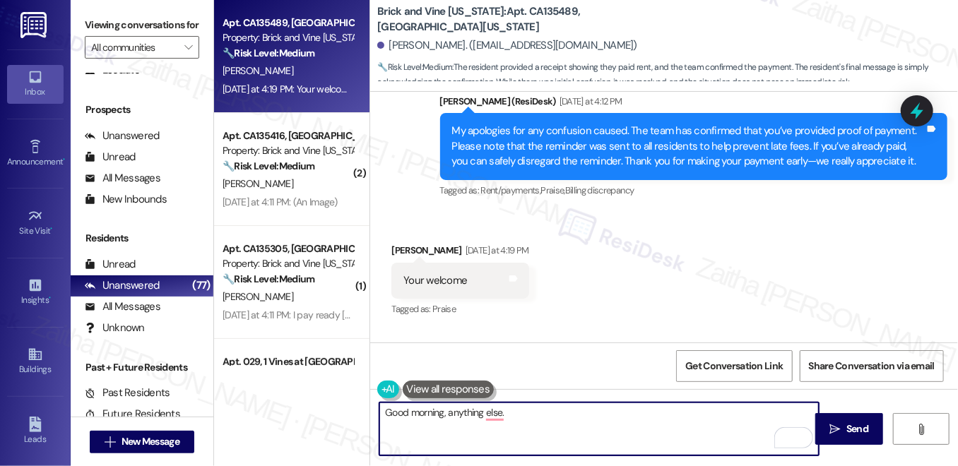
click at [533, 412] on textarea "Good morning, anything else." at bounding box center [598, 429] width 439 height 53
paste textarea "Regina"
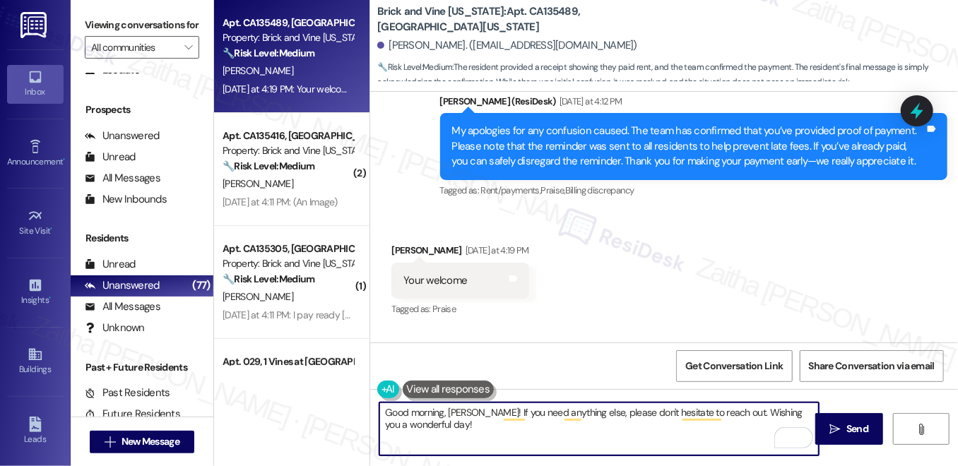
type textarea "Good morning, Regina! If you need anything else, please don't hesitate to reach…"
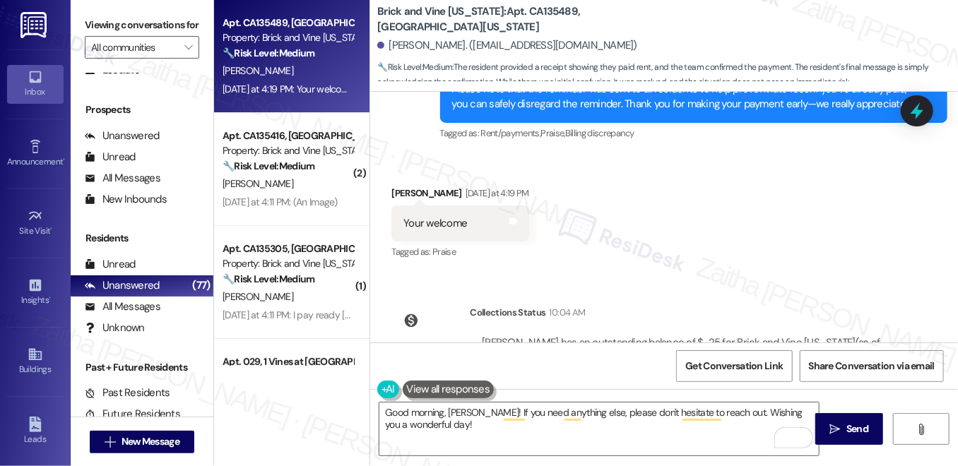
scroll to position [4961, 0]
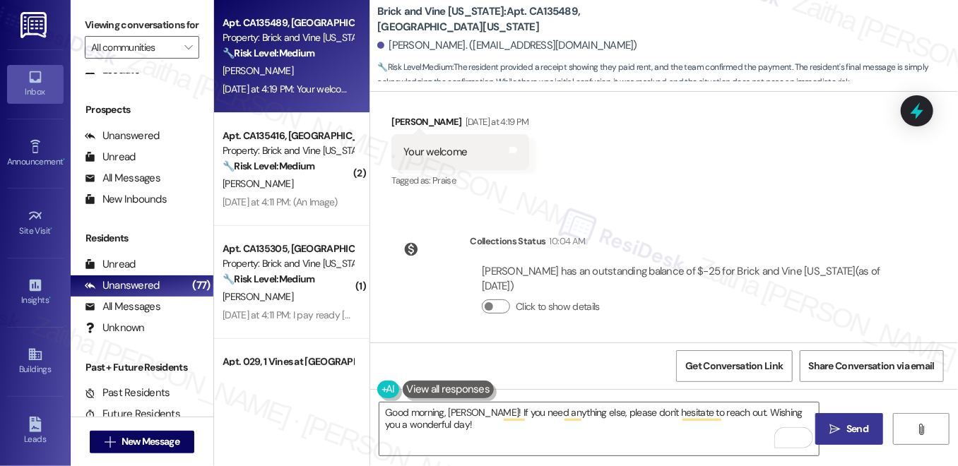
click at [846, 436] on span "Send" at bounding box center [857, 429] width 22 height 15
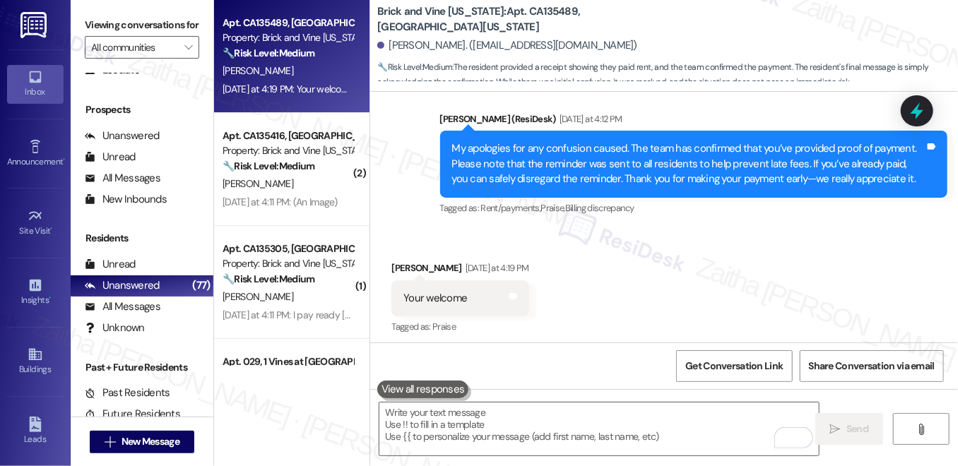
scroll to position [5074, 0]
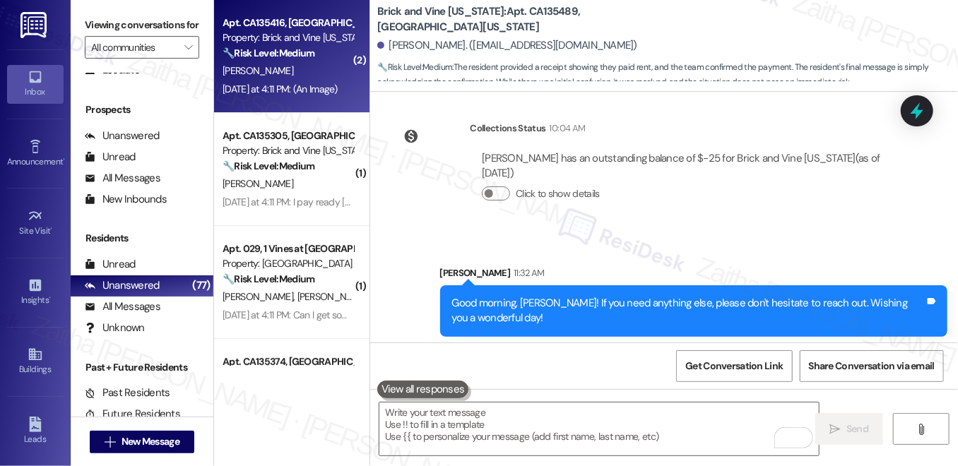
click at [297, 77] on div "[PERSON_NAME]" at bounding box center [288, 71] width 134 height 18
type textarea "Fetching suggested responses. Please feel free to read through the conversation…"
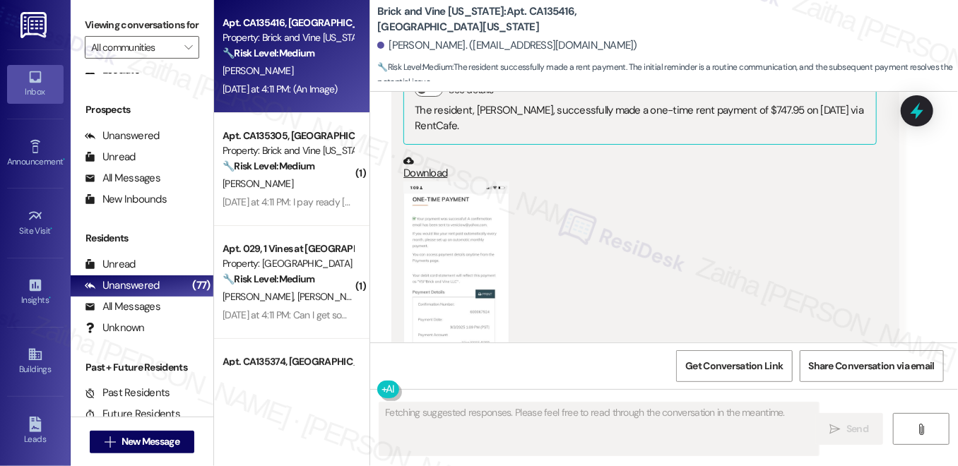
scroll to position [10043, 0]
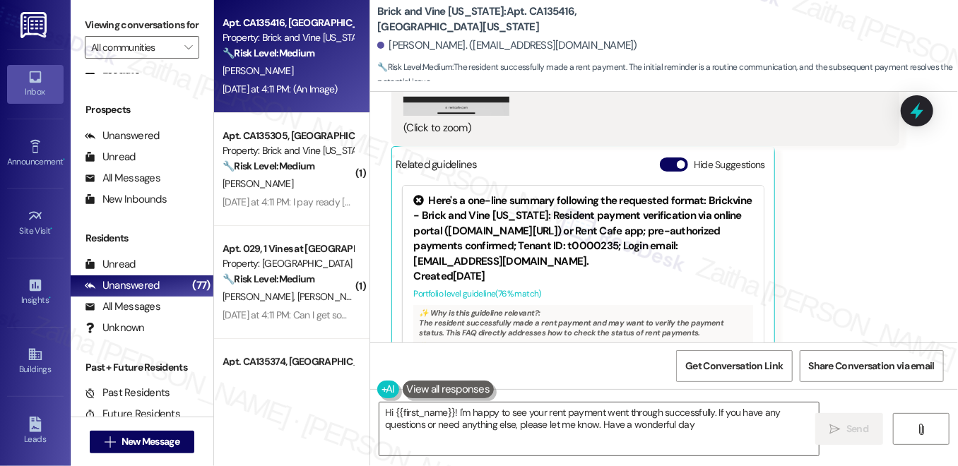
type textarea "Hi {{first_name}}! I'm happy to see your rent payment went through successfully…"
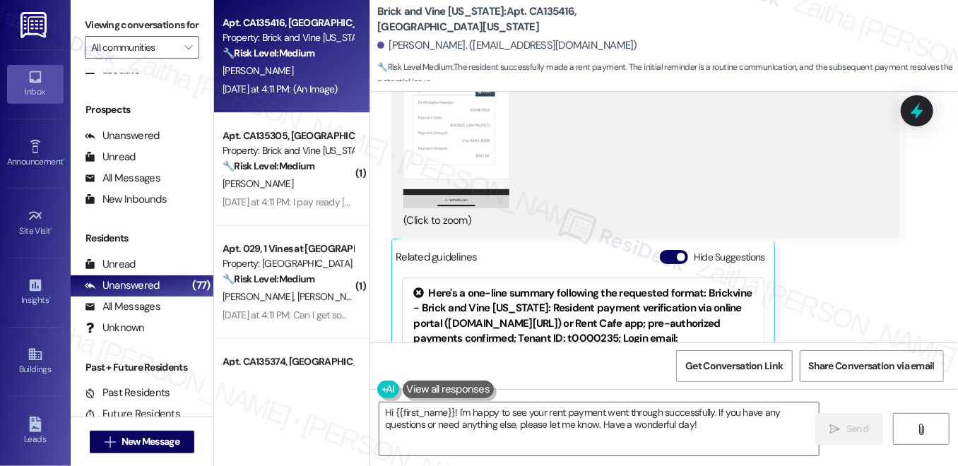
scroll to position [10236, 0]
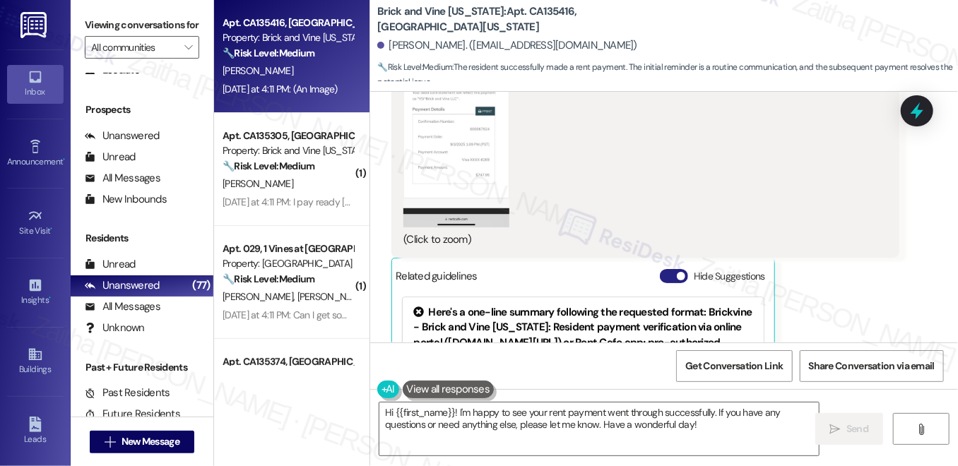
click at [667, 269] on button "Hide Suggestions" at bounding box center [674, 276] width 28 height 14
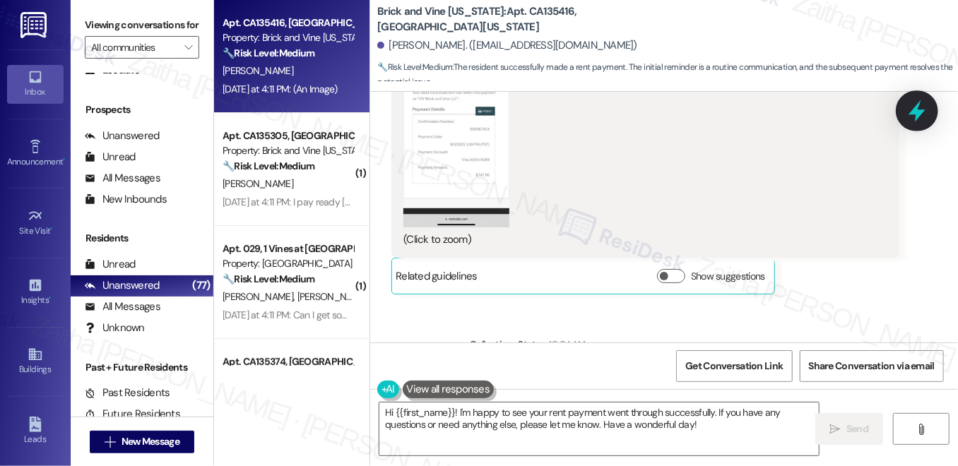
click at [921, 112] on icon at bounding box center [917, 111] width 17 height 22
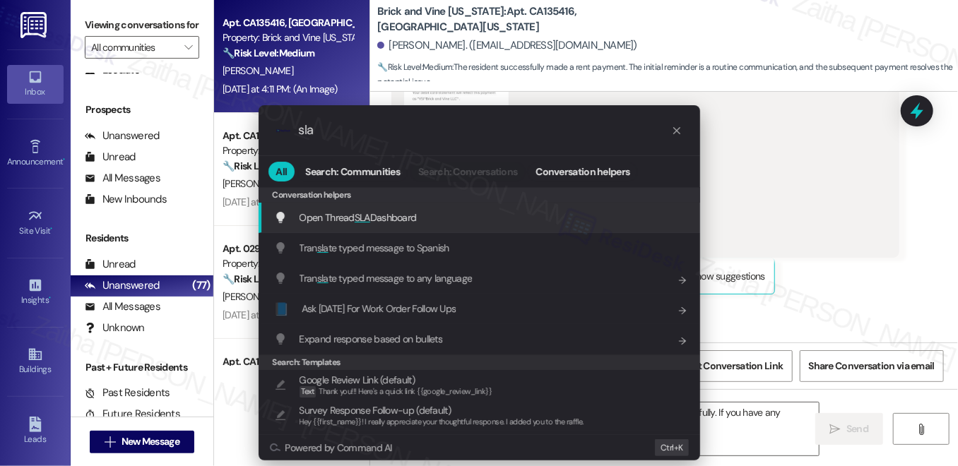
click at [371, 225] on span "Open Thread SLA Dashboard" at bounding box center [358, 218] width 117 height 16
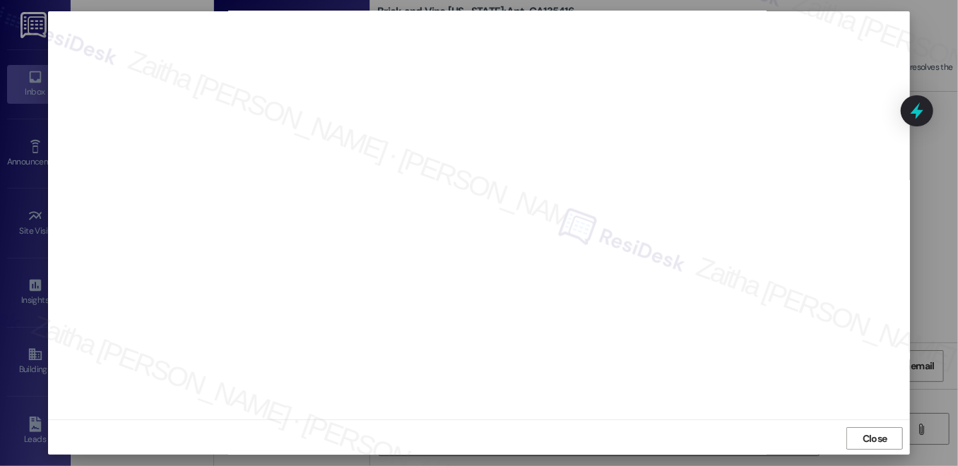
scroll to position [13, 0]
click at [860, 434] on span "Close" at bounding box center [875, 437] width 30 height 15
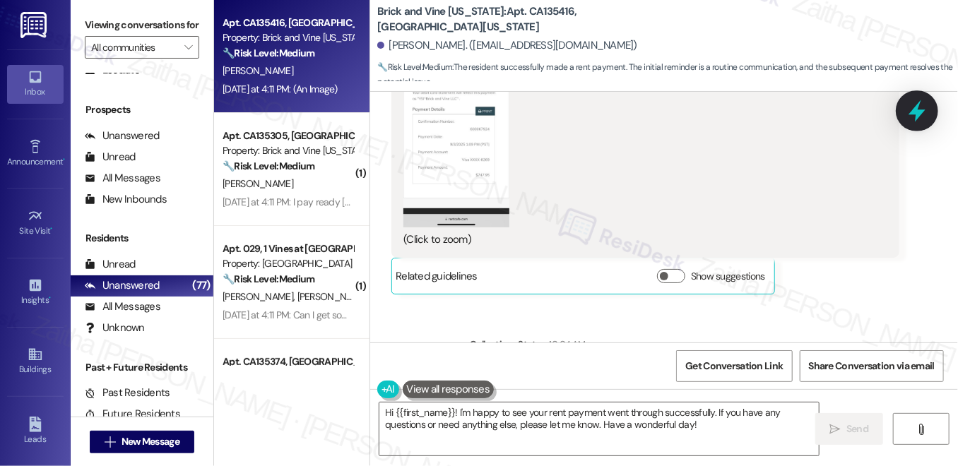
click at [915, 114] on icon at bounding box center [917, 111] width 17 height 22
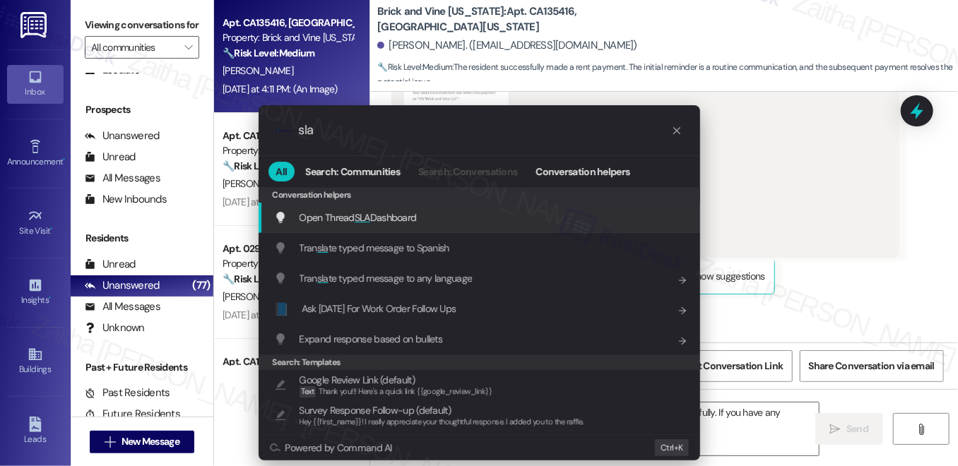
type input "sla"
click at [374, 216] on span "Open Thread SLA Dashboard" at bounding box center [358, 217] width 117 height 13
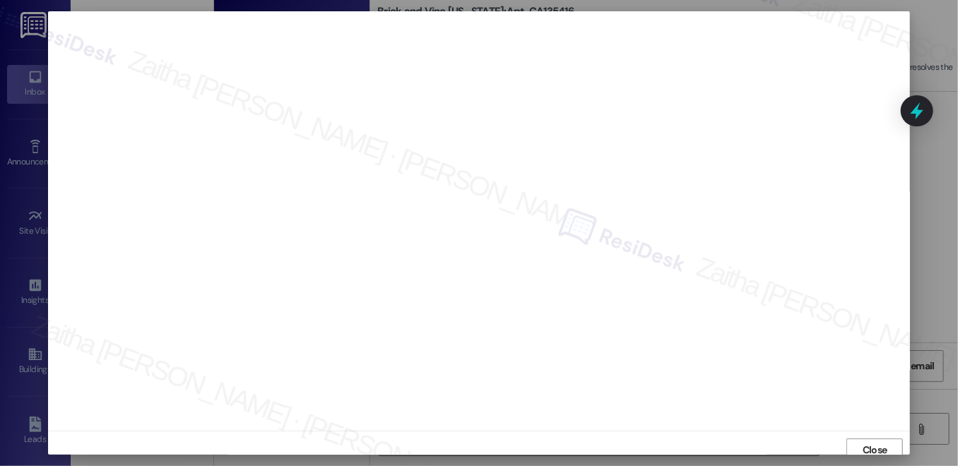
scroll to position [6, 0]
click at [865, 447] on span "Close" at bounding box center [875, 444] width 25 height 15
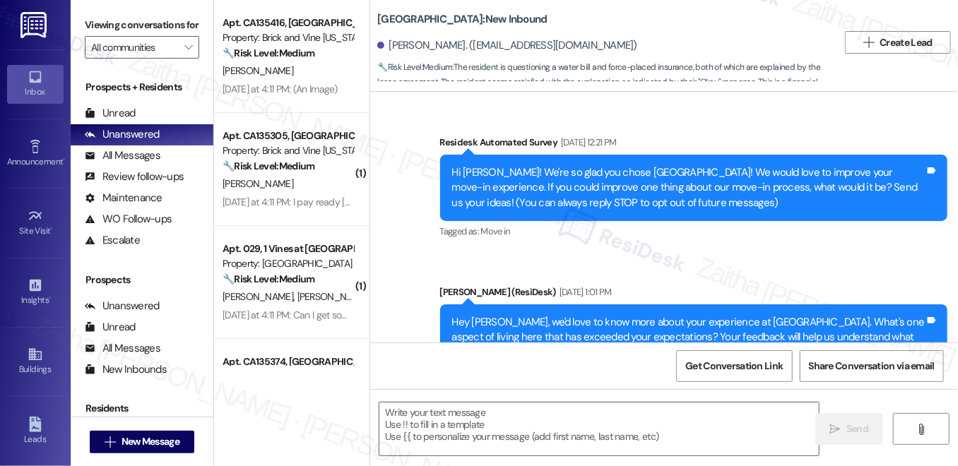
scroll to position [5236, 0]
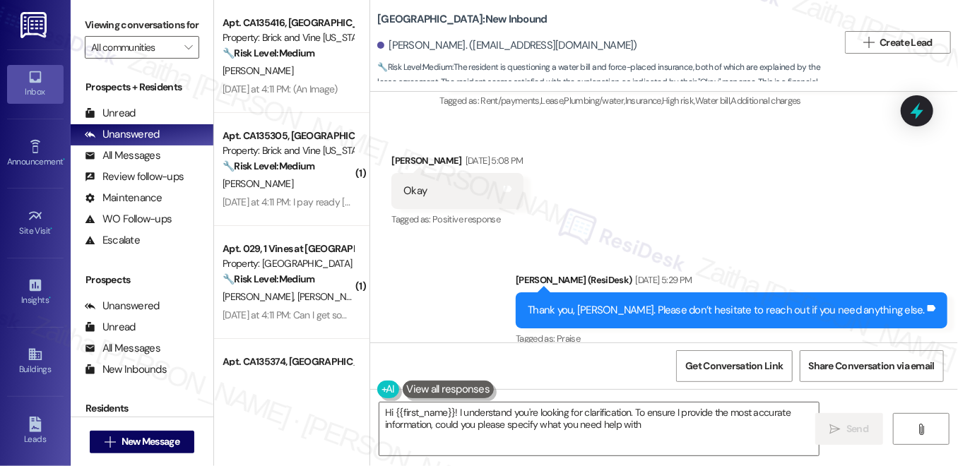
type textarea "Hi {{first_name}}! I understand you're looking for clarification. To ensure I p…"
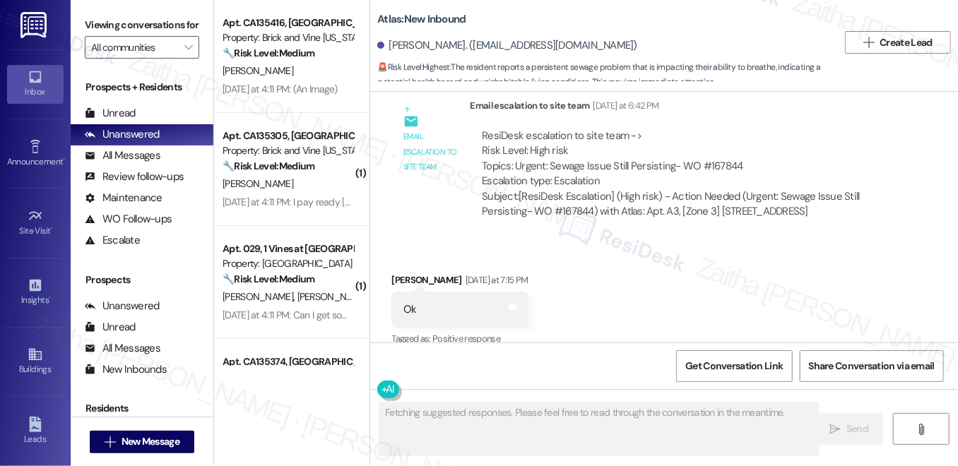
scroll to position [5648, 0]
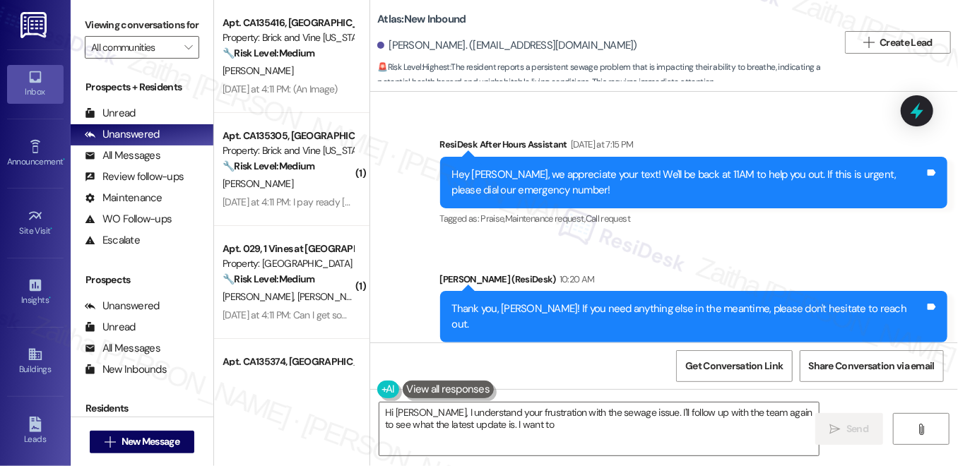
type textarea "Hi [PERSON_NAME], I understand your frustration with the sewage issue. I'll fol…"
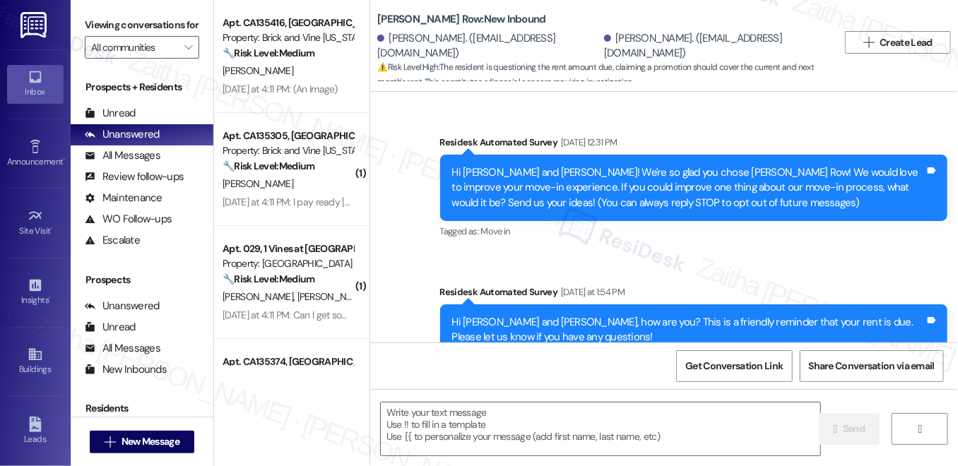
scroll to position [178, 0]
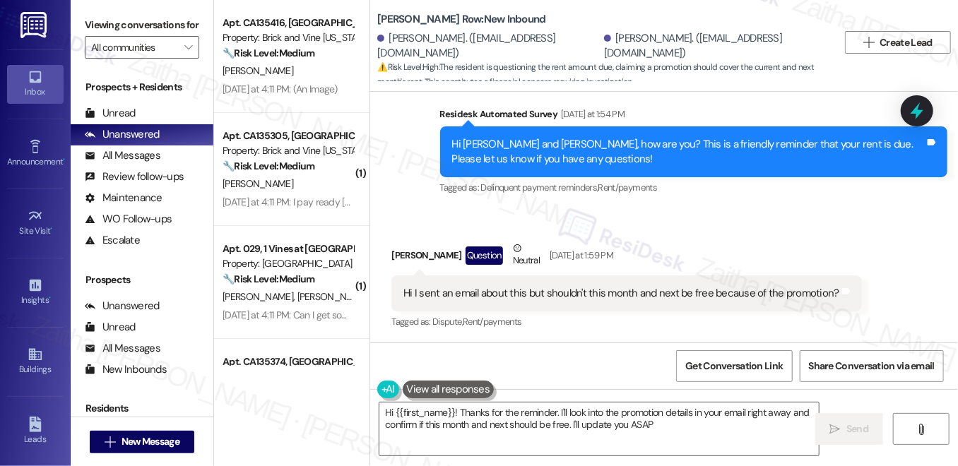
type textarea "Hi {{first_name}}! Thanks for the reminder. I'll look into the promotion detail…"
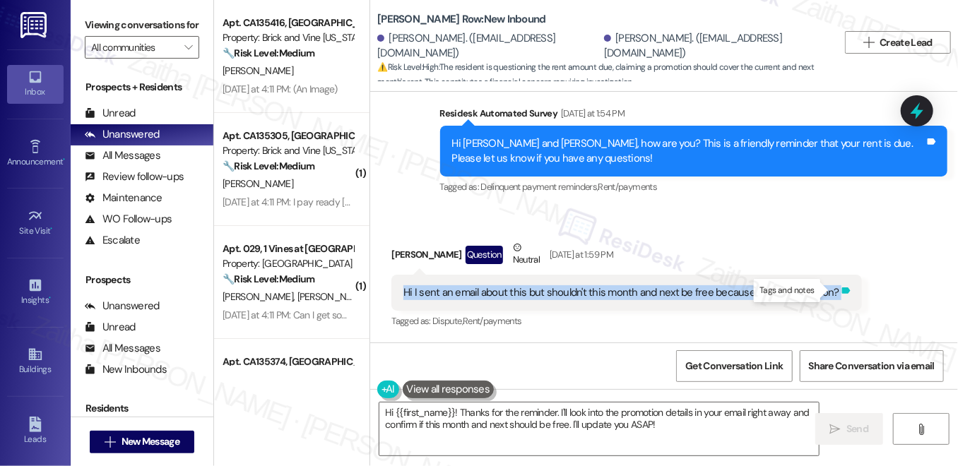
drag, startPoint x: 394, startPoint y: 288, endPoint x: 833, endPoint y: 290, distance: 439.5
click at [833, 290] on div "Hi I sent an email about this but shouldn't this month and next be free because…" at bounding box center [626, 293] width 470 height 36
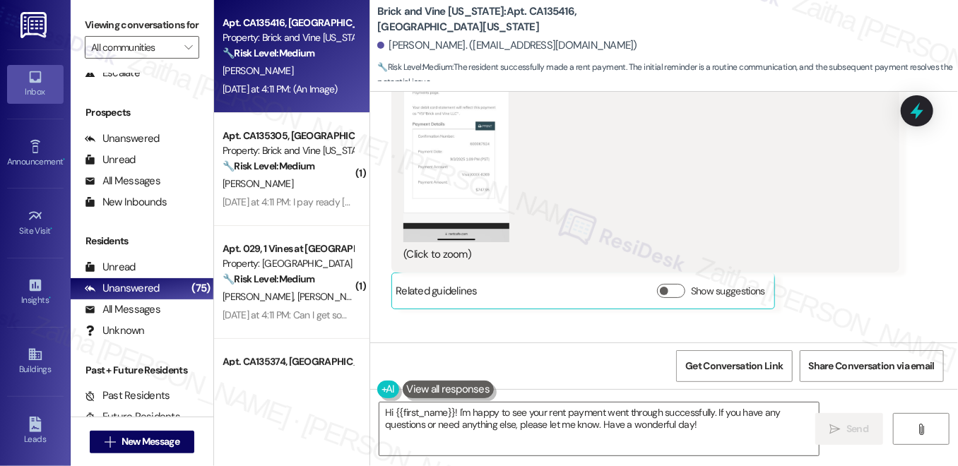
scroll to position [10236, 0]
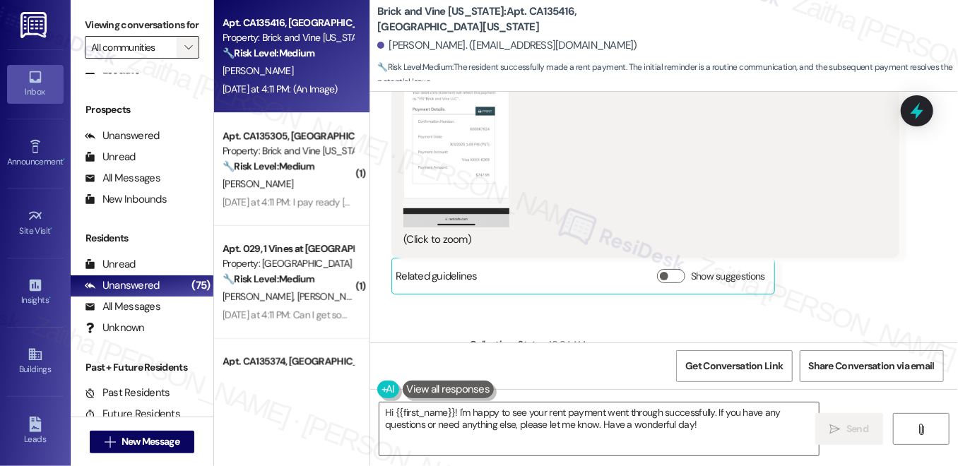
click at [182, 59] on span "" at bounding box center [188, 47] width 13 height 23
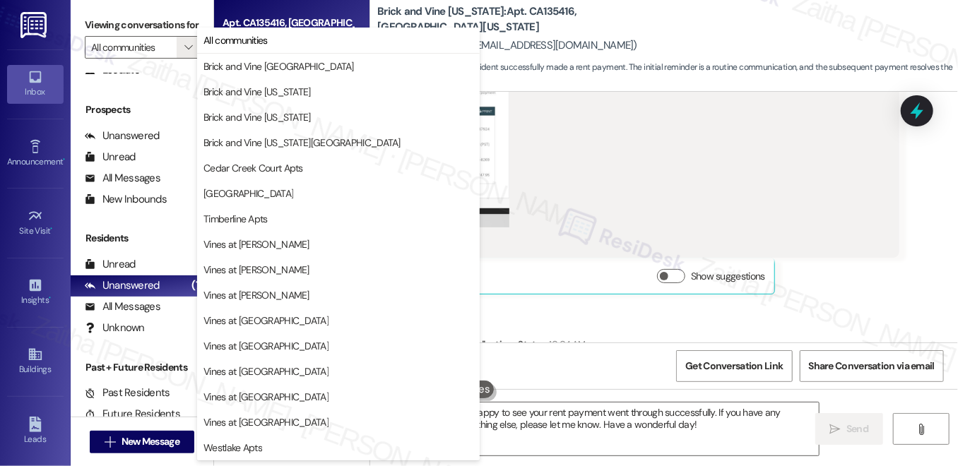
click at [685, 146] on div "(Click to zoom)" at bounding box center [639, 123] width 473 height 249
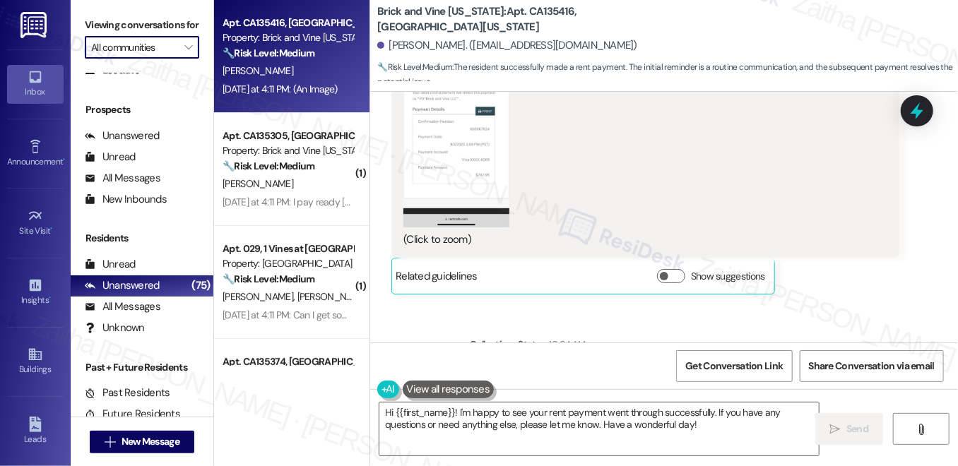
click at [134, 59] on input "All communities" at bounding box center [133, 47] width 85 height 23
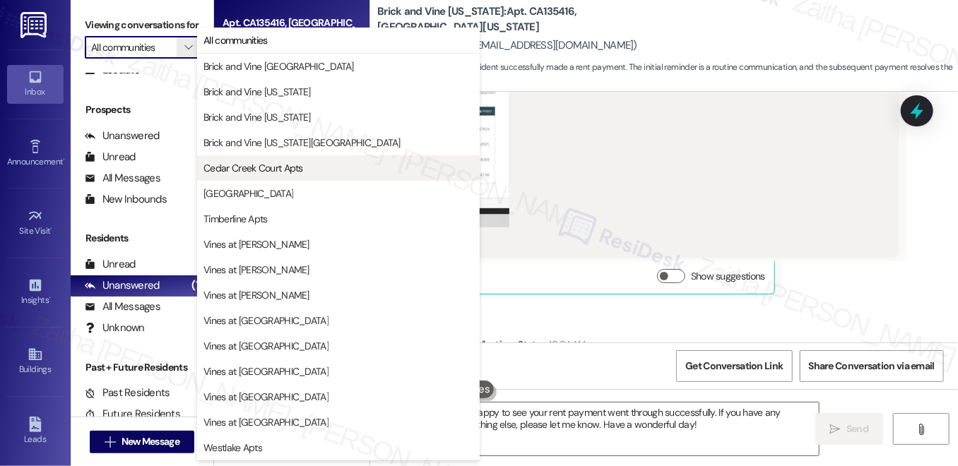
click at [256, 173] on span "Cedar Creek Court Apts" at bounding box center [253, 168] width 100 height 14
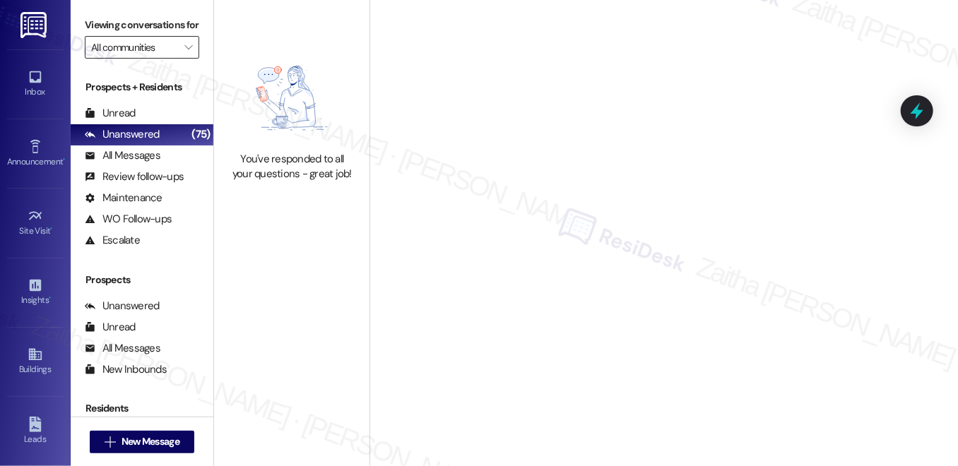
click at [143, 59] on input "All communities" at bounding box center [133, 47] width 85 height 23
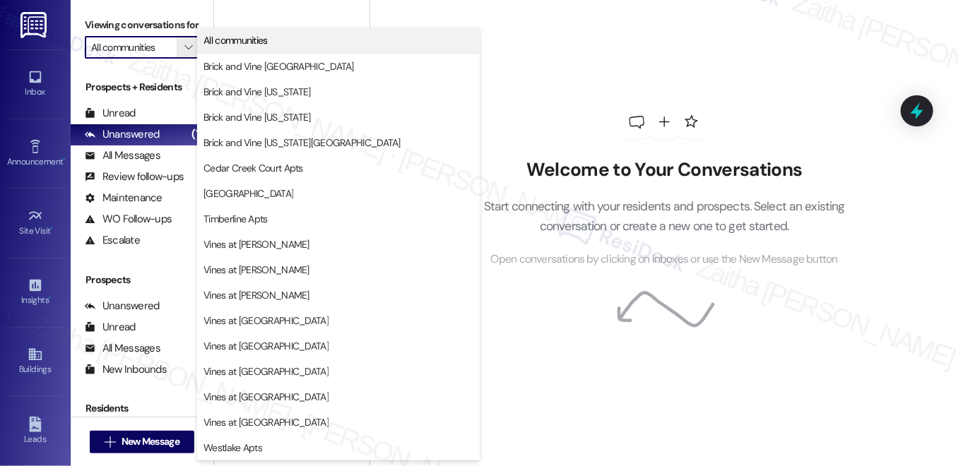
click at [247, 43] on span "All communities" at bounding box center [235, 40] width 64 height 14
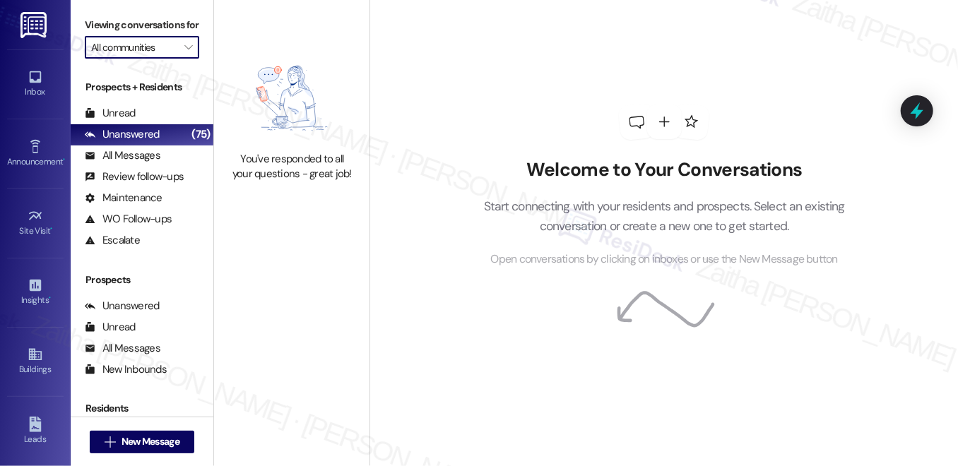
click at [172, 59] on input "All communities" at bounding box center [133, 47] width 85 height 23
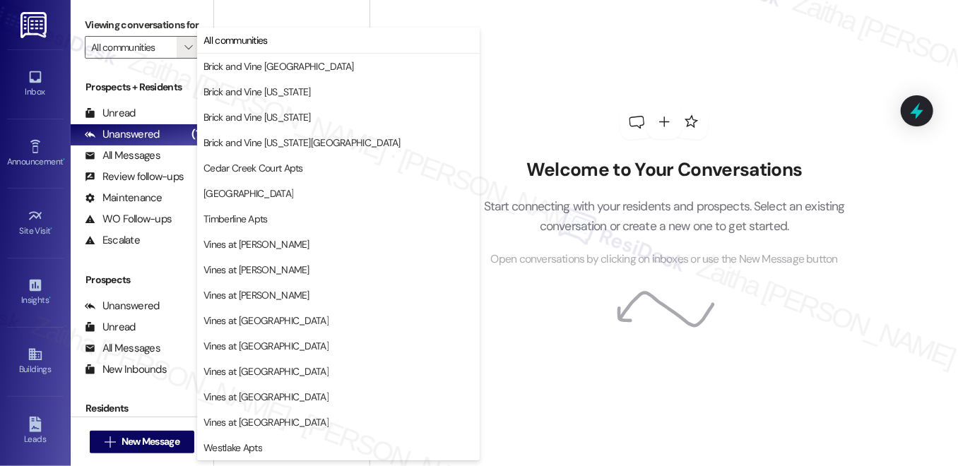
click at [585, 109] on div "Welcome to Your Conversations Start connecting with your residents and prospect…" at bounding box center [664, 186] width 424 height 373
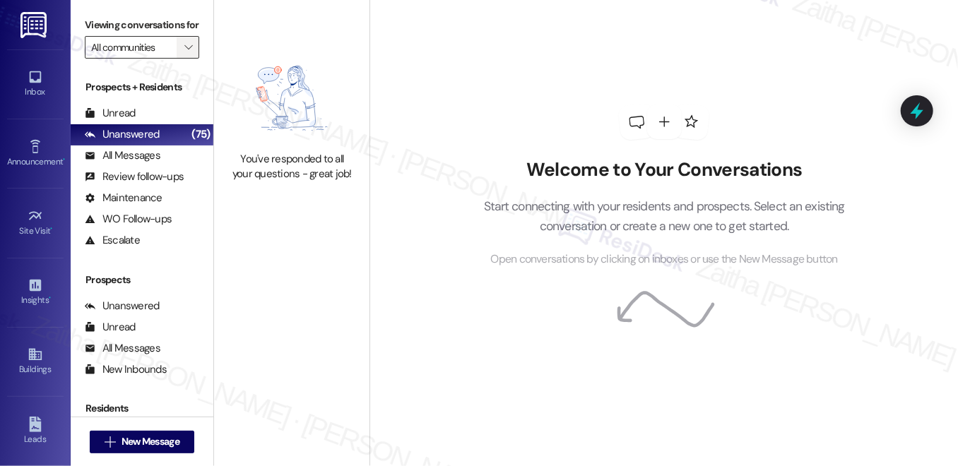
click at [184, 53] on icon "" at bounding box center [188, 47] width 8 height 11
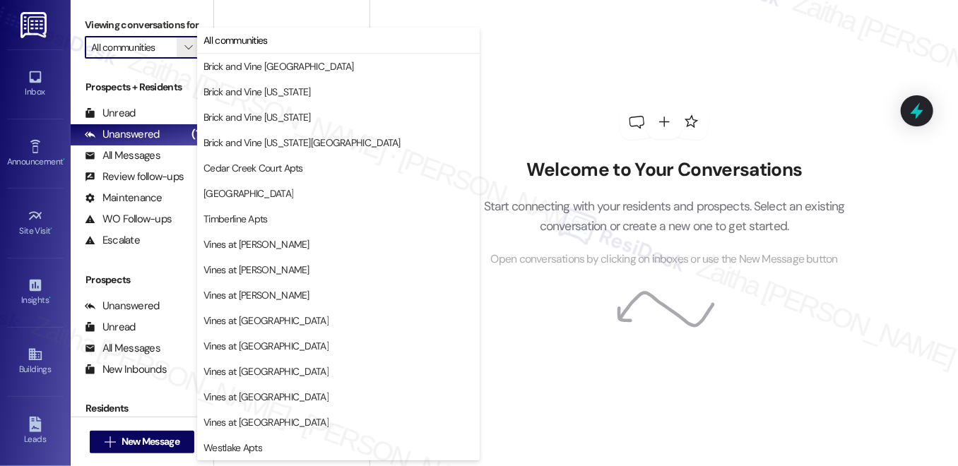
click at [174, 59] on input "All communities" at bounding box center [133, 47] width 85 height 23
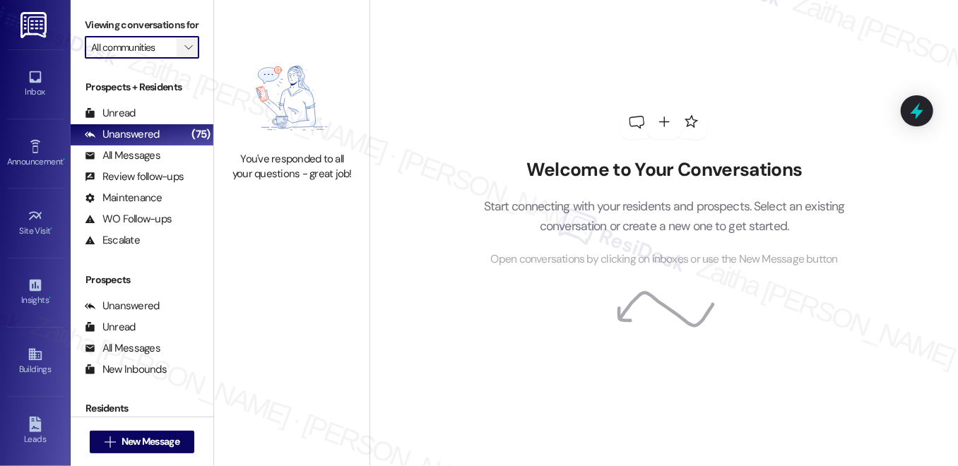
click at [177, 59] on button "" at bounding box center [188, 47] width 23 height 23
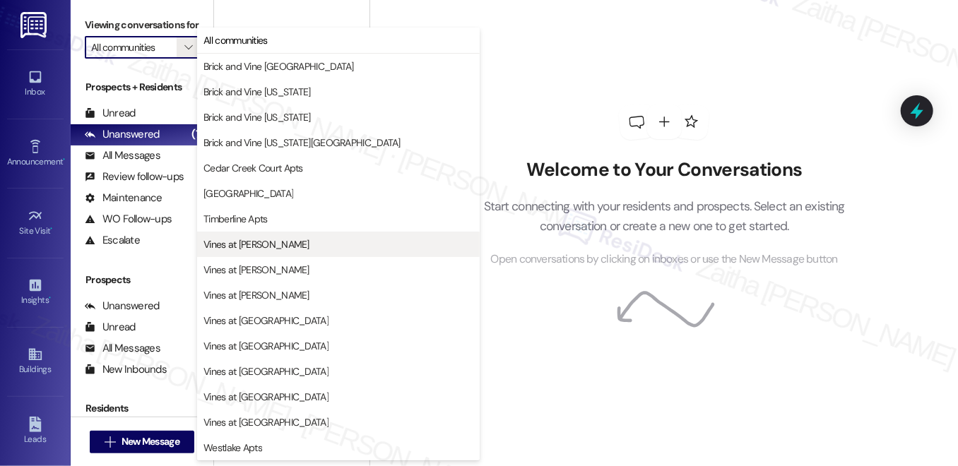
click at [269, 238] on span "Vines at Adams" at bounding box center [338, 244] width 270 height 14
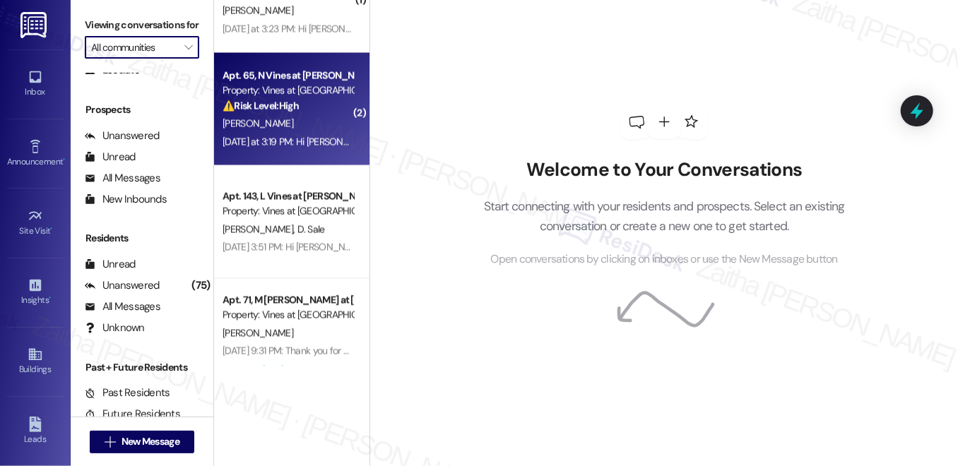
scroll to position [1217, 0]
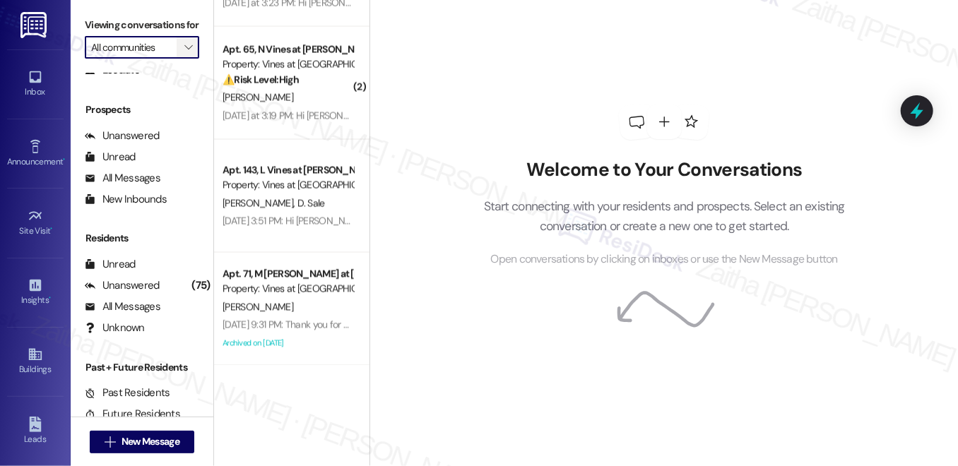
click at [177, 59] on button "" at bounding box center [188, 47] width 23 height 23
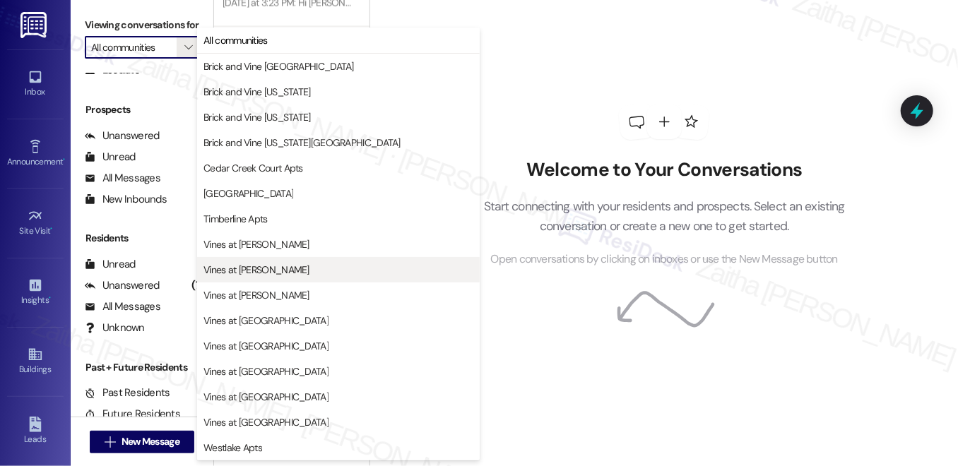
click at [278, 266] on span "Vines at Edmond" at bounding box center [338, 270] width 270 height 14
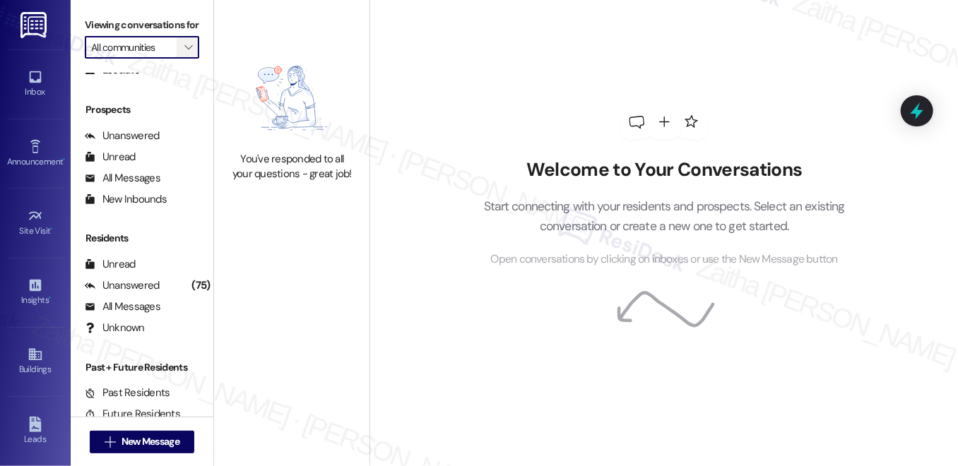
click at [186, 53] on icon "" at bounding box center [188, 47] width 8 height 11
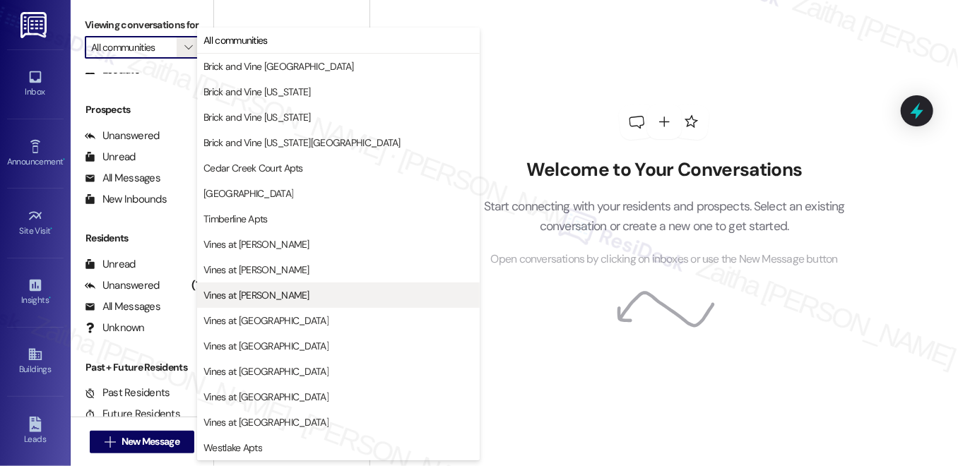
click at [297, 300] on span "Vines at Eleanor" at bounding box center [338, 295] width 270 height 14
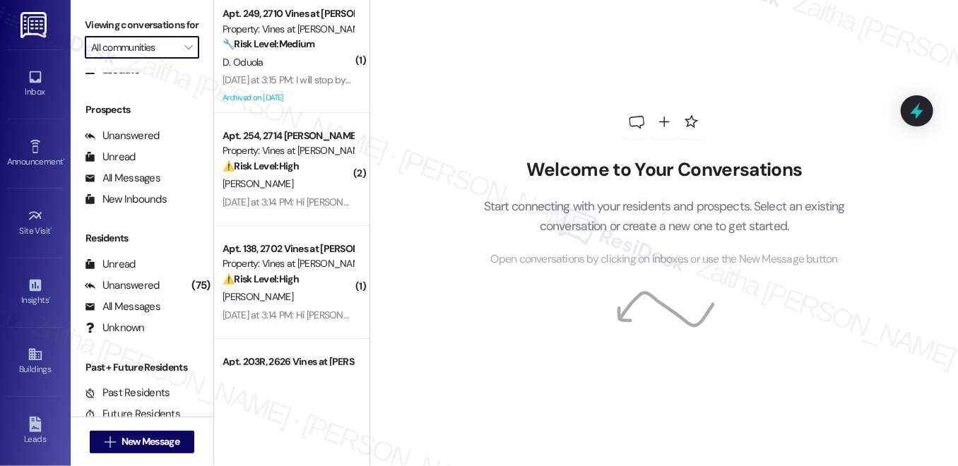
click at [155, 59] on input "All communities" at bounding box center [133, 47] width 85 height 23
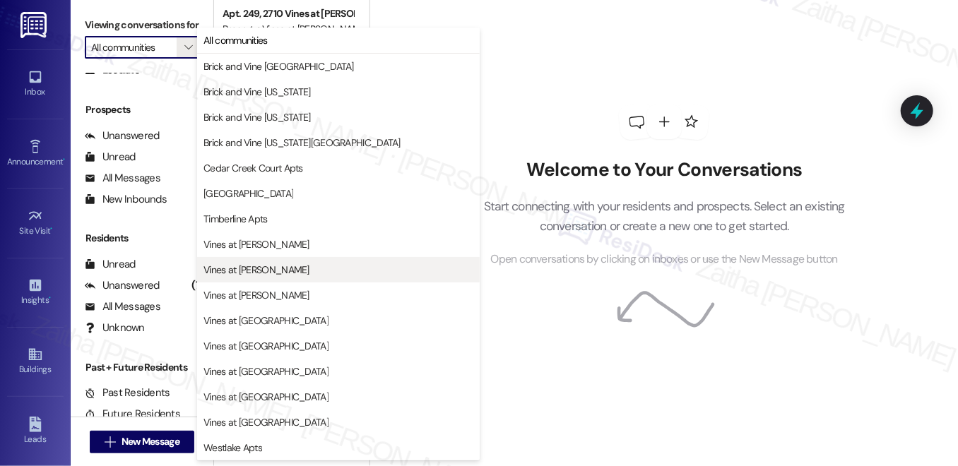
click at [279, 264] on span "Vines at Edmond" at bounding box center [338, 270] width 270 height 14
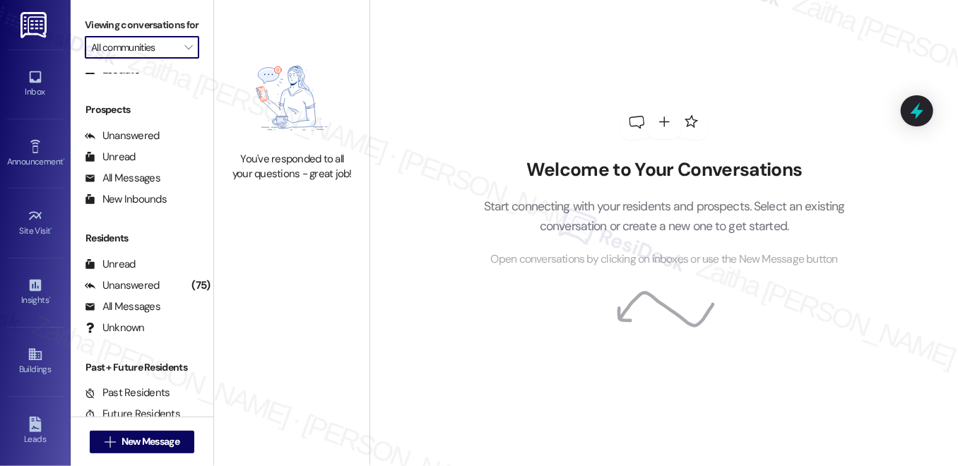
click at [137, 59] on input "All communities" at bounding box center [133, 47] width 85 height 23
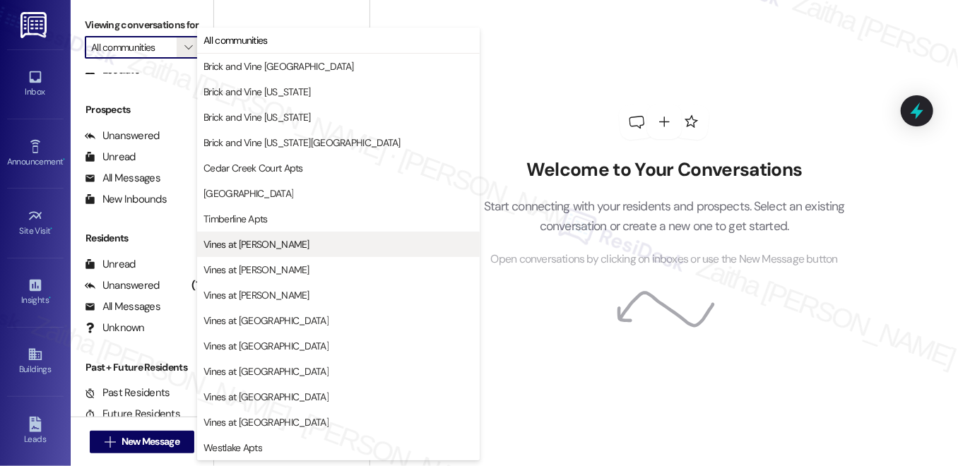
click at [277, 244] on span "Vines at Adams" at bounding box center [338, 244] width 270 height 14
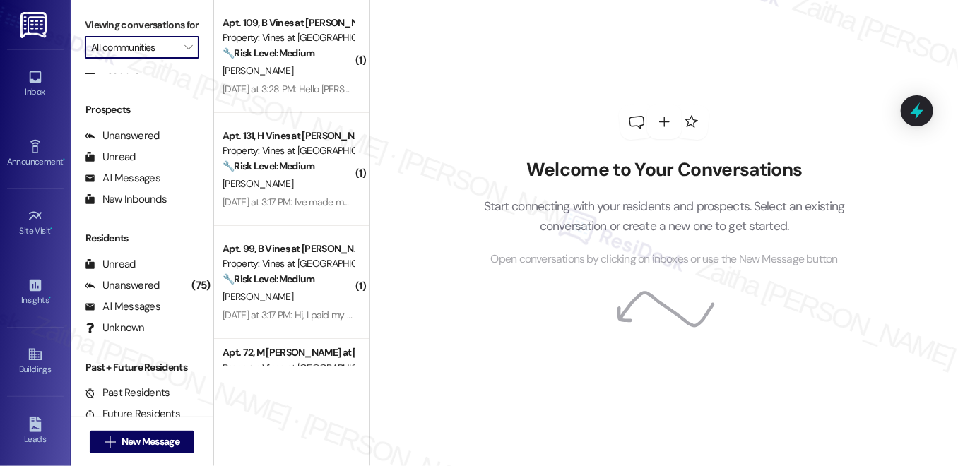
click at [168, 59] on input "All communities" at bounding box center [133, 47] width 85 height 23
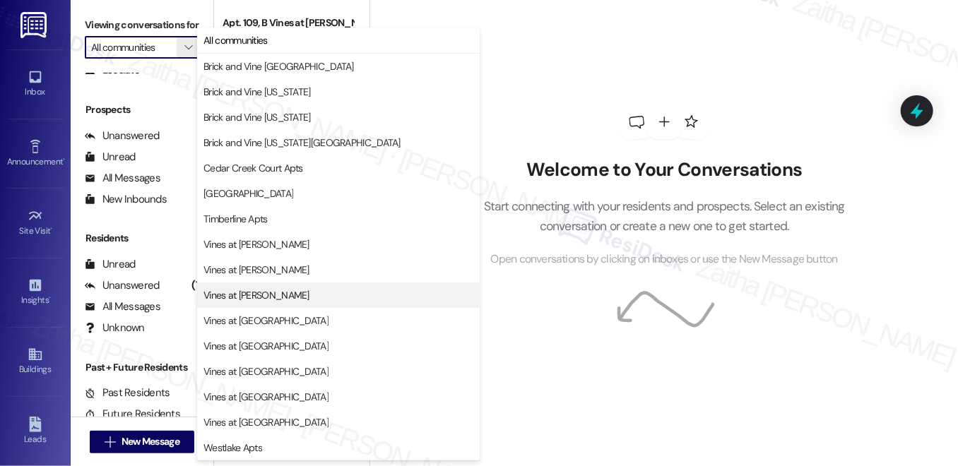
click at [276, 299] on span "Vines at Eleanor" at bounding box center [338, 295] width 270 height 14
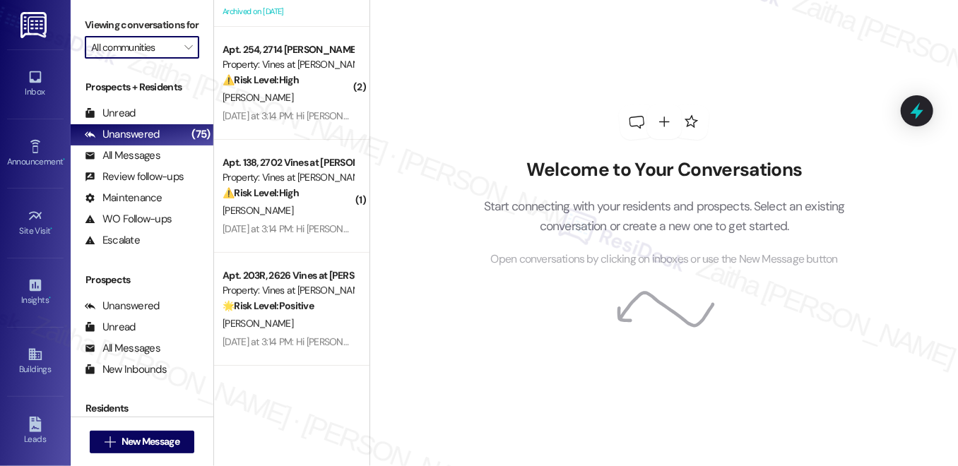
click at [146, 59] on input "All communities" at bounding box center [133, 47] width 85 height 23
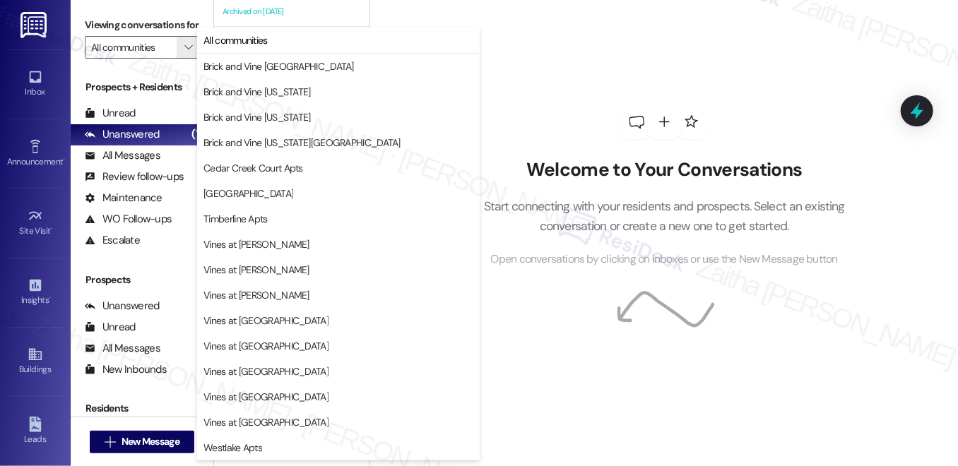
click at [603, 115] on div "Welcome to Your Conversations Start connecting with your residents and prospect…" at bounding box center [664, 186] width 424 height 373
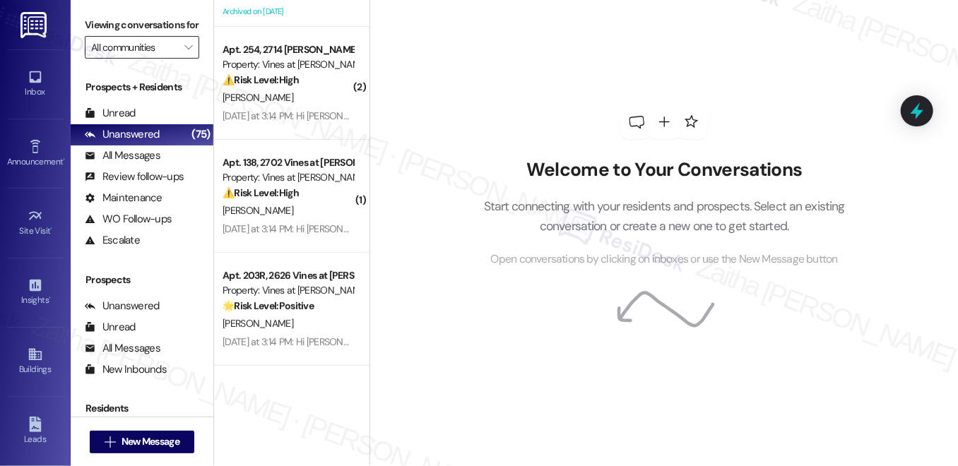
click at [145, 58] on input "All communities" at bounding box center [133, 47] width 85 height 23
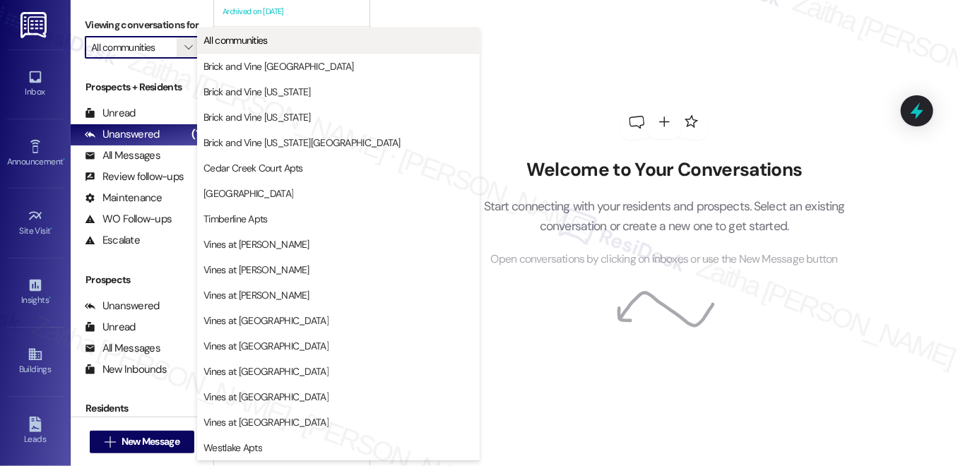
click at [266, 42] on span "All communities" at bounding box center [235, 40] width 64 height 14
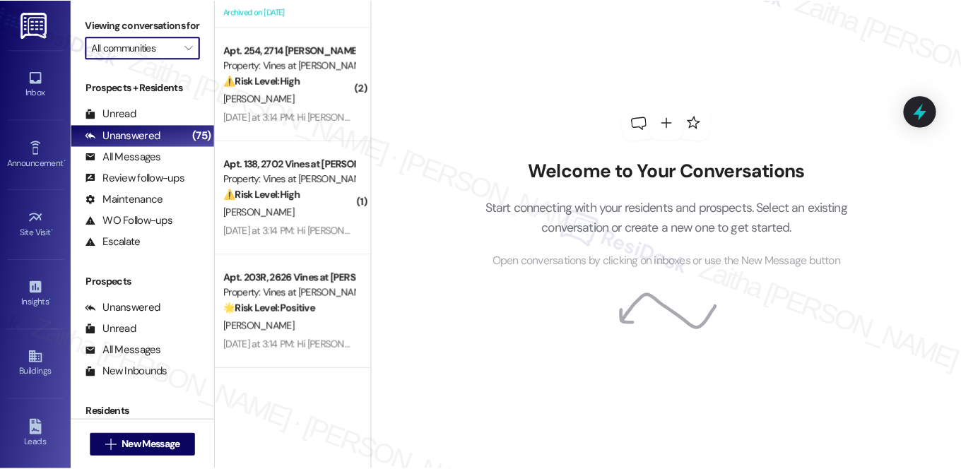
scroll to position [83, 0]
